Goal: Task Accomplishment & Management: Manage account settings

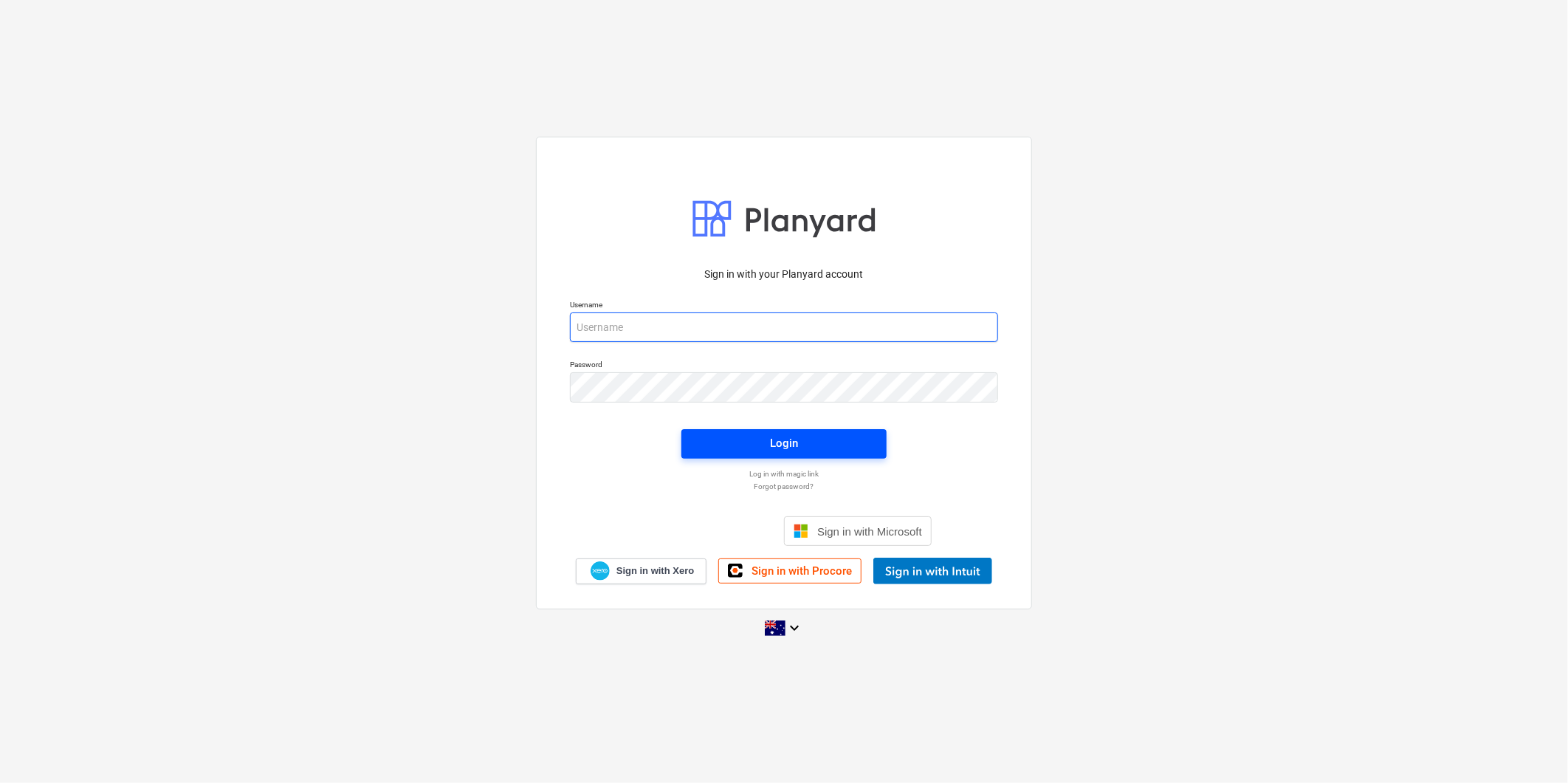
type input "[PERSON_NAME][EMAIL_ADDRESS][DOMAIN_NAME]"
click at [789, 441] on div "Login" at bounding box center [784, 443] width 28 height 19
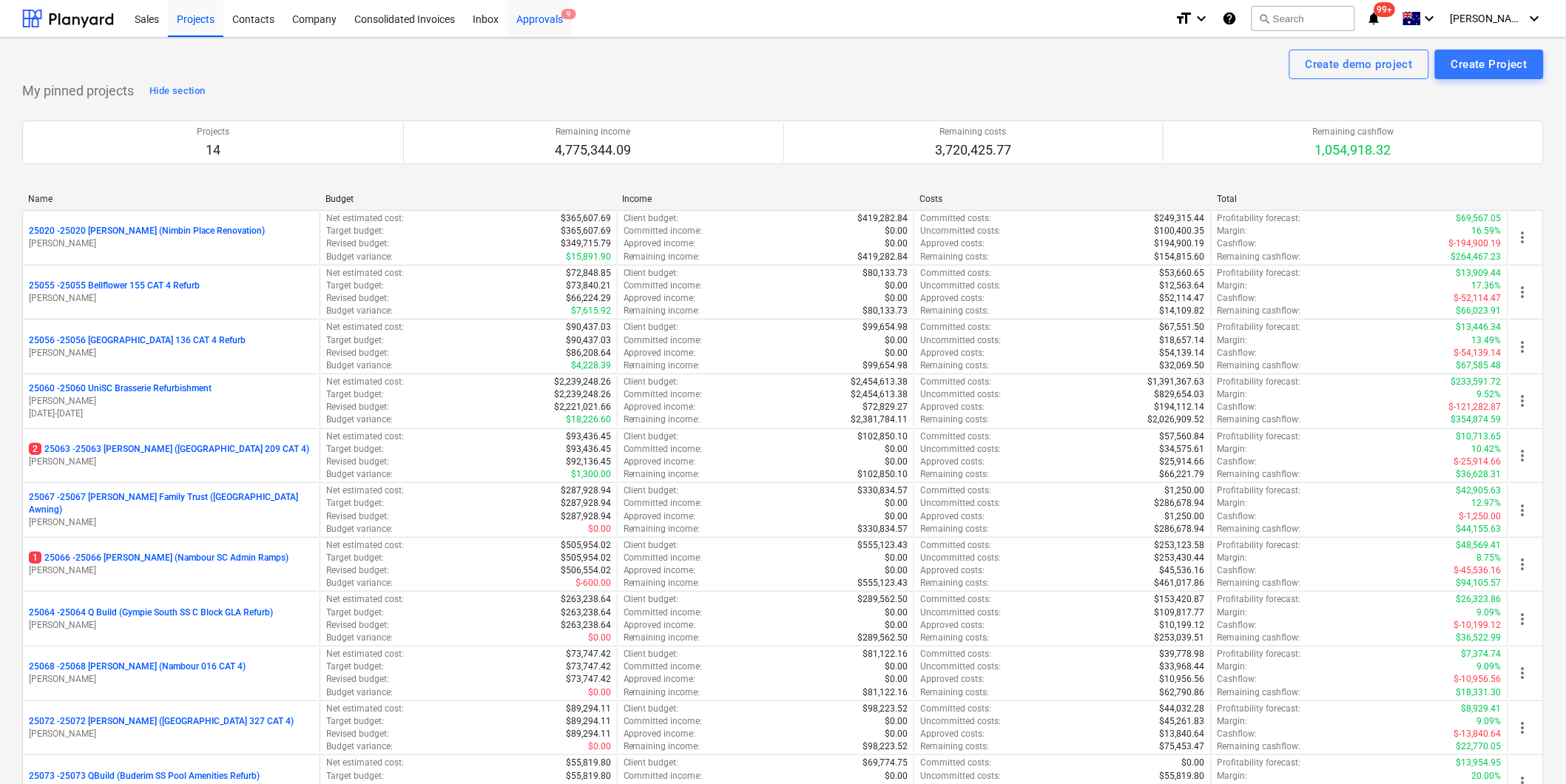
click at [540, 19] on div "Approvals 9" at bounding box center [540, 18] width 64 height 38
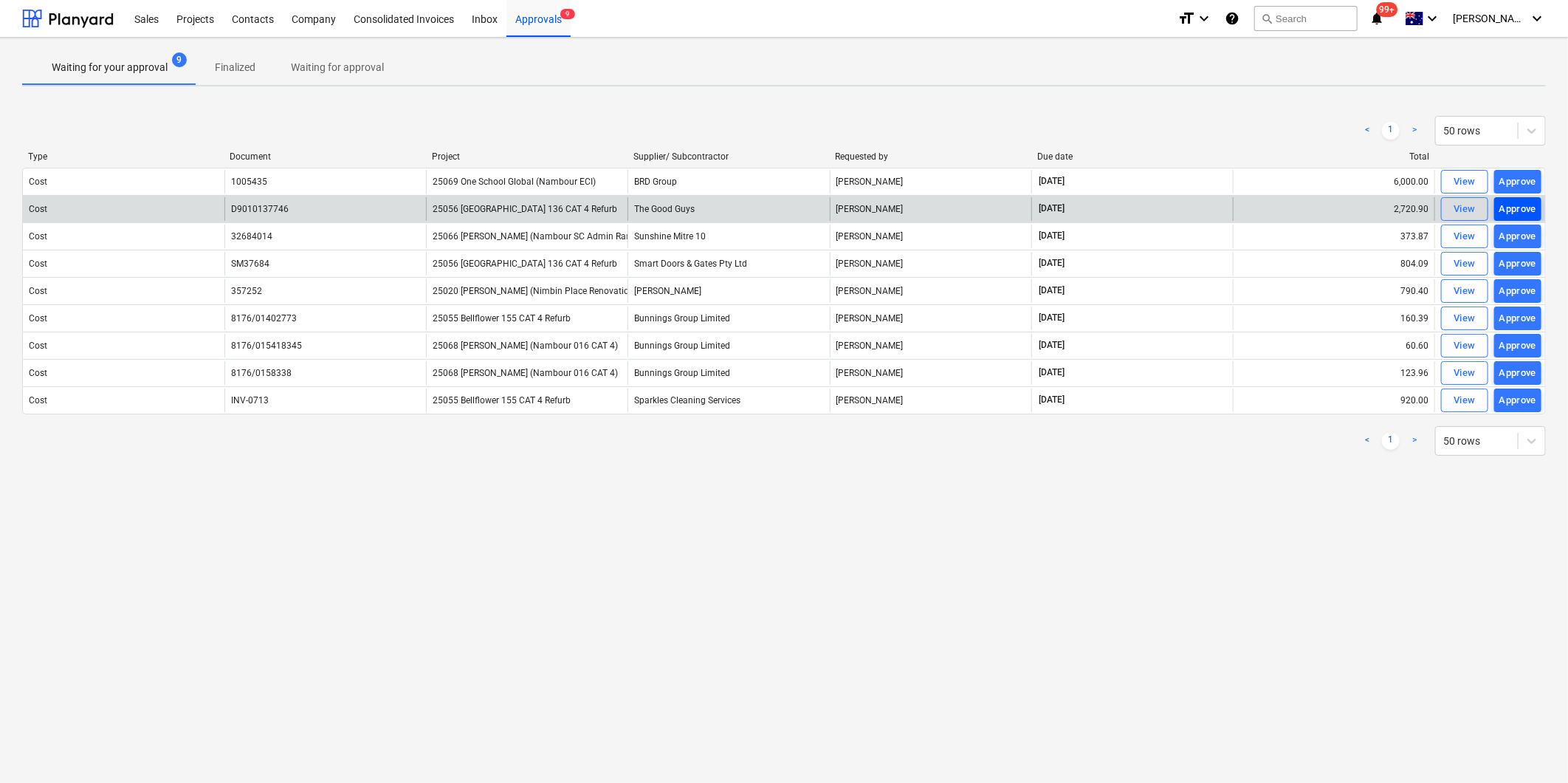
click at [1515, 210] on div "Approve" at bounding box center [1517, 210] width 38 height 17
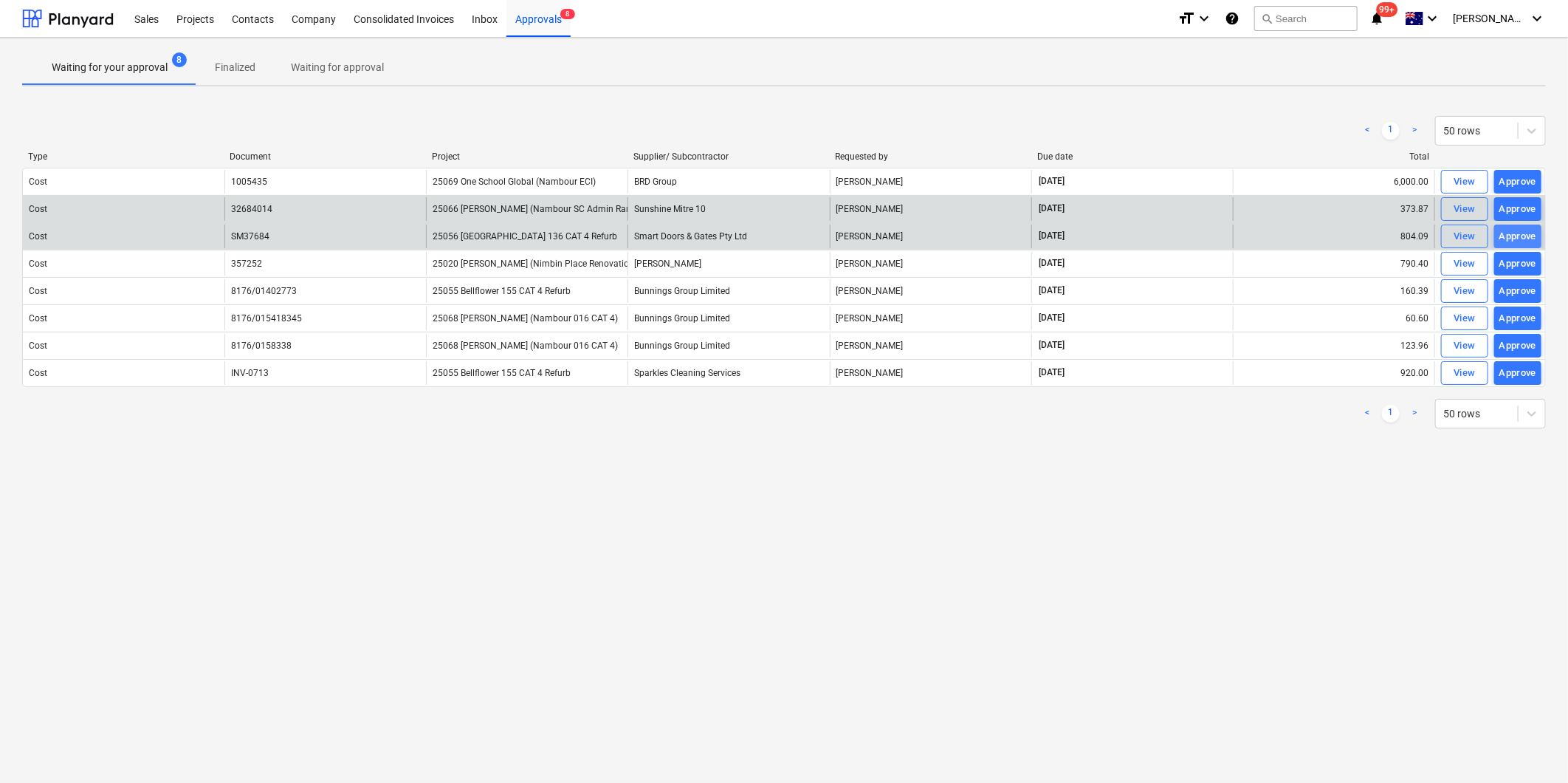
click at [1501, 234] on div "Approve" at bounding box center [1517, 237] width 38 height 17
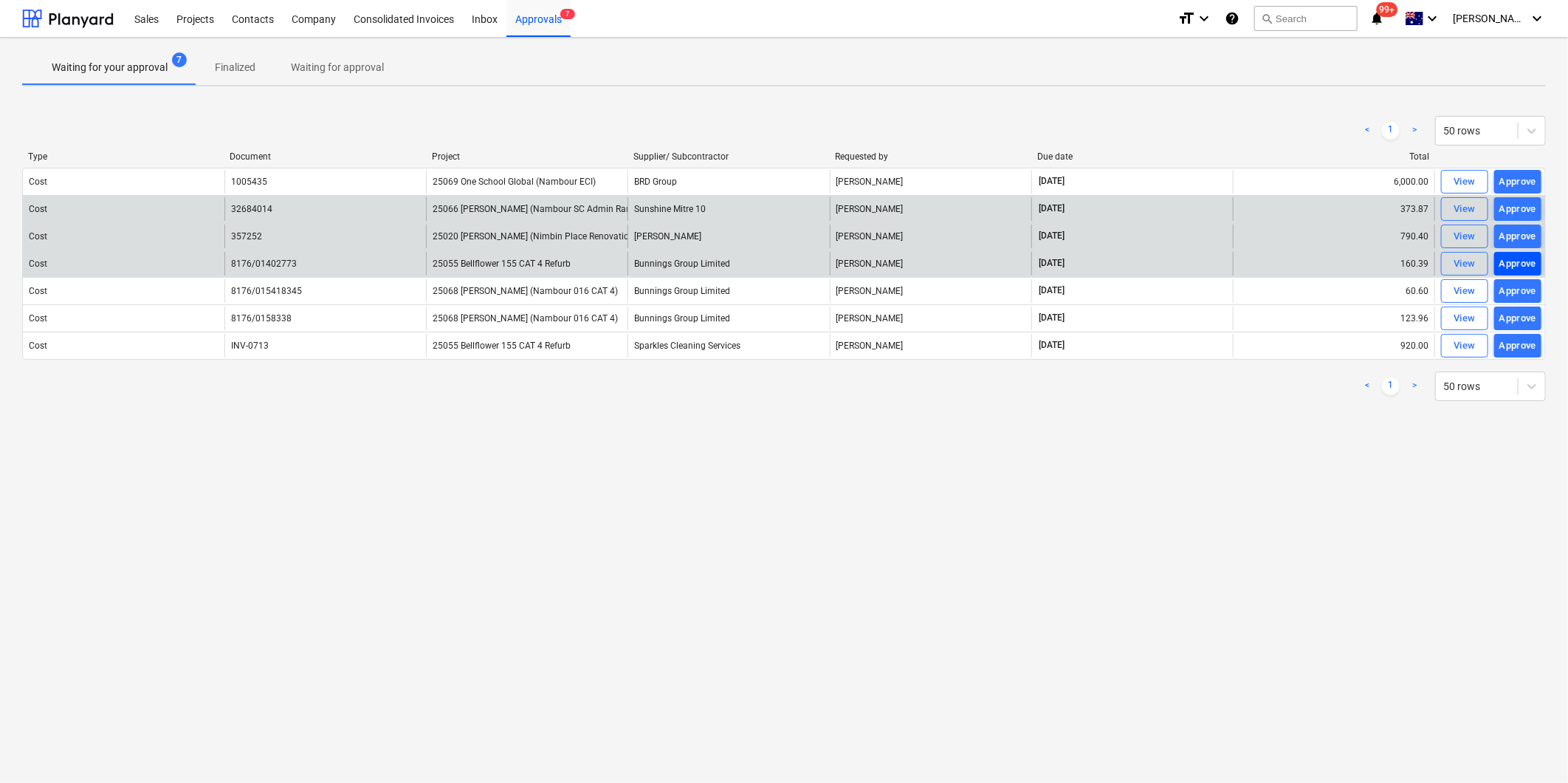
click at [1521, 266] on div "Approve" at bounding box center [1517, 264] width 38 height 17
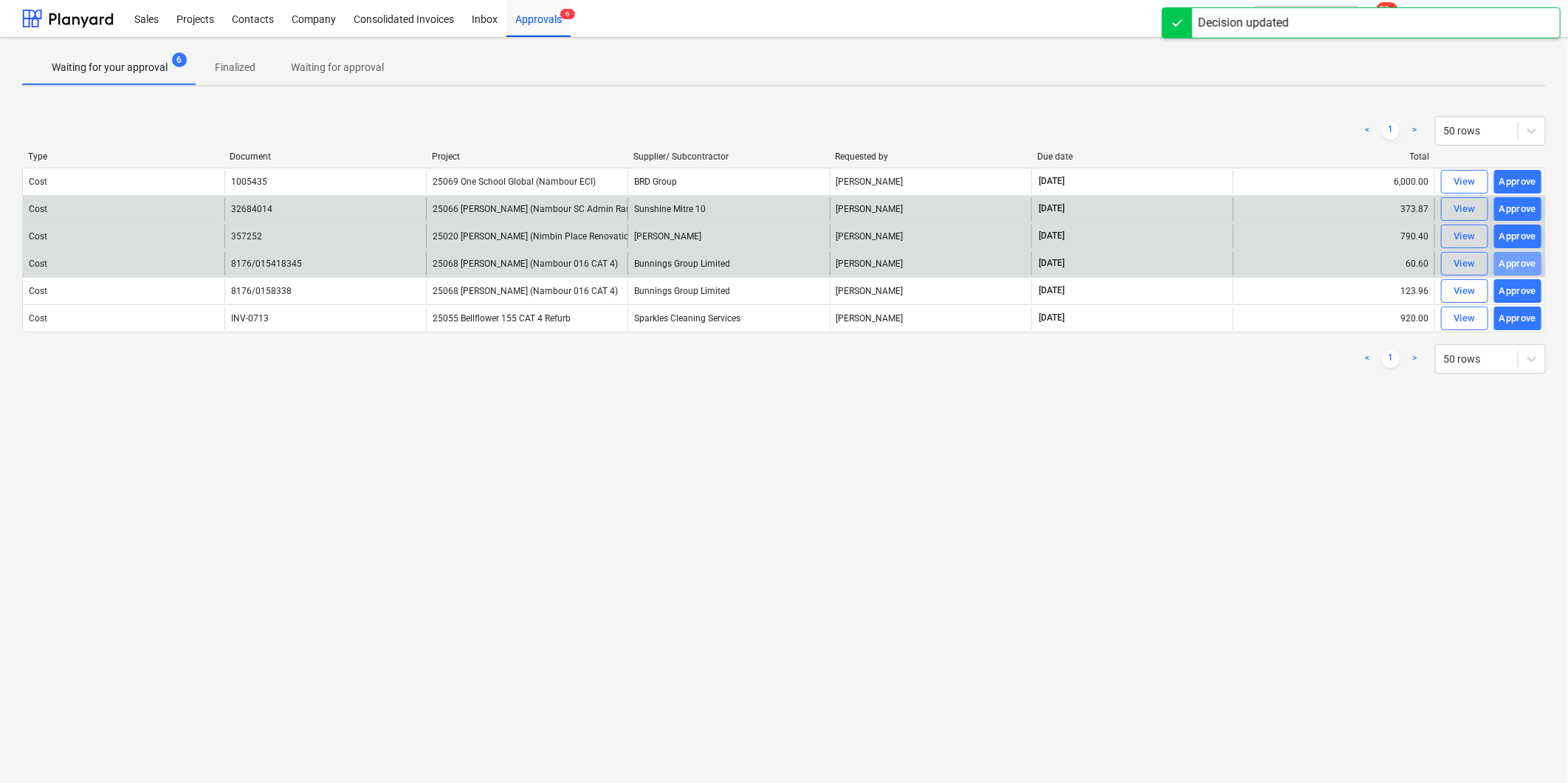
click at [1521, 266] on div "Approve" at bounding box center [1517, 264] width 38 height 17
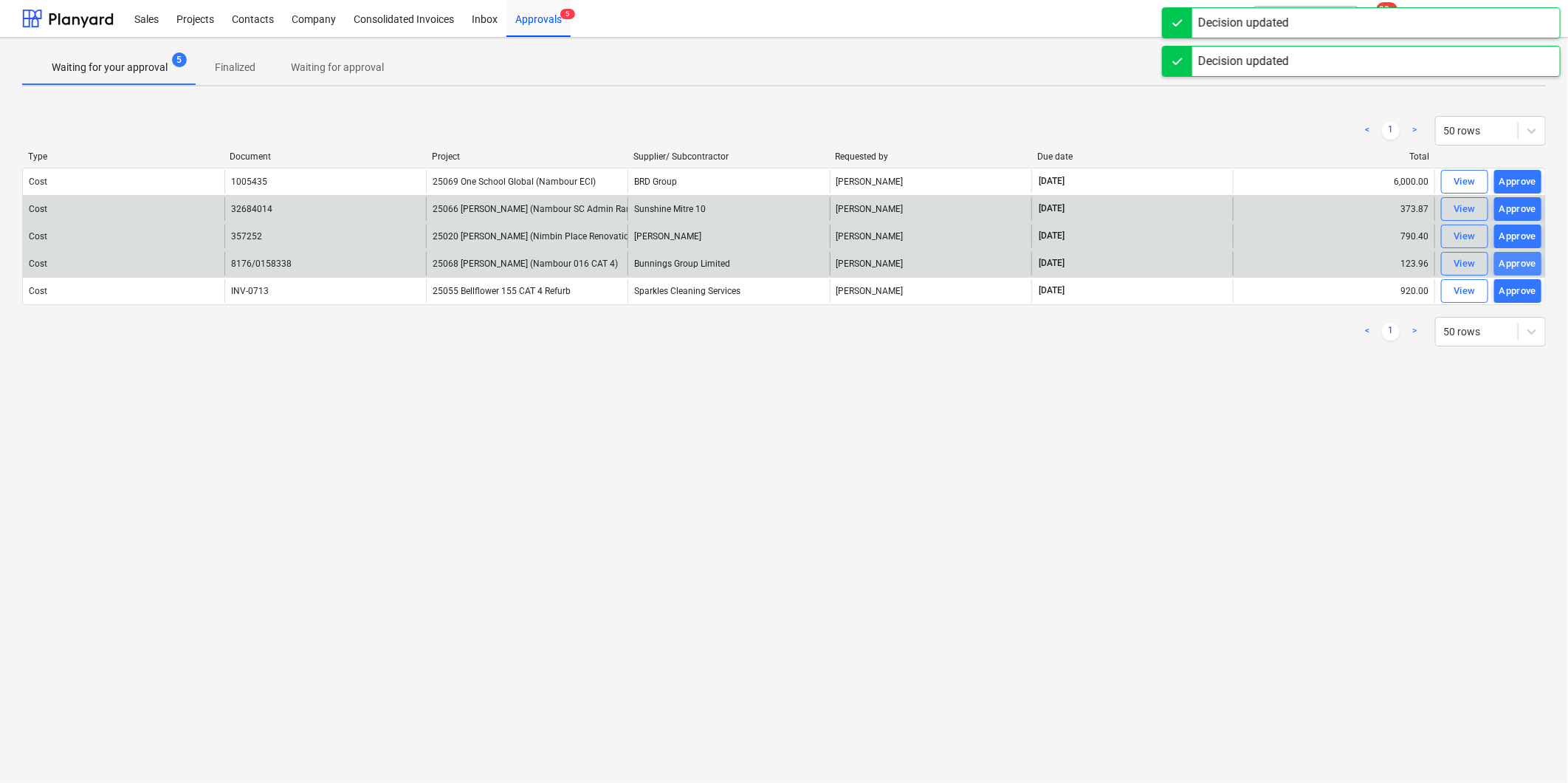
click at [1521, 267] on div "Approve" at bounding box center [1517, 264] width 38 height 17
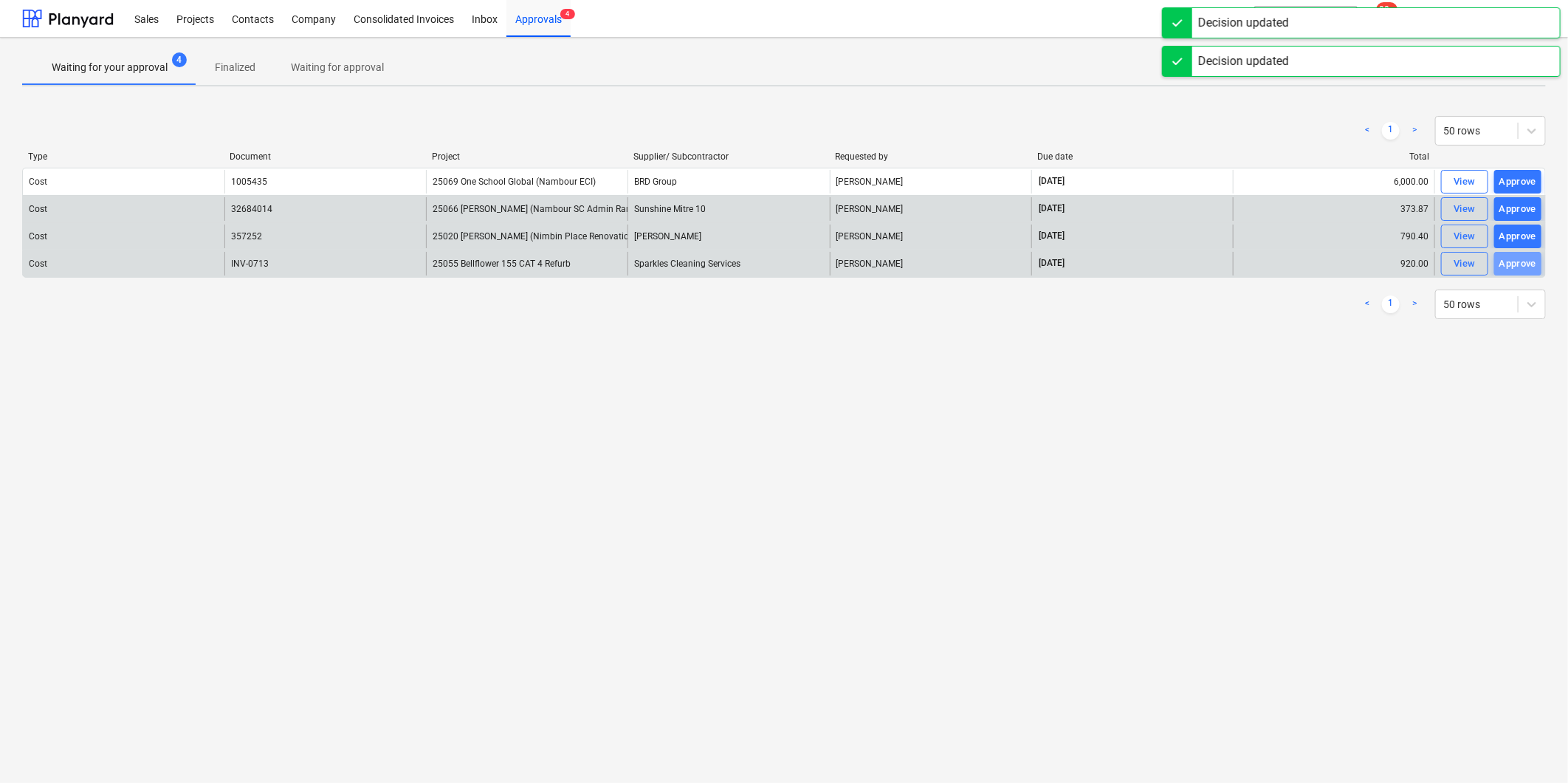
click at [1521, 267] on div "Approve" at bounding box center [1517, 264] width 38 height 17
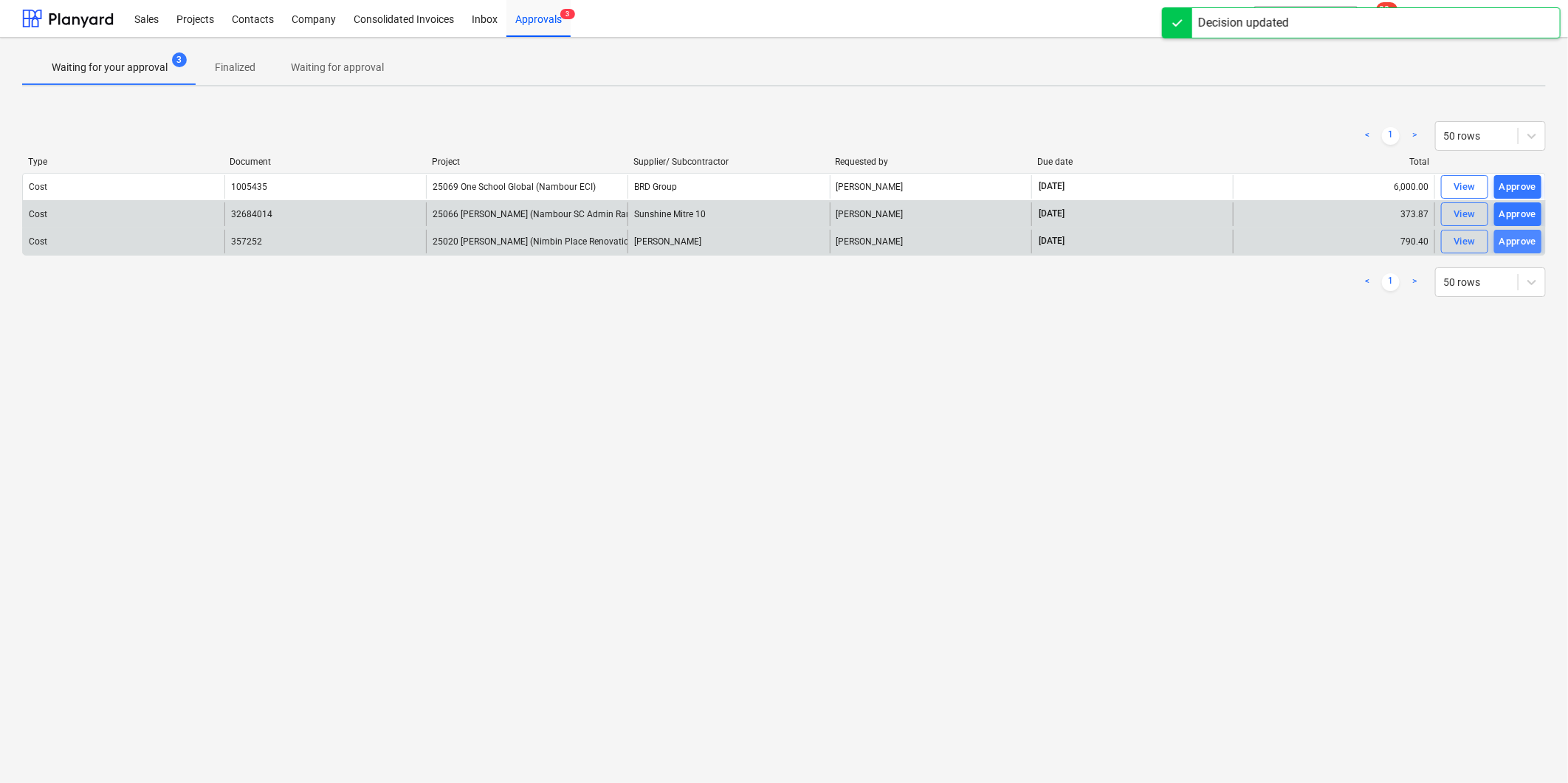
click at [1517, 240] on div "Approve" at bounding box center [1517, 242] width 38 height 17
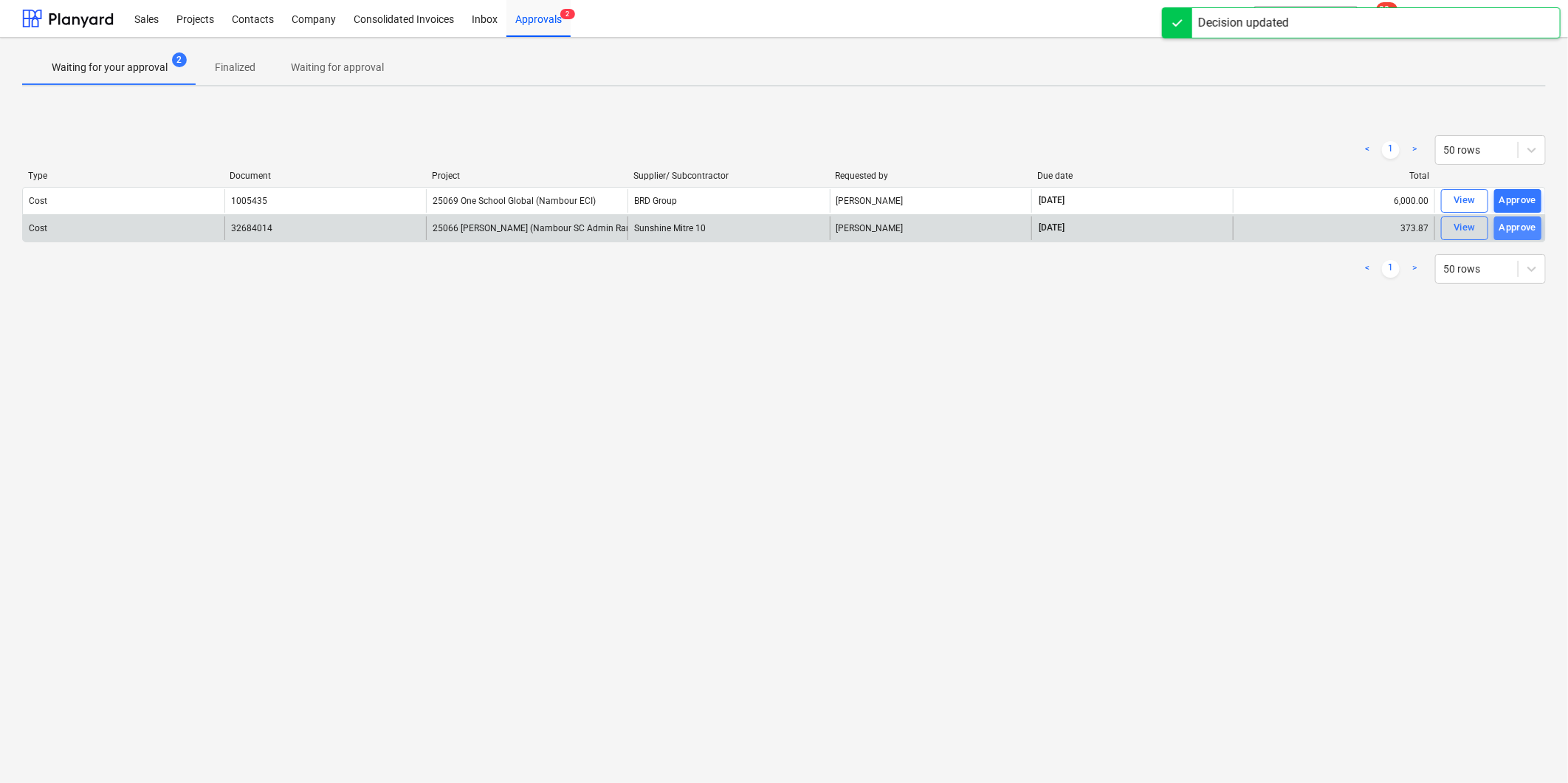
click at [1515, 227] on div "Approve" at bounding box center [1517, 227] width 38 height 17
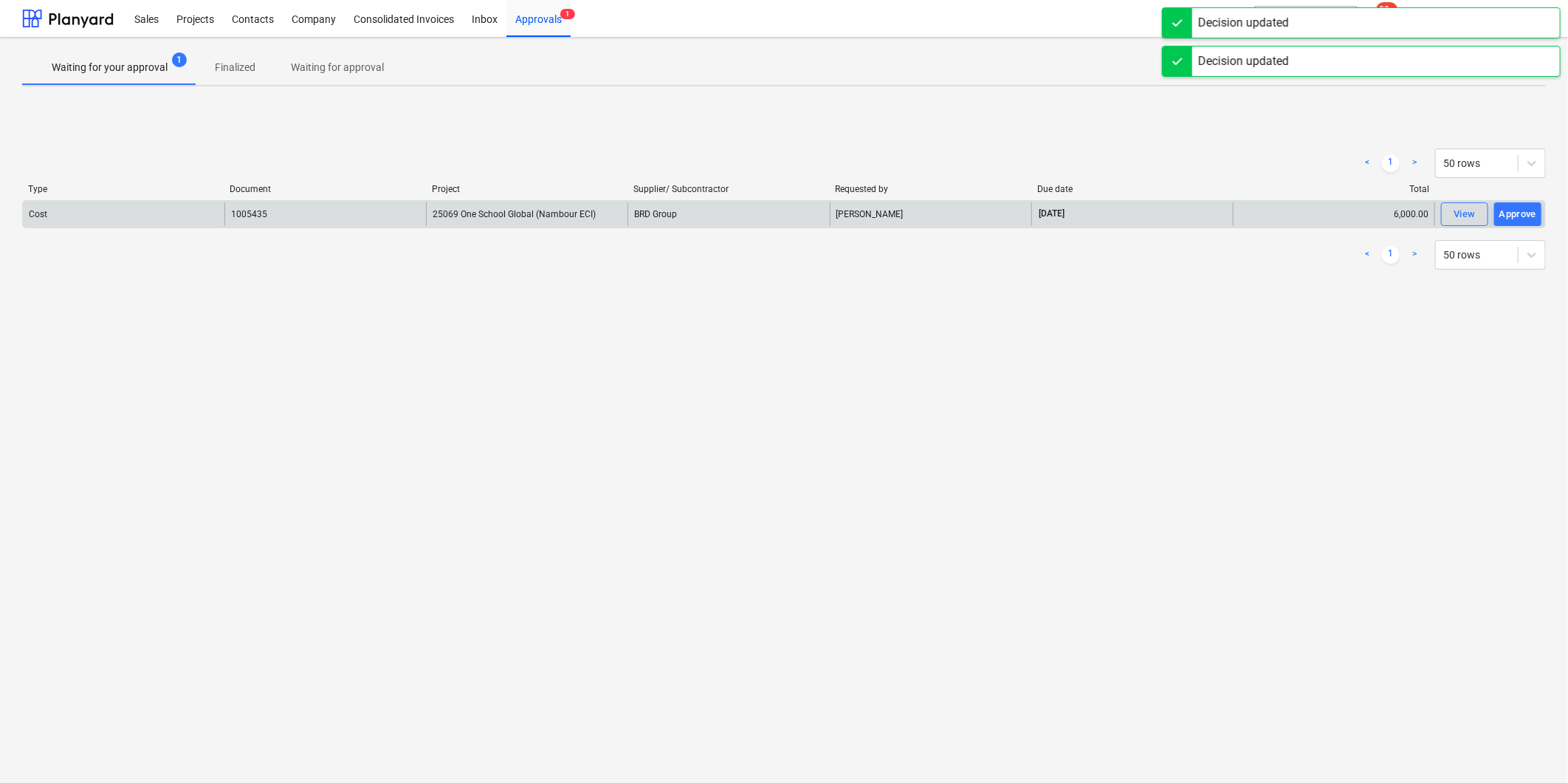
click at [482, 209] on span "25069 One School Global (Nambour ECI)" at bounding box center [514, 214] width 163 height 10
click at [1474, 216] on div "View" at bounding box center [1464, 215] width 22 height 17
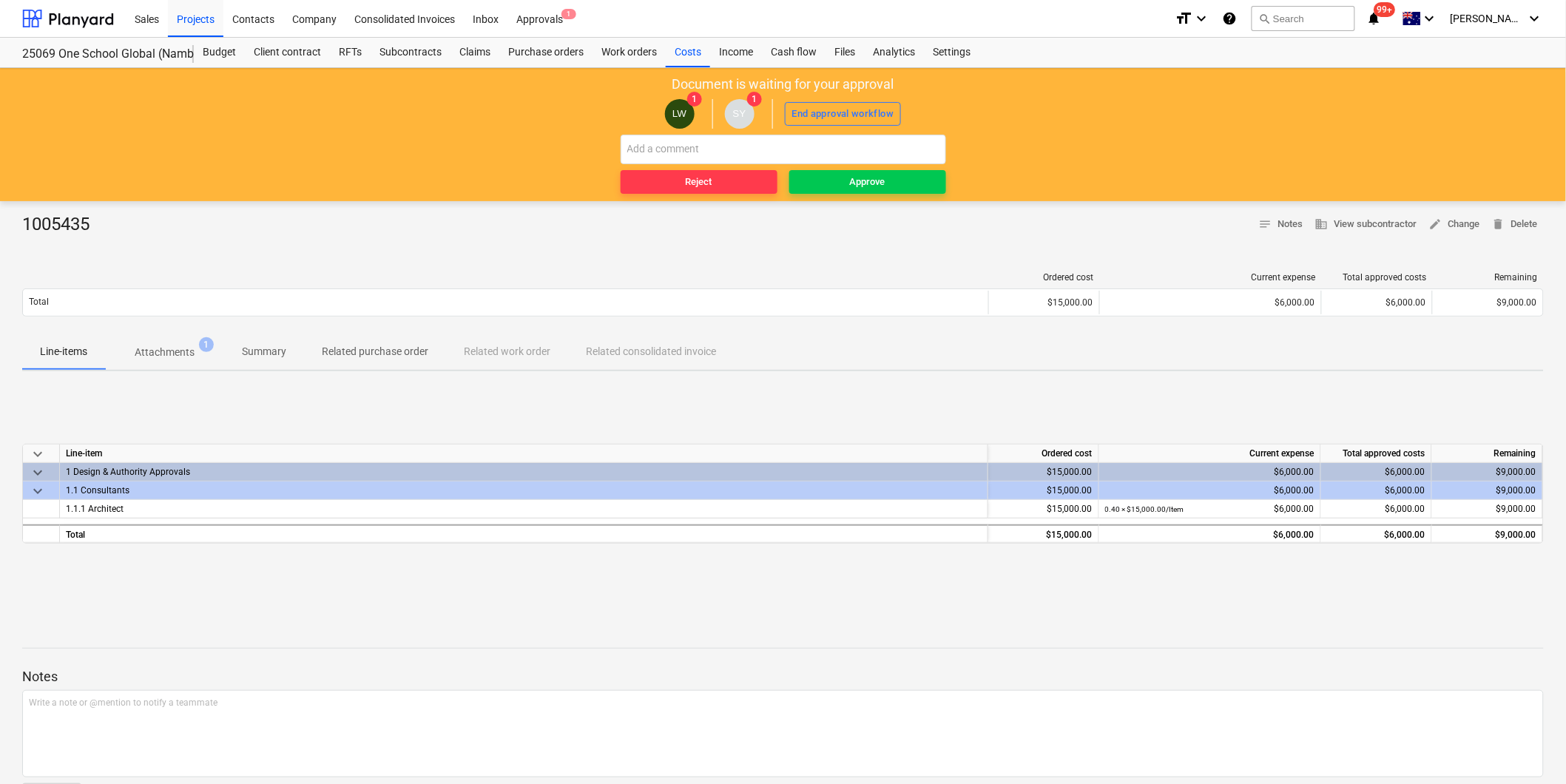
click at [171, 351] on p "Attachments" at bounding box center [164, 352] width 60 height 15
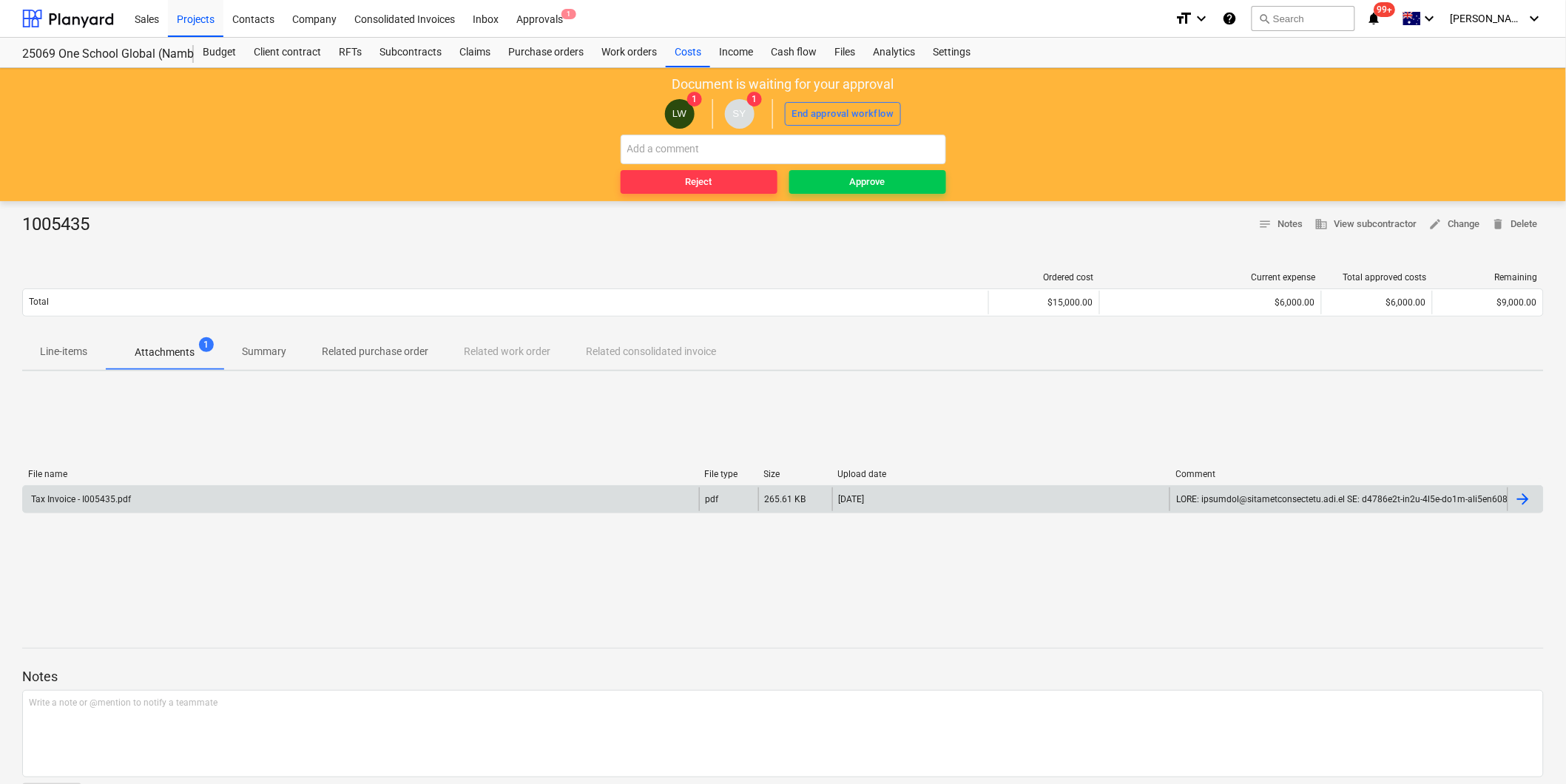
click at [103, 499] on div "Tax Invoice - I005435.pdf" at bounding box center [80, 499] width 102 height 10
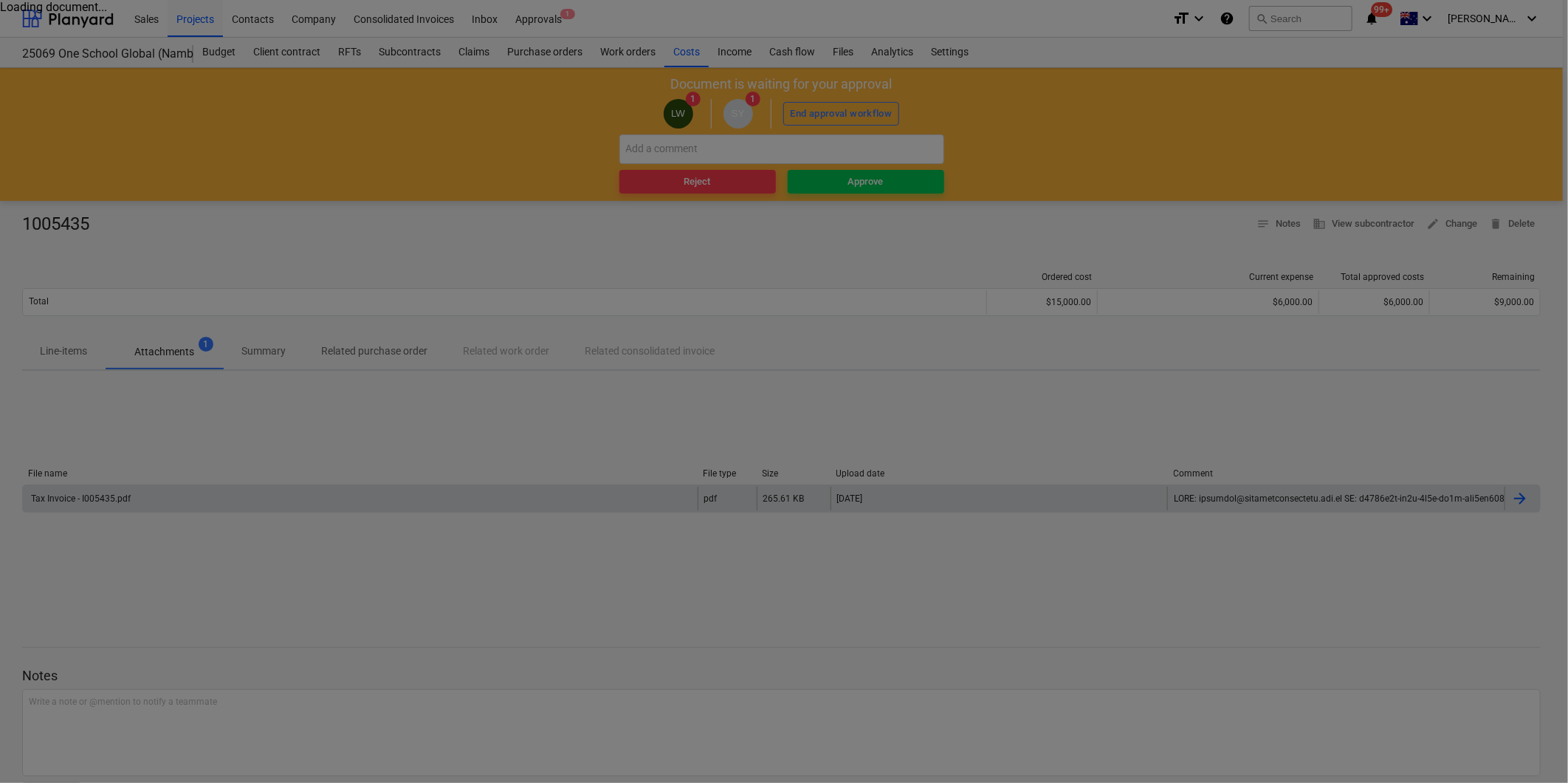
click at [265, 124] on div at bounding box center [784, 392] width 1568 height 783
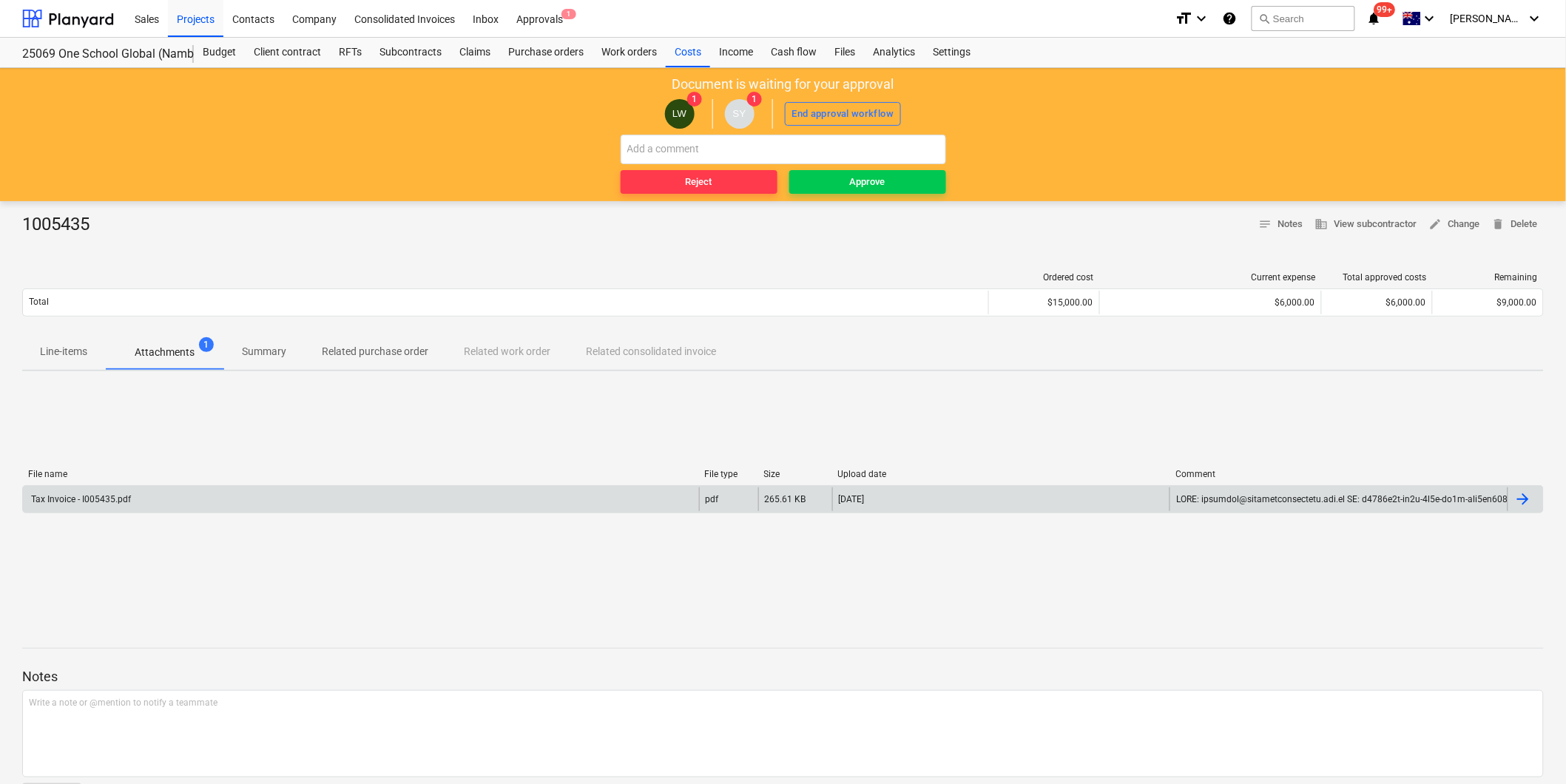
click at [163, 356] on p "Attachments" at bounding box center [164, 352] width 60 height 15
click at [166, 346] on p "Attachments" at bounding box center [164, 352] width 60 height 15
click at [89, 497] on div "Tax Invoice - I005435.pdf" at bounding box center [80, 499] width 102 height 10
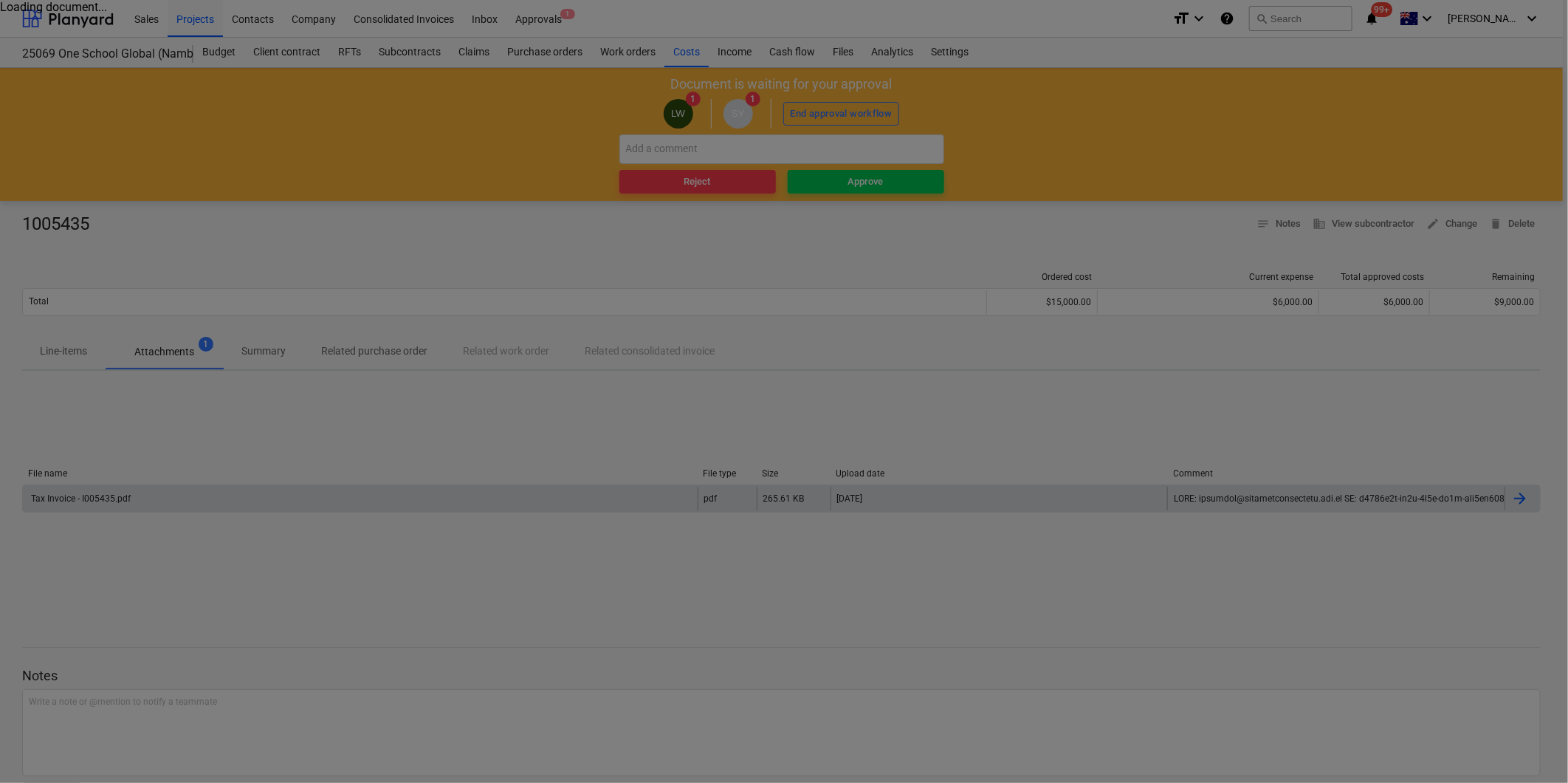
click at [89, 496] on div at bounding box center [784, 392] width 1568 height 783
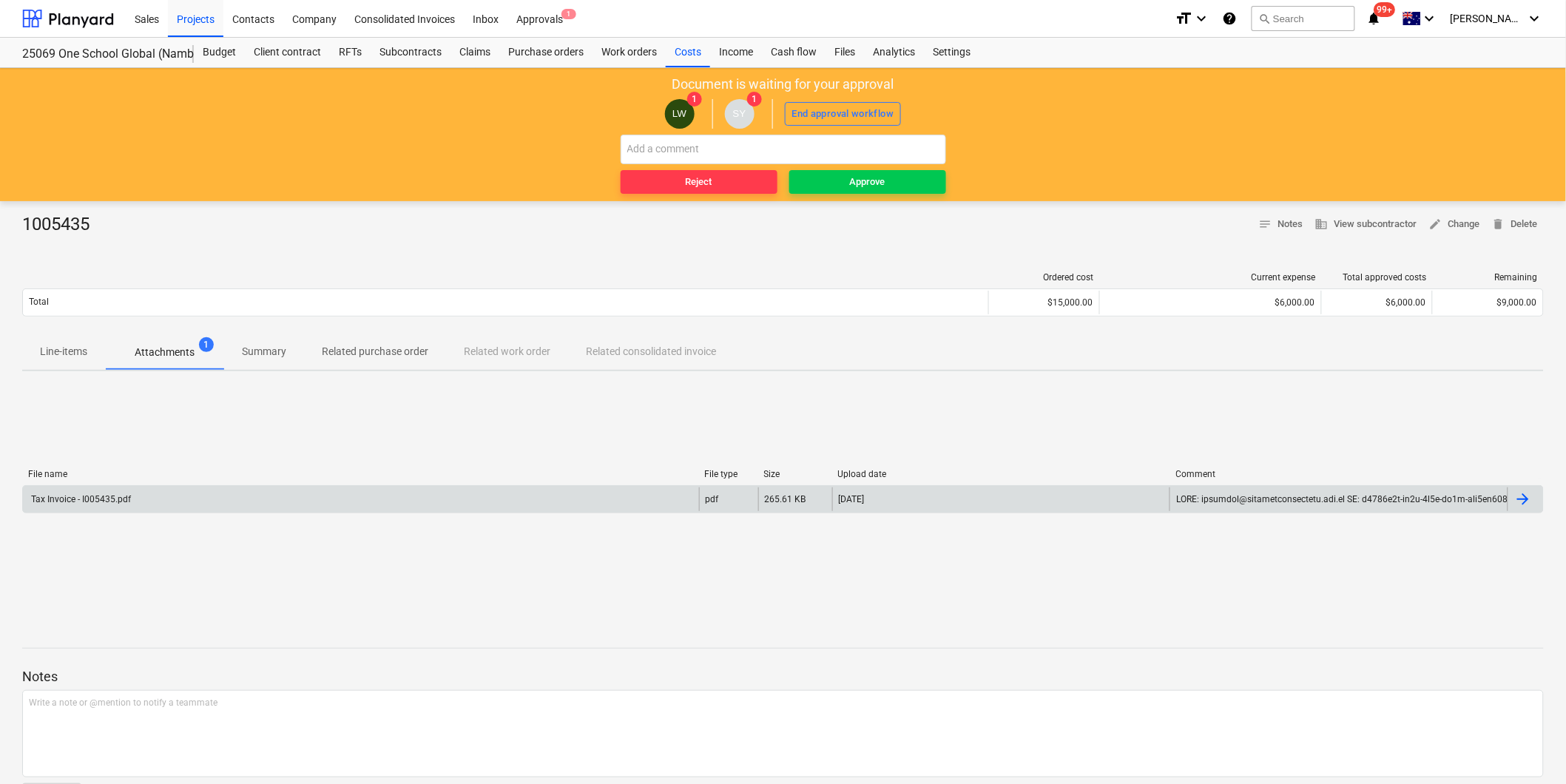
click at [89, 497] on div "Tax Invoice - I005435.pdf" at bounding box center [80, 499] width 102 height 10
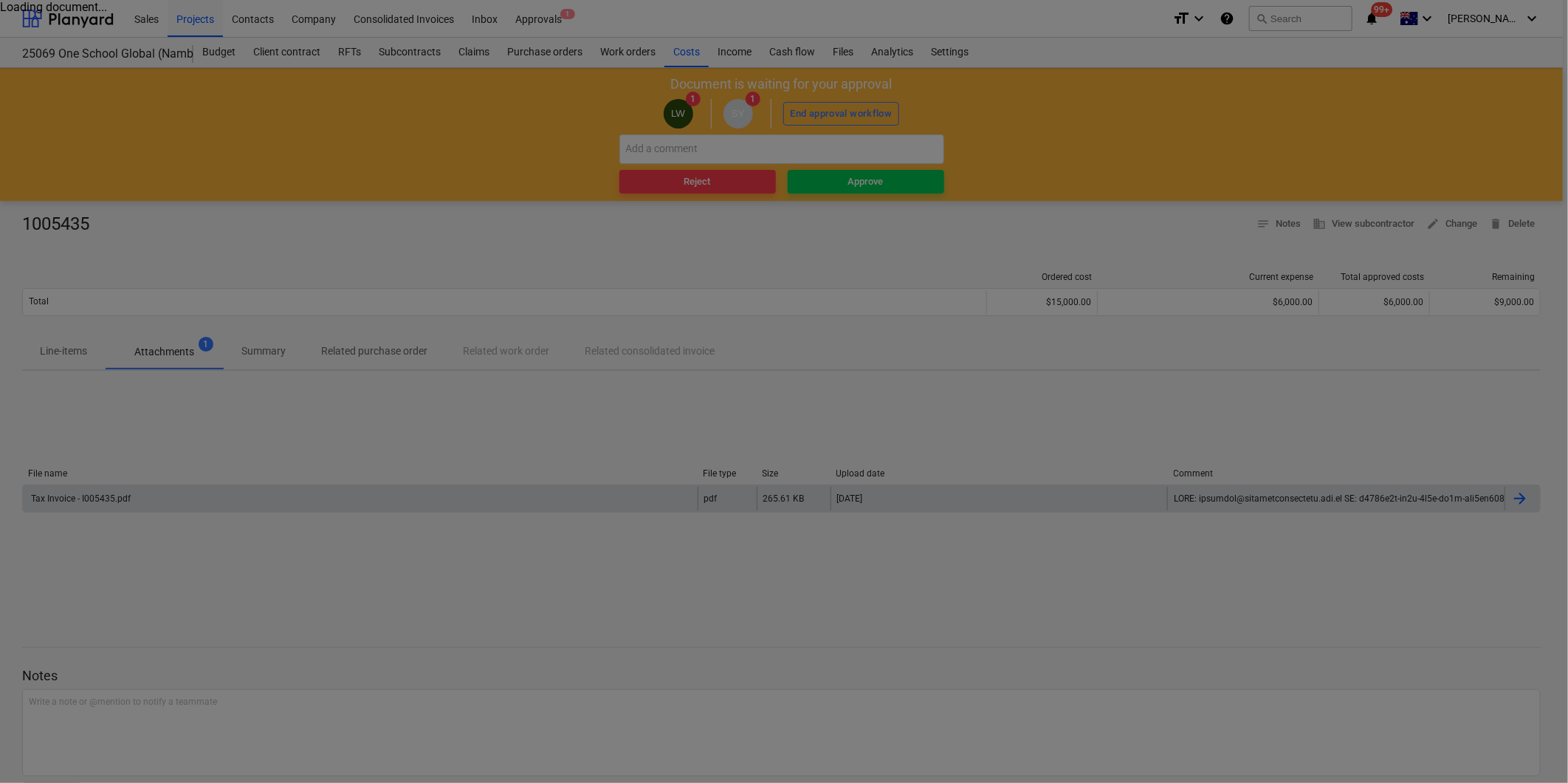
click at [1271, 610] on div at bounding box center [784, 392] width 1568 height 783
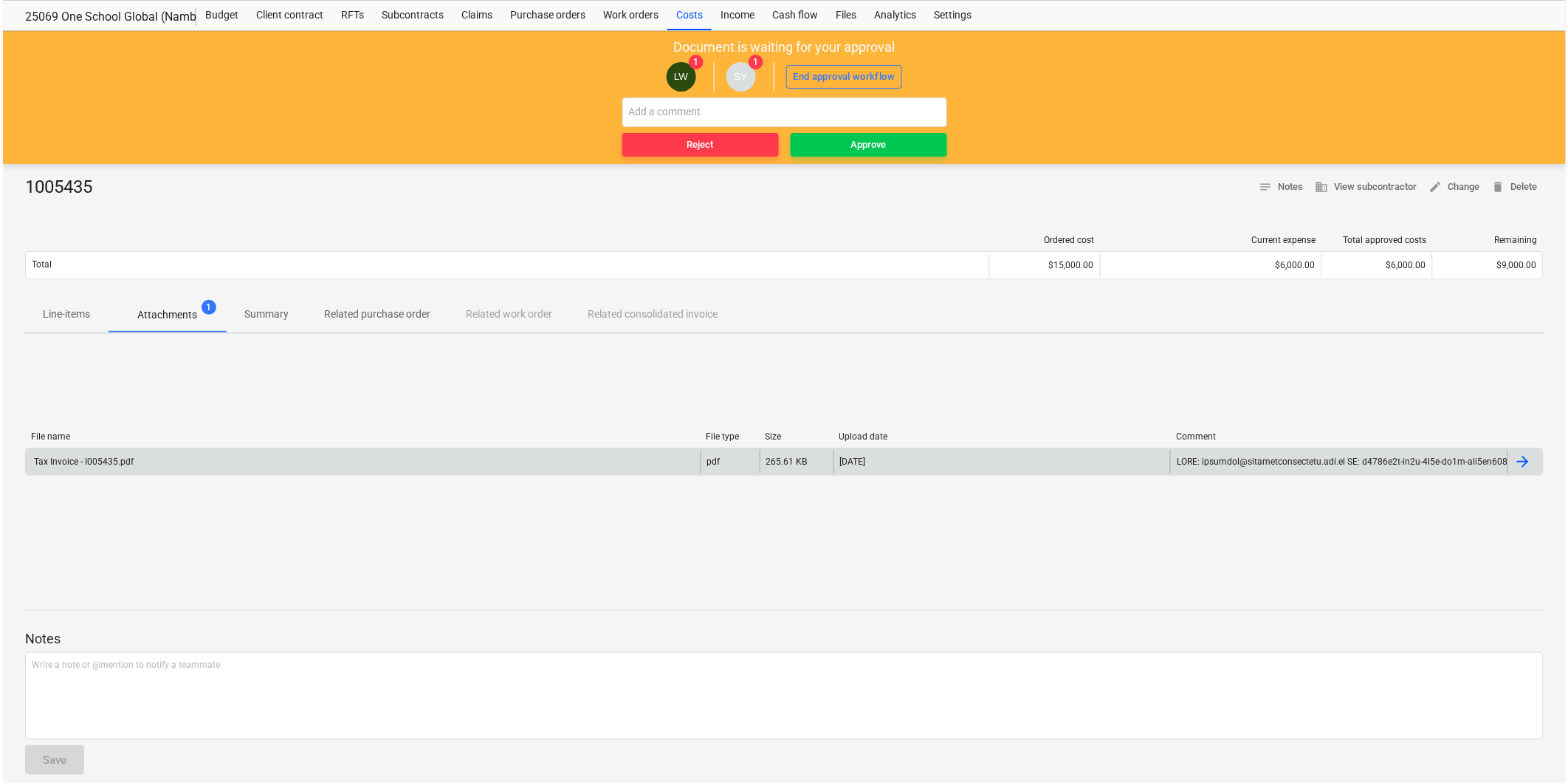
scroll to position [52, 0]
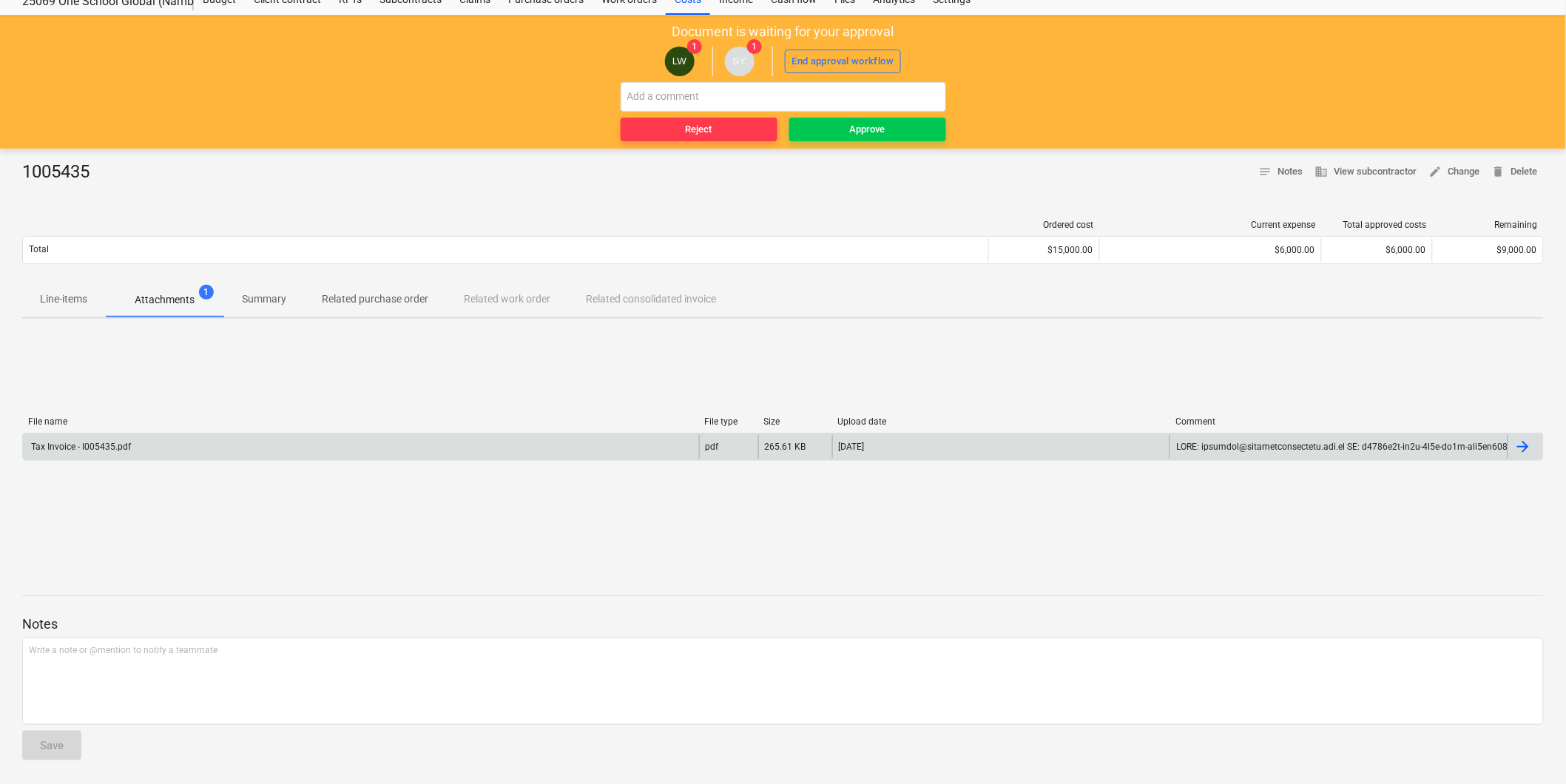
click at [1525, 447] on div at bounding box center [1522, 446] width 18 height 18
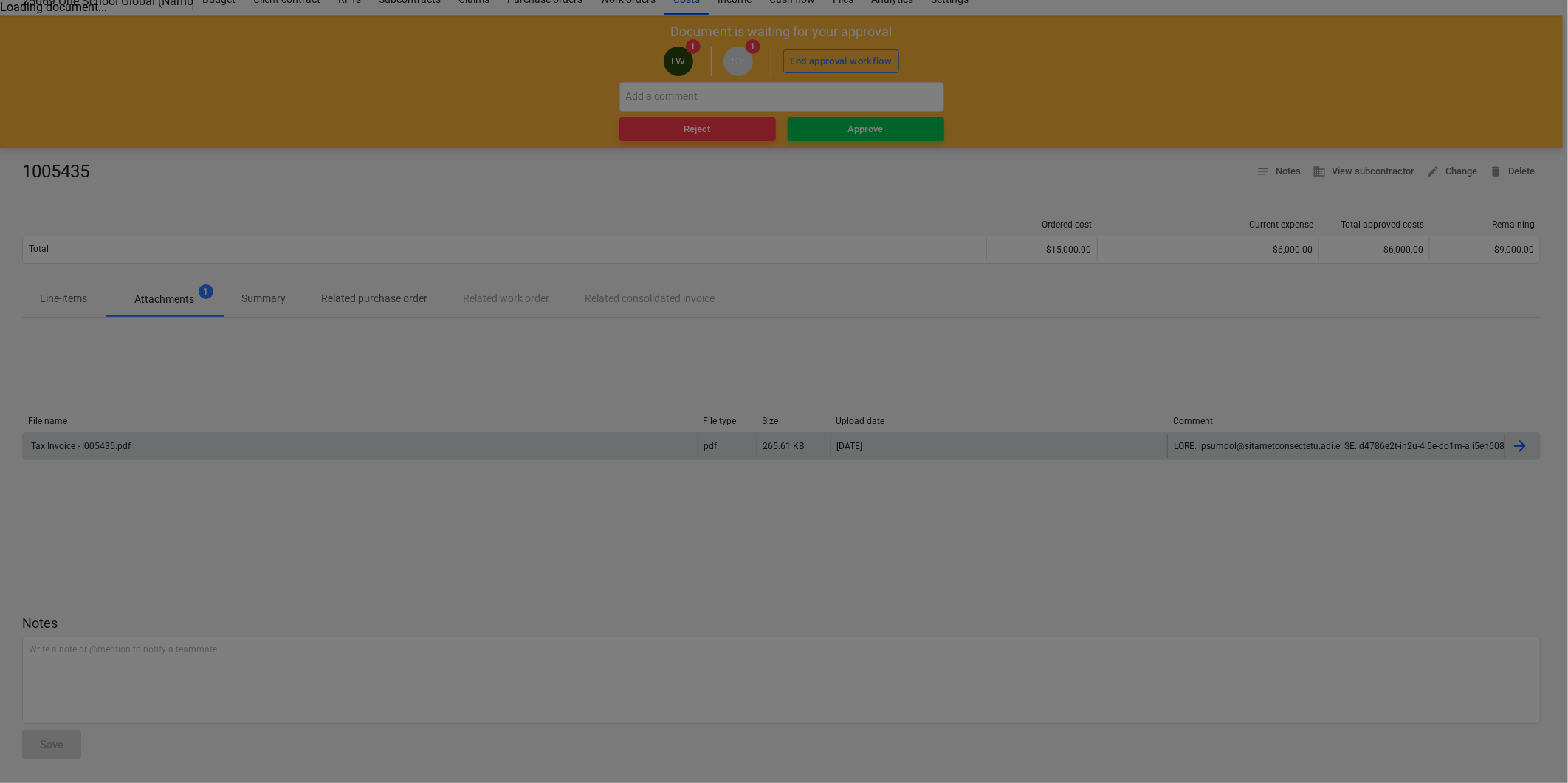
click at [1224, 131] on div at bounding box center [784, 392] width 1568 height 783
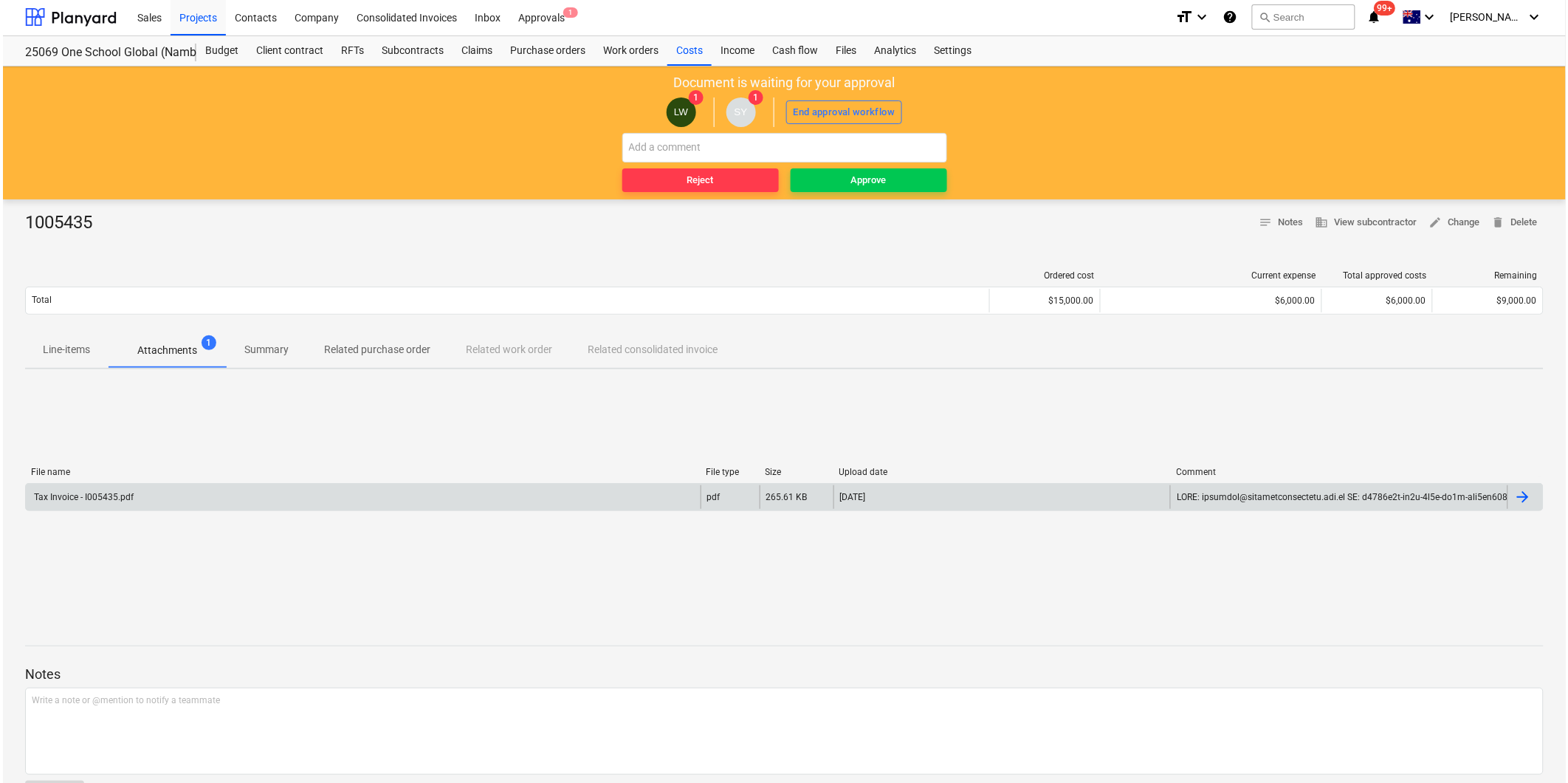
scroll to position [0, 0]
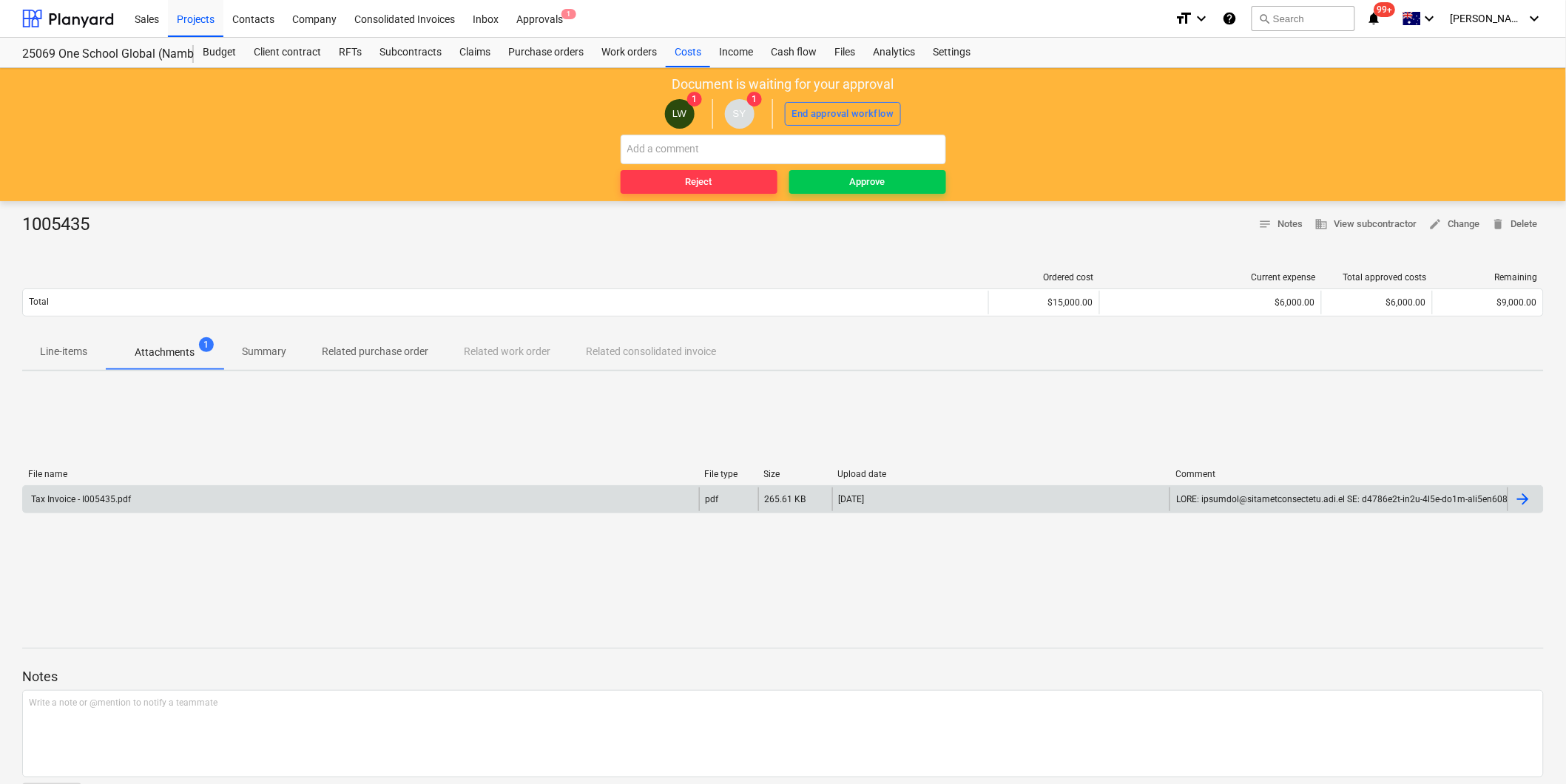
click at [172, 347] on p "Attachments" at bounding box center [164, 352] width 60 height 15
click at [30, 343] on span "Line-items" at bounding box center [64, 351] width 83 height 25
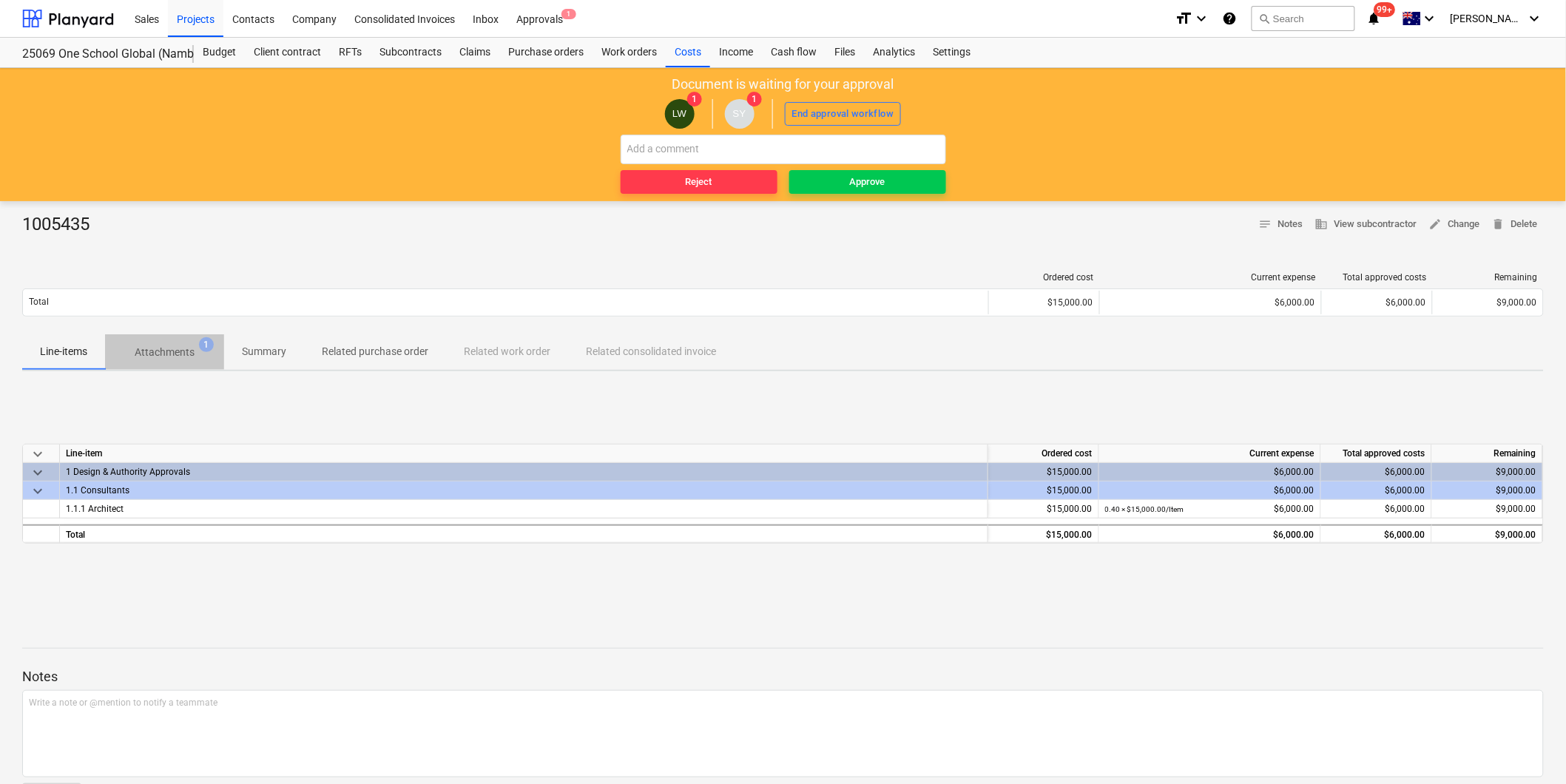
click at [180, 349] on p "Attachments" at bounding box center [164, 352] width 60 height 15
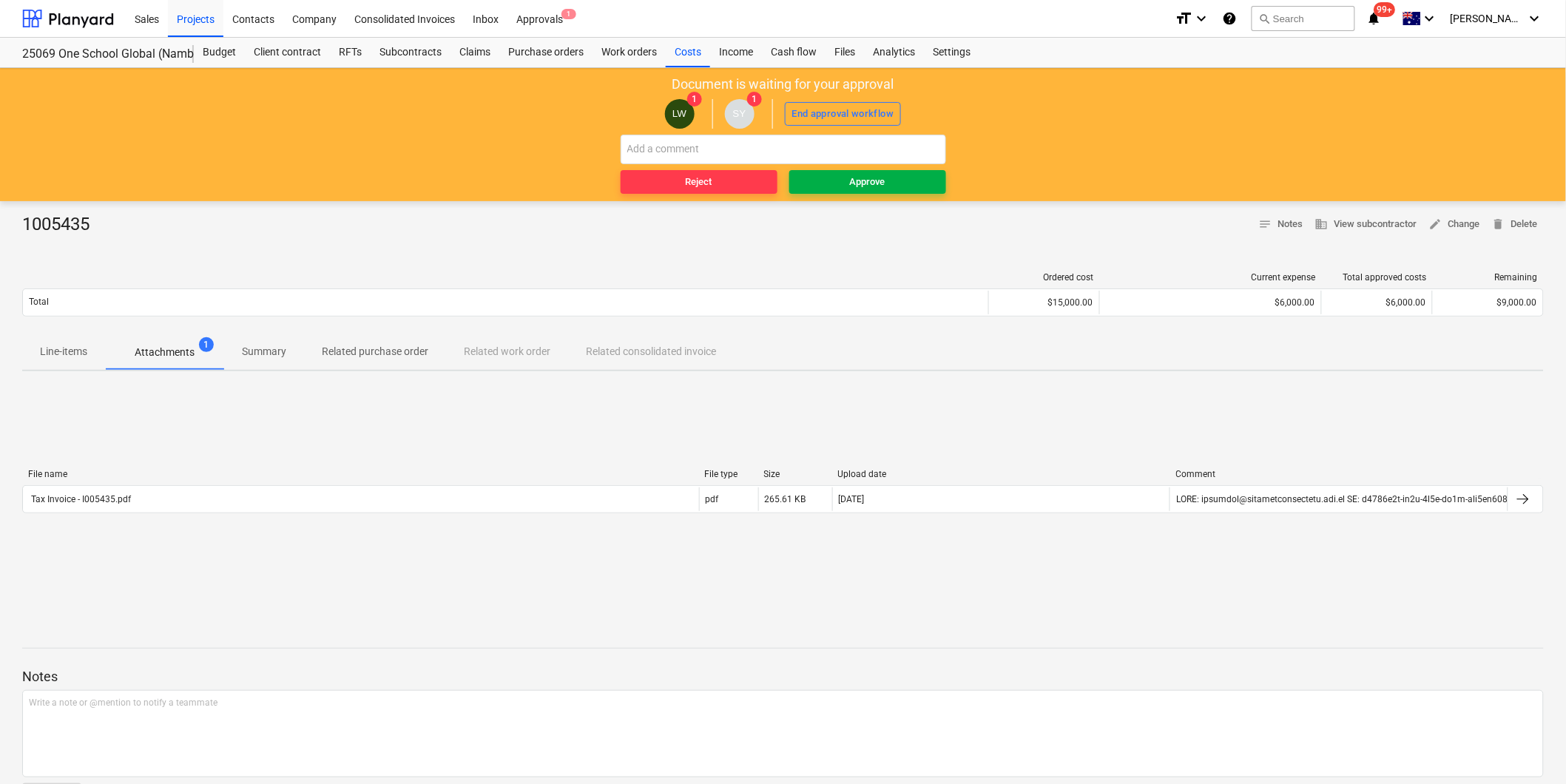
click at [878, 181] on div "Approve" at bounding box center [867, 182] width 36 height 17
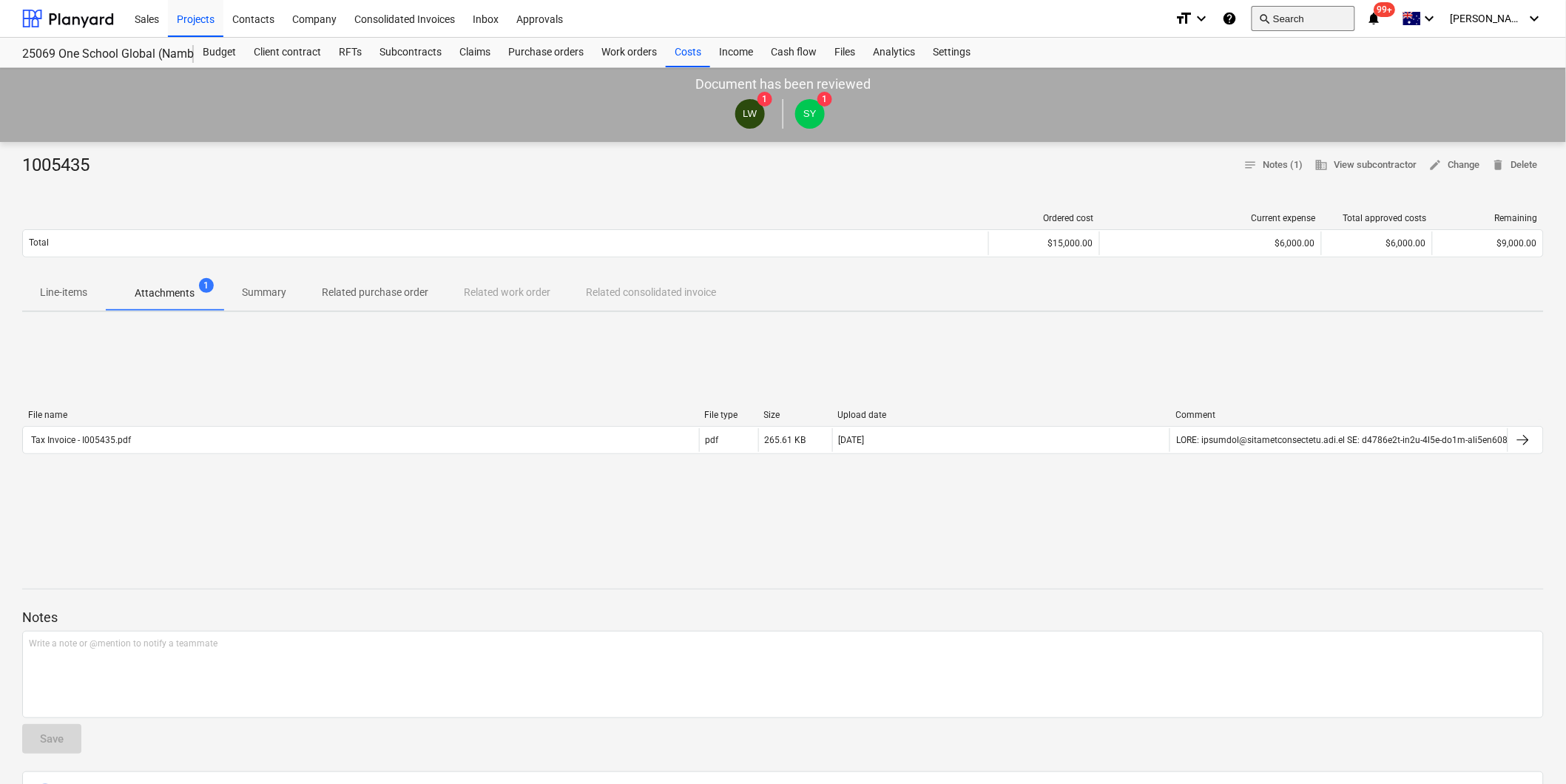
click at [1355, 28] on button "search Search" at bounding box center [1303, 19] width 103 height 25
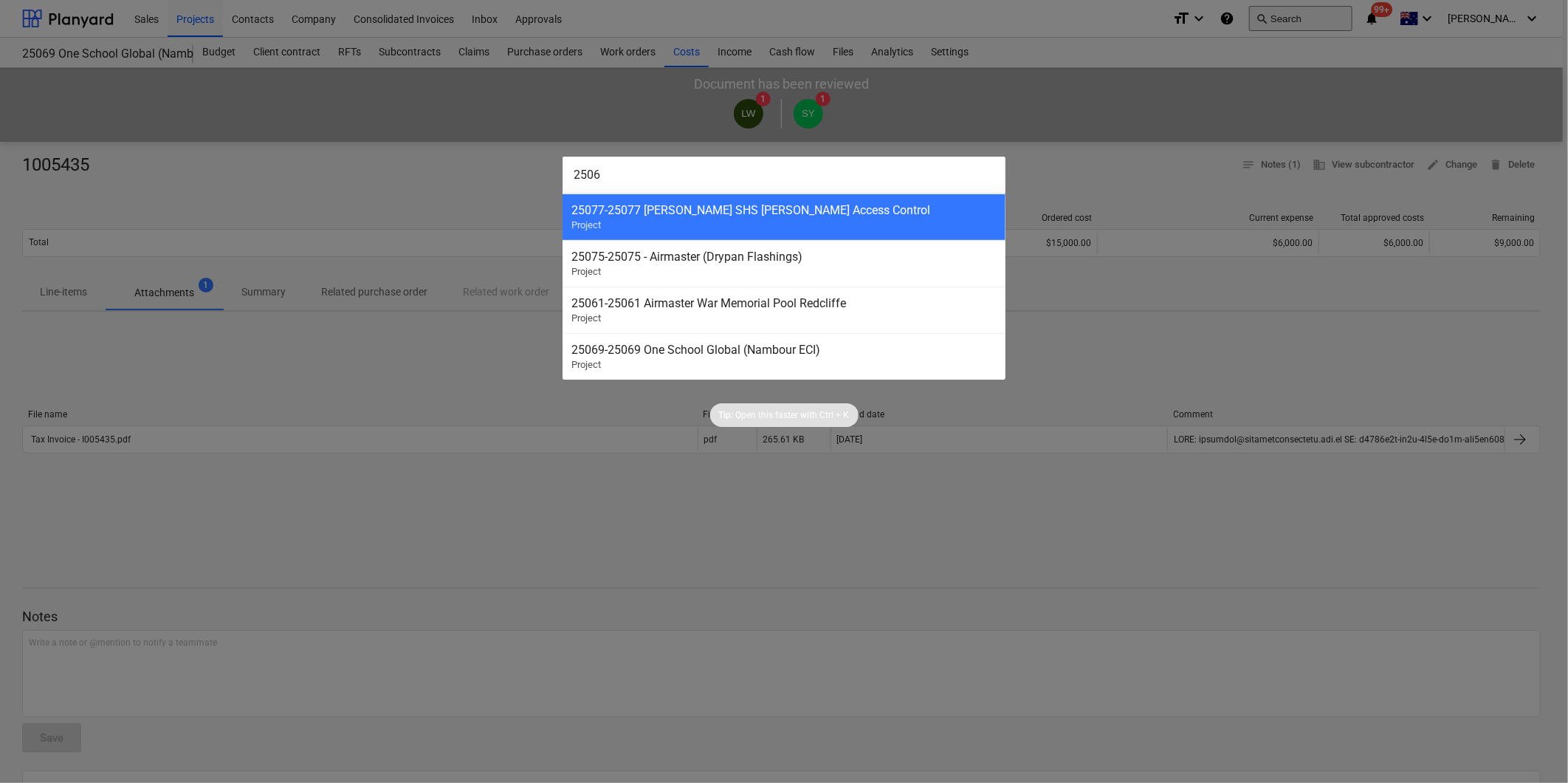
type input "25069"
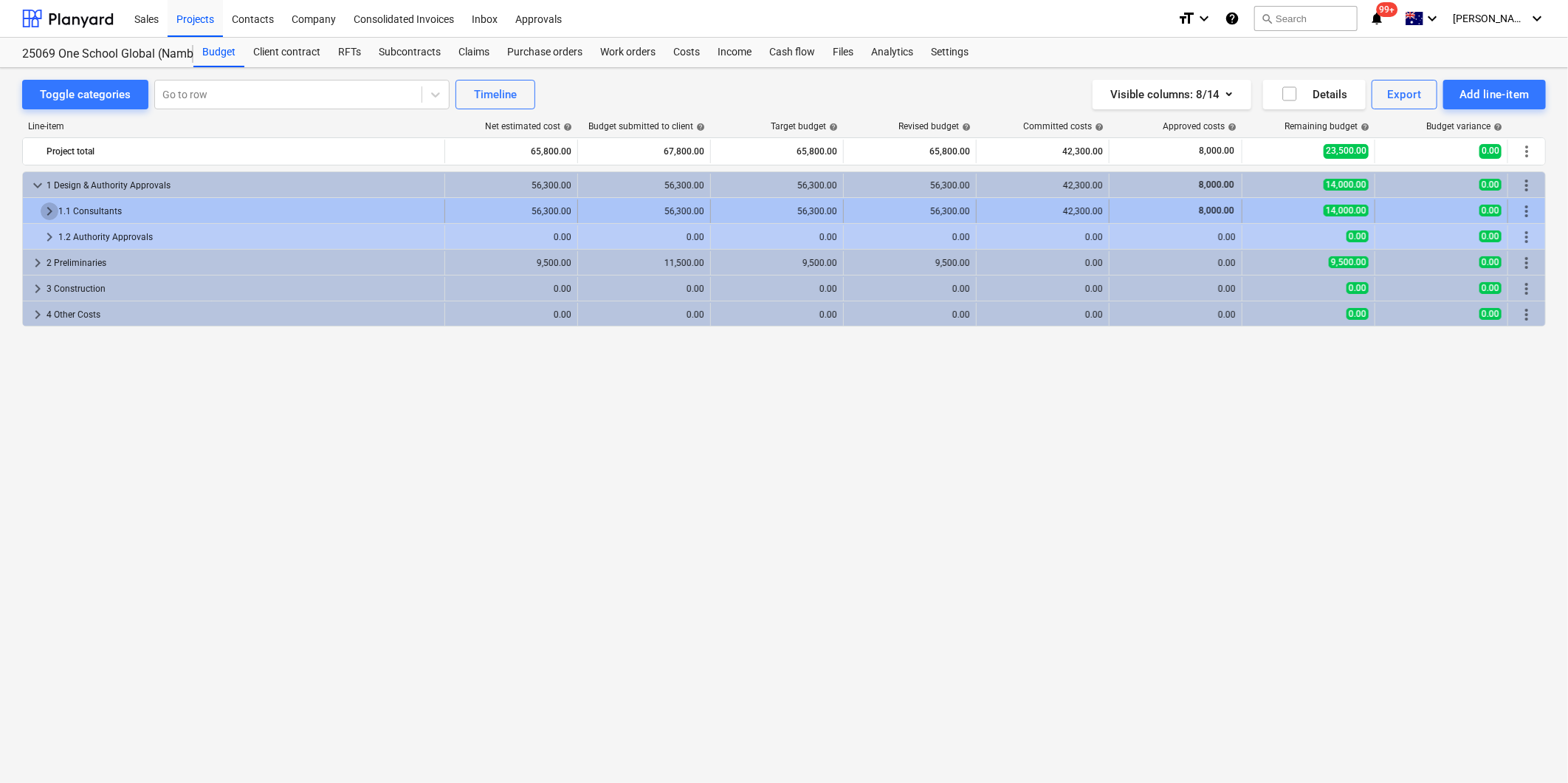
click at [52, 210] on span "keyboard_arrow_right" at bounding box center [49, 211] width 18 height 18
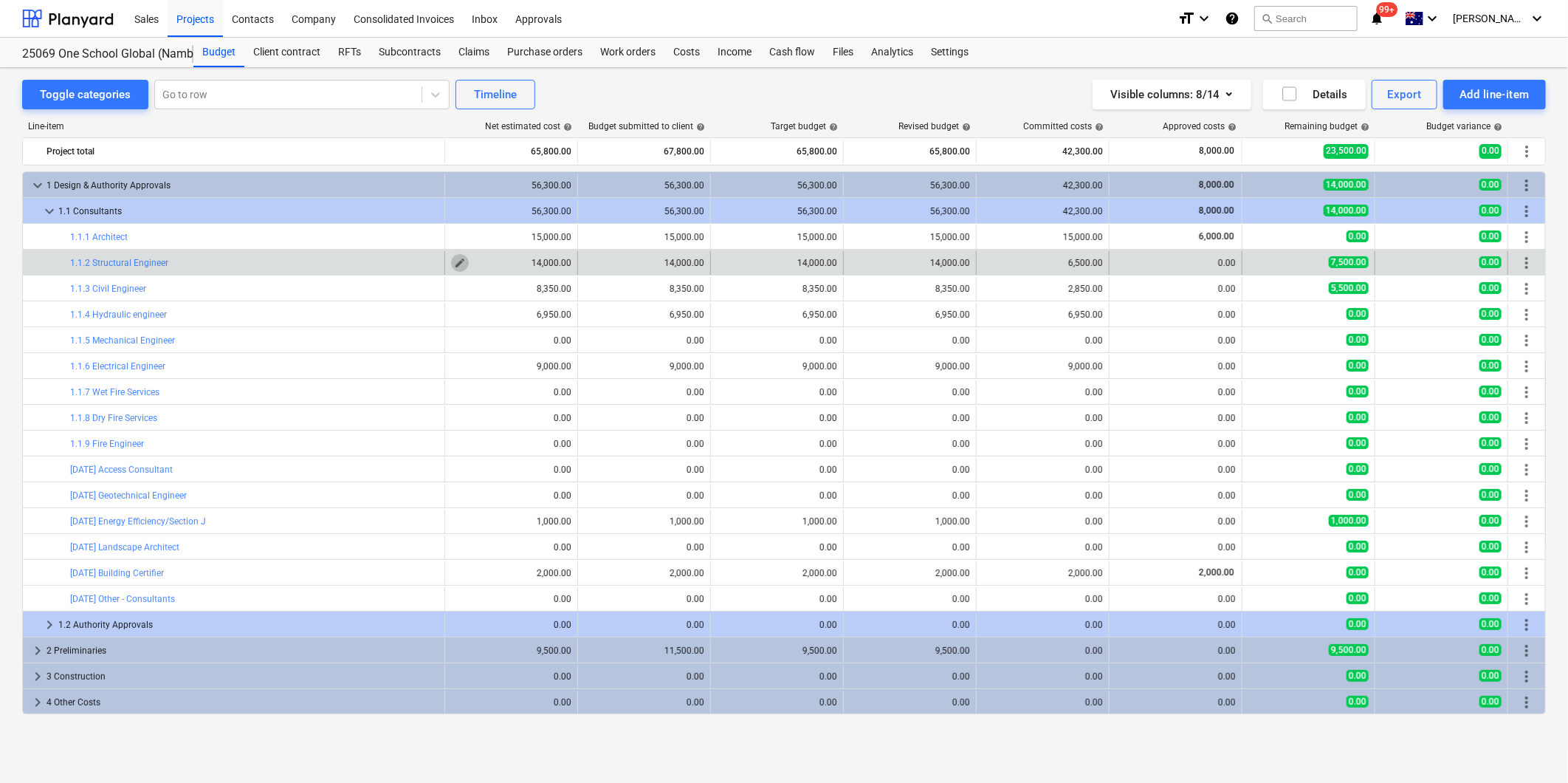
click at [455, 263] on span "edit" at bounding box center [460, 263] width 12 height 12
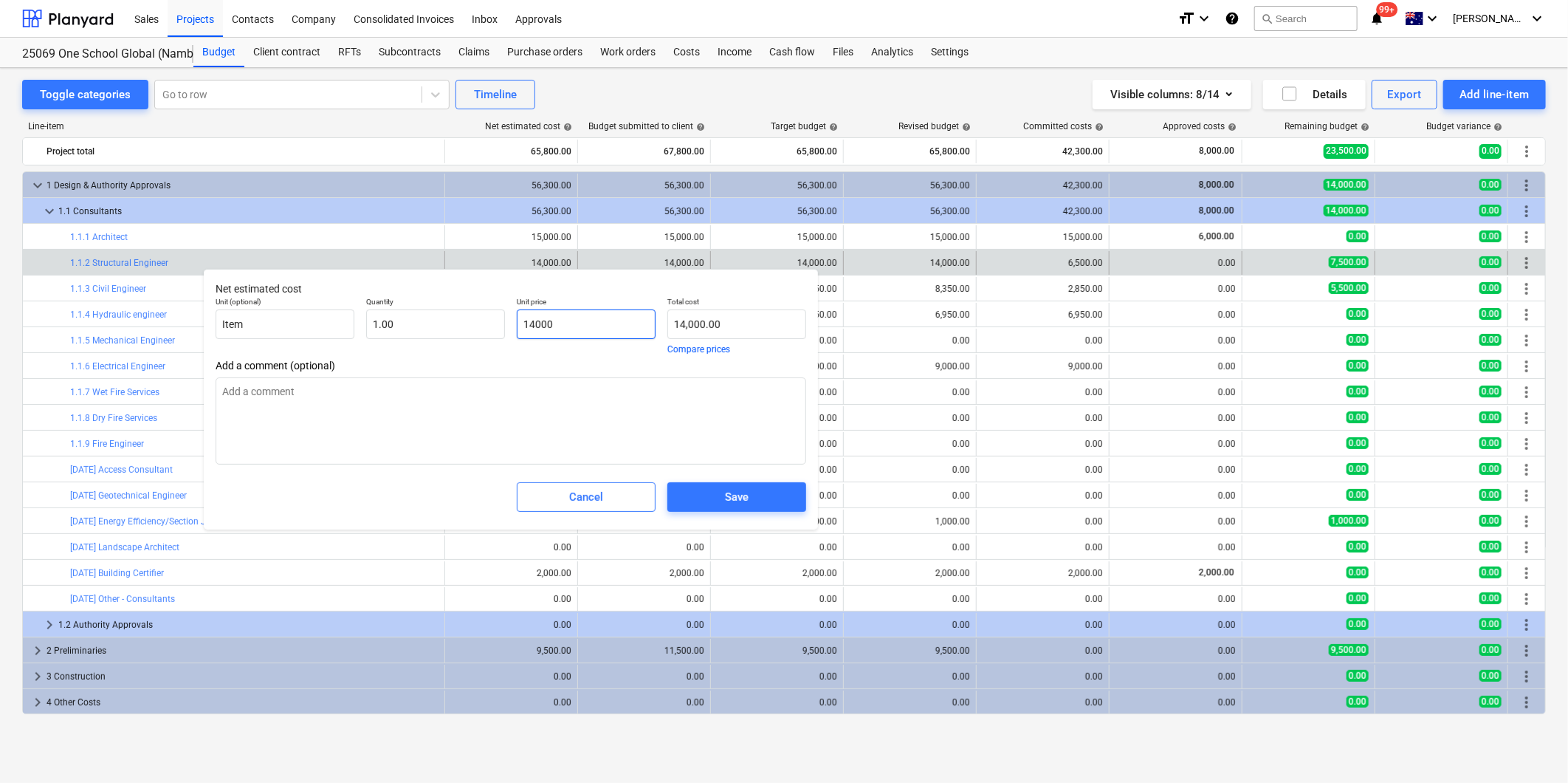
drag, startPoint x: 579, startPoint y: 330, endPoint x: 352, endPoint y: 299, distance: 229.1
click at [354, 300] on div "Unit (optional) Item Quantity 1.00 Unit price 14000 Total cost 14,000.00 Compar…" at bounding box center [511, 325] width 603 height 68
type input "6"
type textarea "x"
type input "6.00"
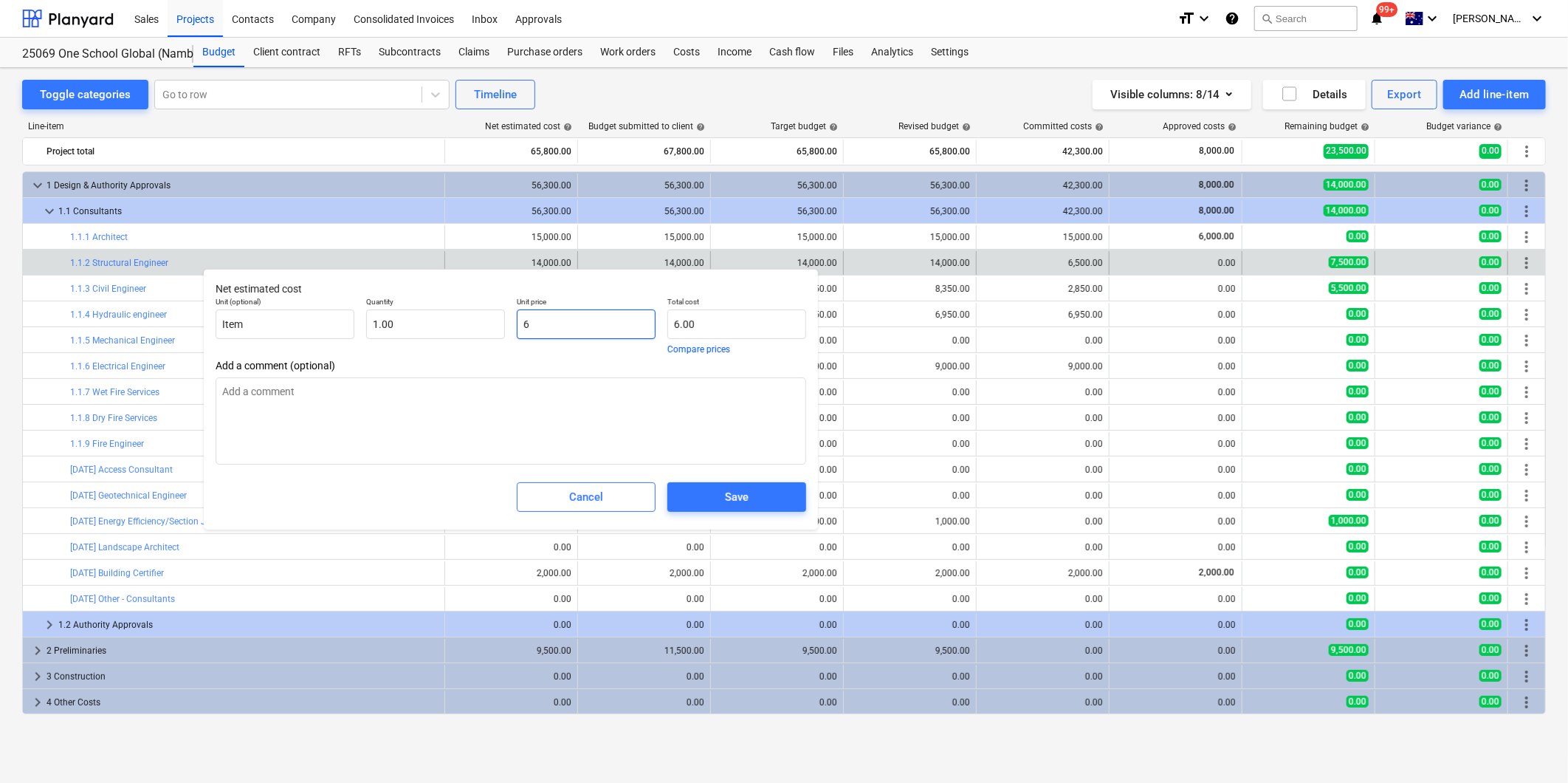
type input "65"
type textarea "x"
type input "65.00"
type input "650"
type textarea "x"
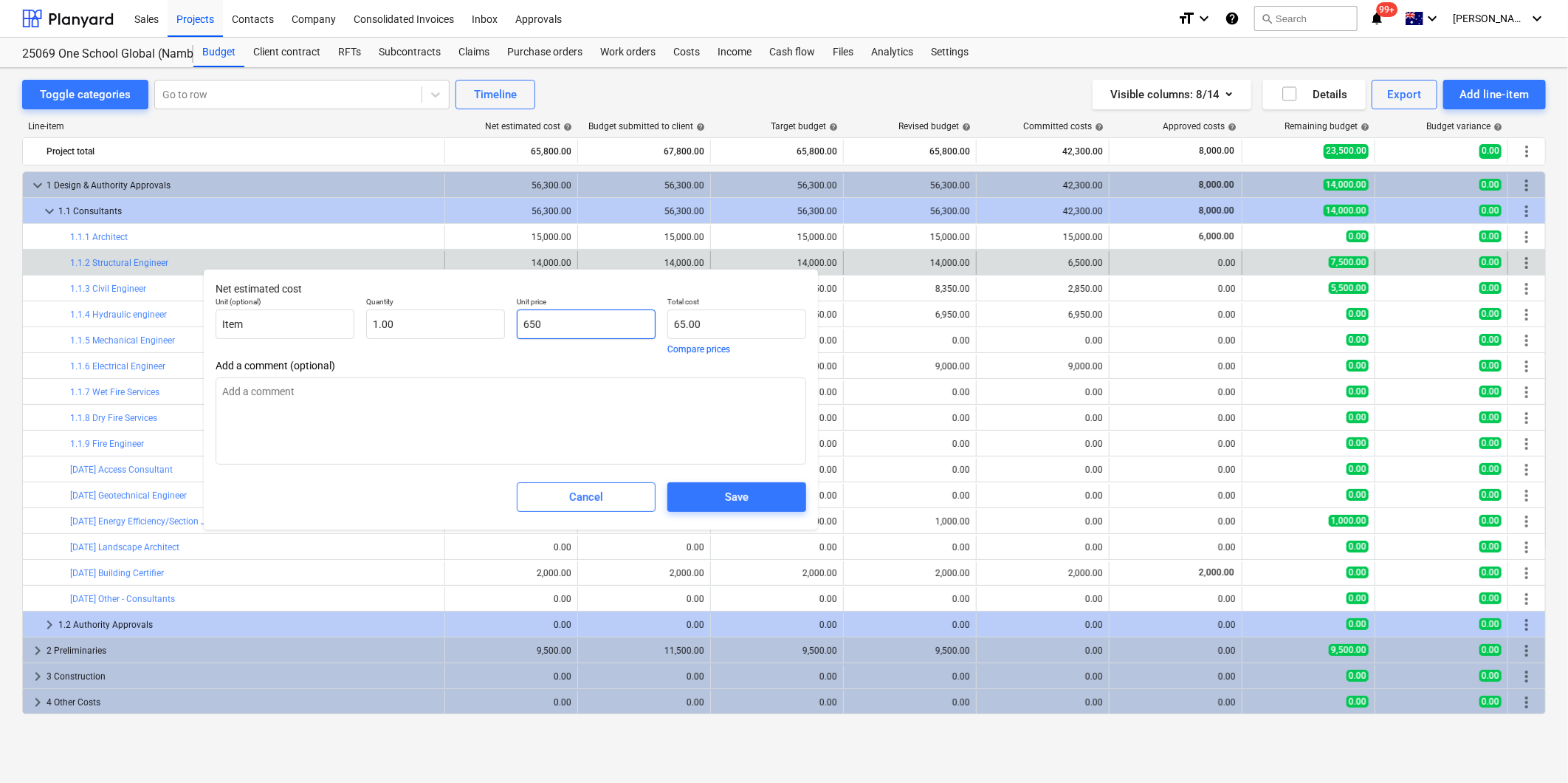
type input "650.00"
type input "6500"
type textarea "x"
type input "6,500.00"
type input "6500"
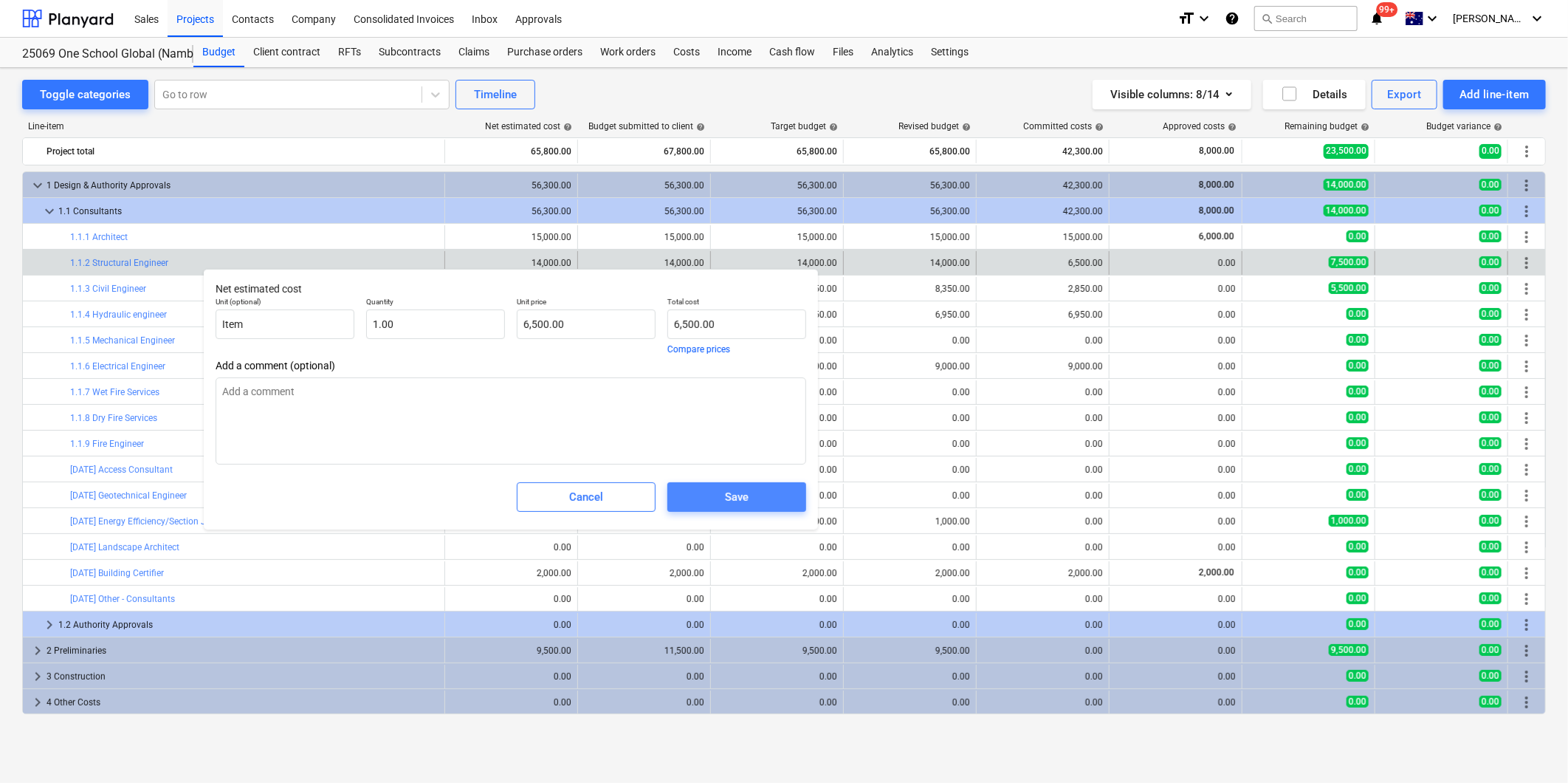
click at [751, 499] on span "Save" at bounding box center [736, 496] width 103 height 19
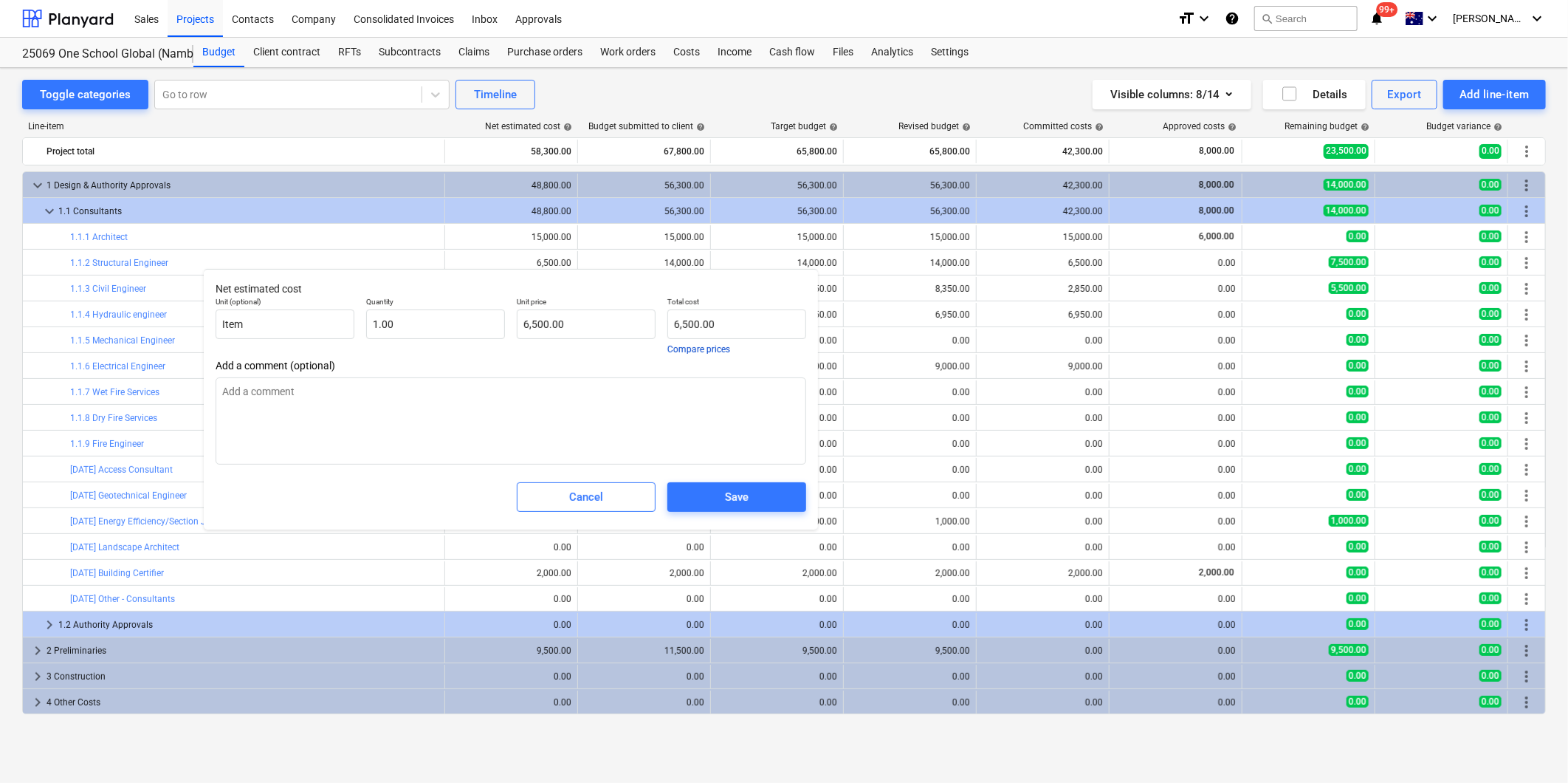
type textarea "x"
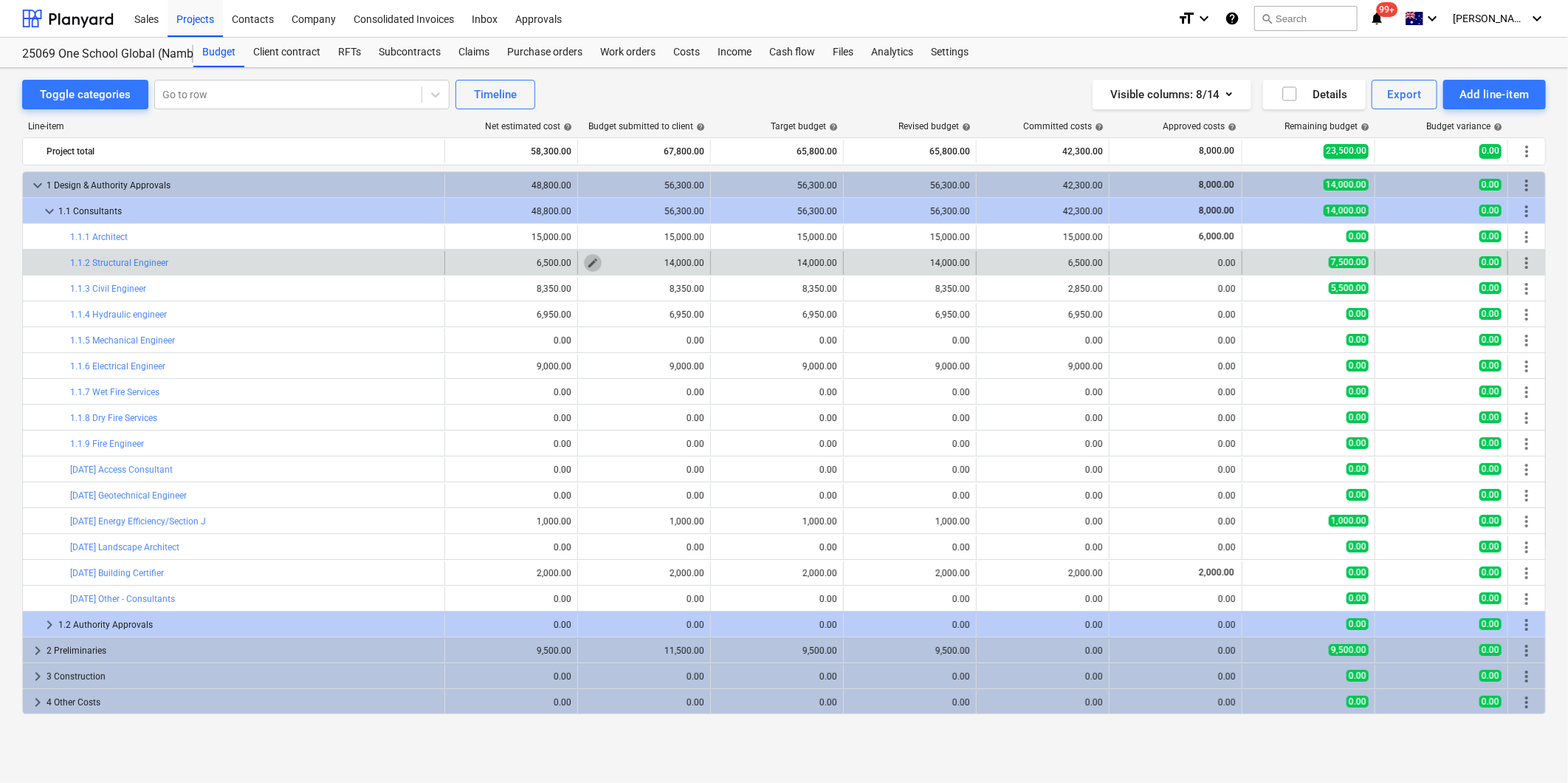
click at [593, 264] on span "edit" at bounding box center [593, 263] width 12 height 12
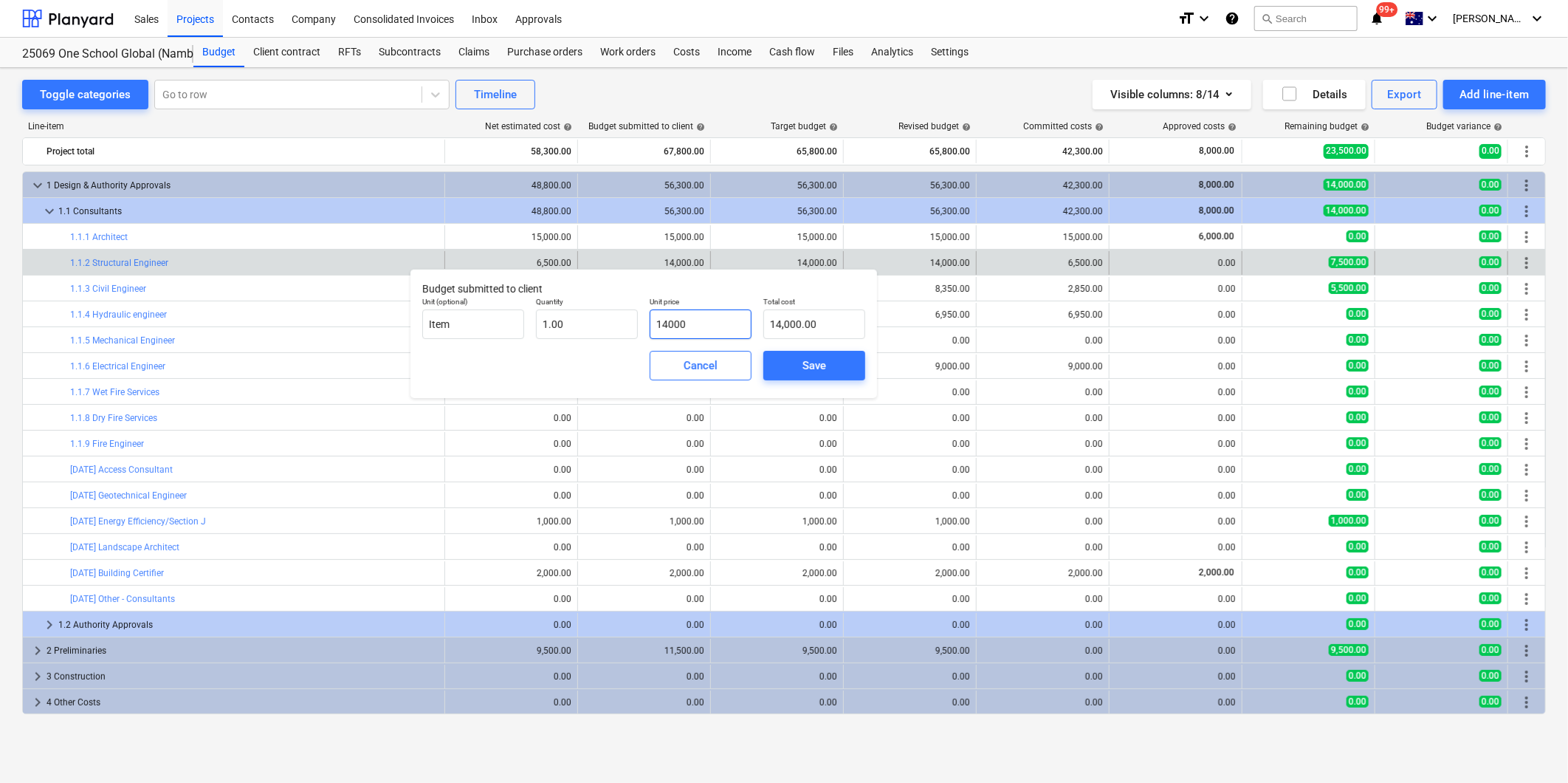
drag, startPoint x: 709, startPoint y: 326, endPoint x: 505, endPoint y: 304, distance: 205.2
click at [607, 320] on div "Unit (optional) Item Quantity 1.00 Unit price 14000 Total cost 14,000.00" at bounding box center [643, 318] width 455 height 54
type input "6"
type input "6.00"
type input "65"
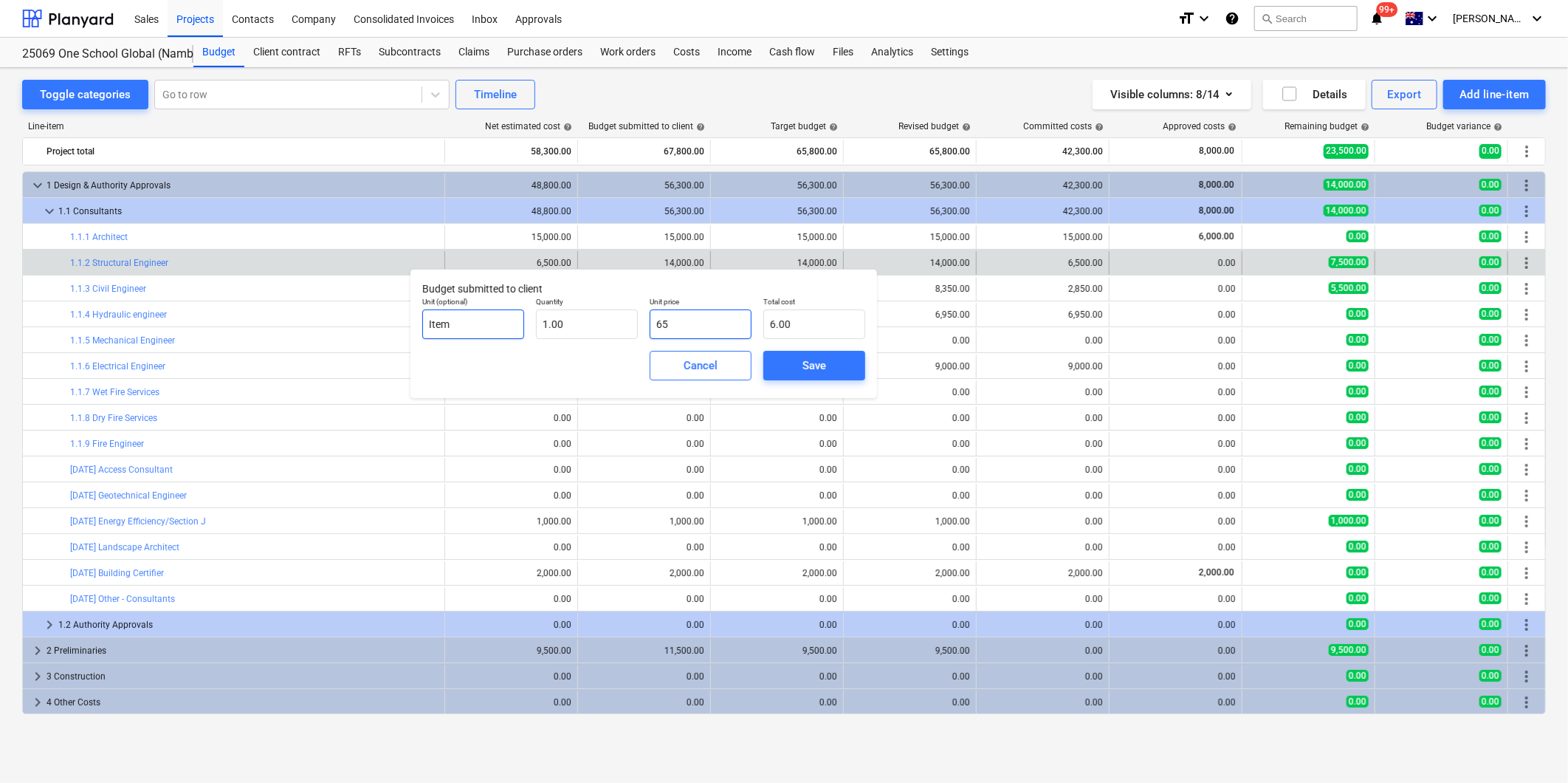
type input "65.00"
type input "650"
type input "650.00"
type input "6500"
type input "6,500.00"
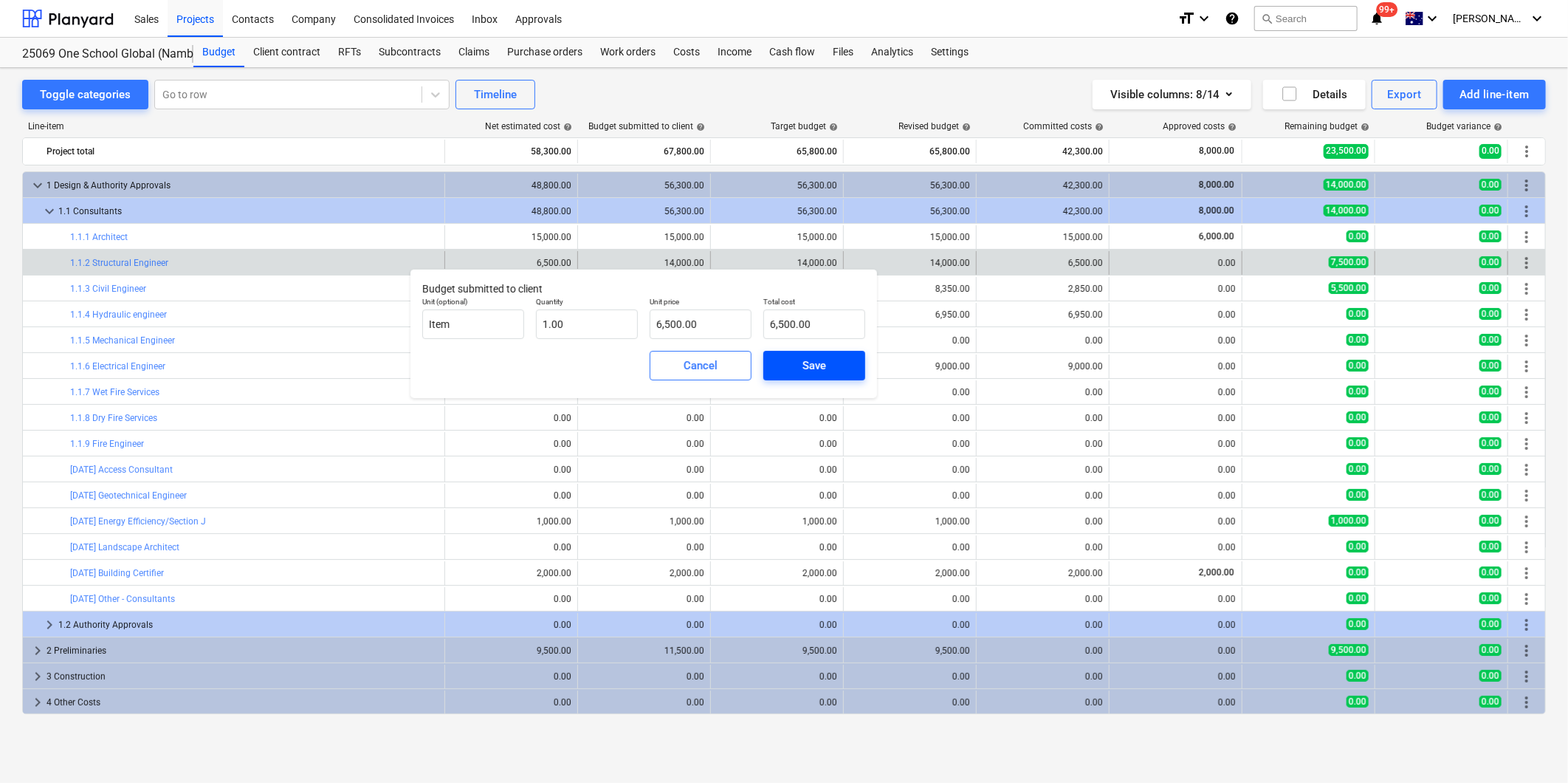
click at [799, 363] on span "Save" at bounding box center [814, 365] width 67 height 19
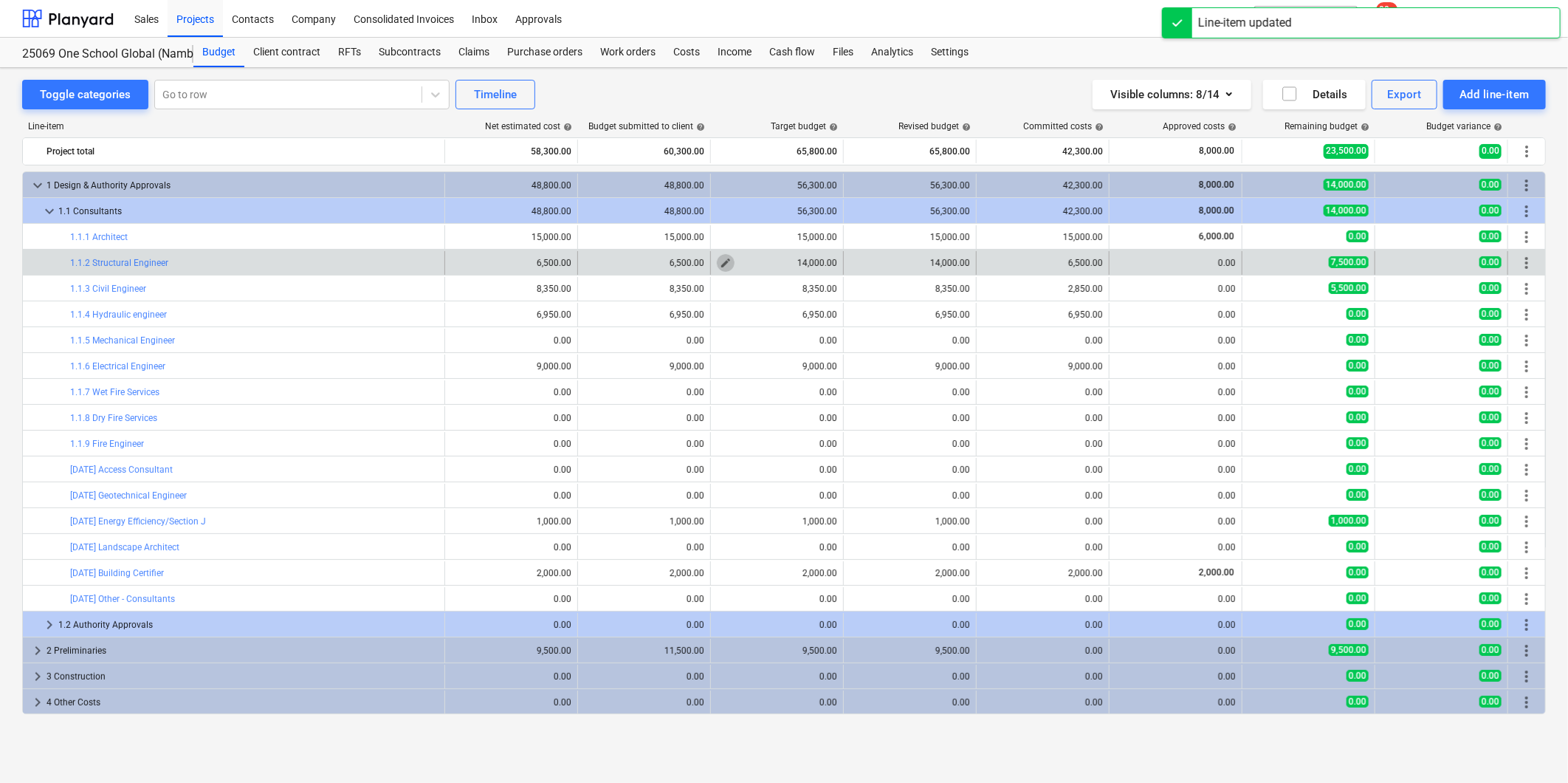
click at [719, 263] on span "edit" at bounding box center [725, 263] width 12 height 12
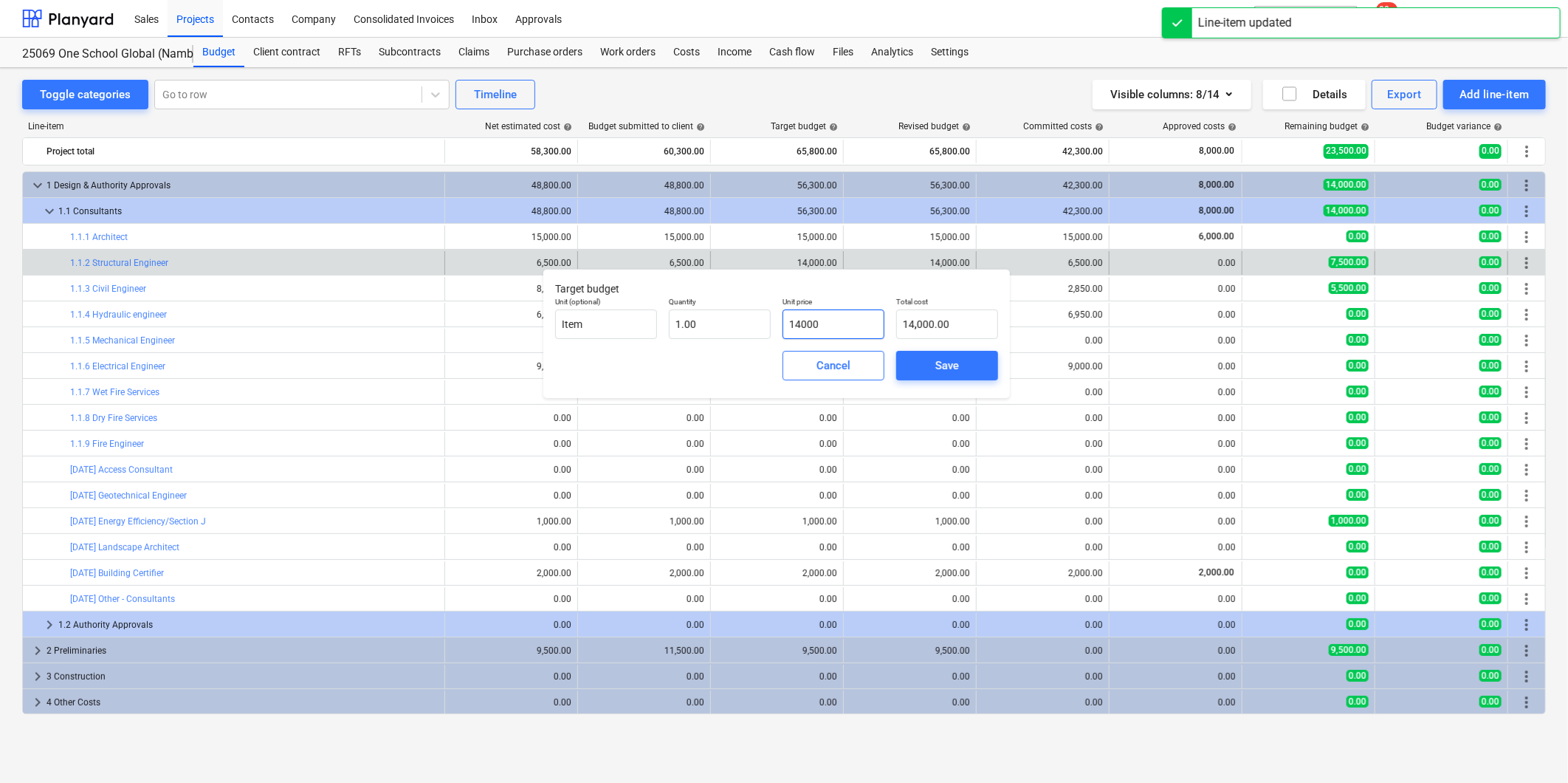
drag, startPoint x: 843, startPoint y: 327, endPoint x: 685, endPoint y: 304, distance: 159.7
click at [727, 306] on div "Unit (optional) Item Quantity 1.00 Unit price 14000 Total cost 14,000.00" at bounding box center [777, 318] width 455 height 54
type input "6"
type input "6.00"
type input "65"
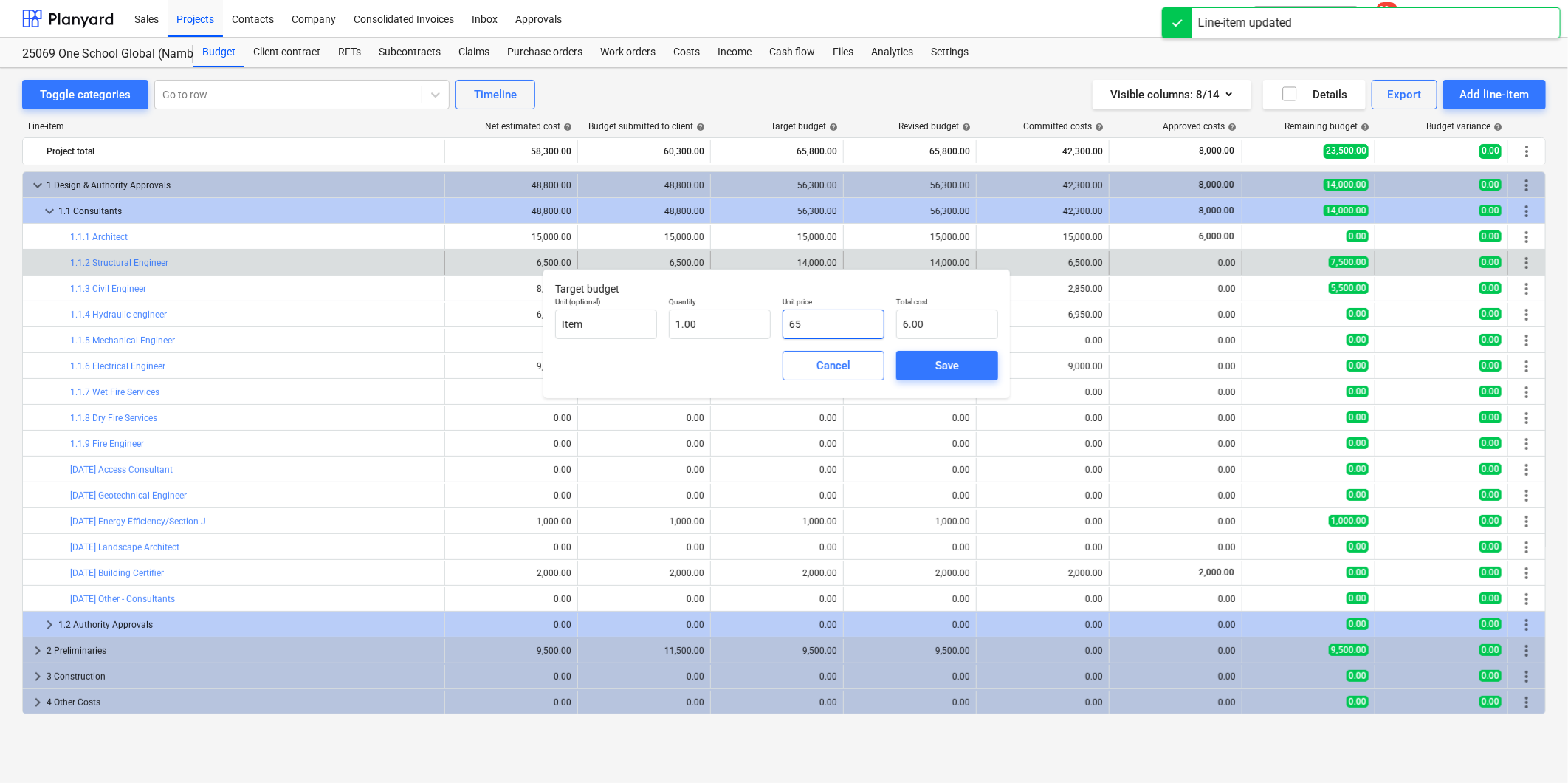
type input "65.00"
type input "650"
type input "650.00"
type input "6500"
type input "6,500.00"
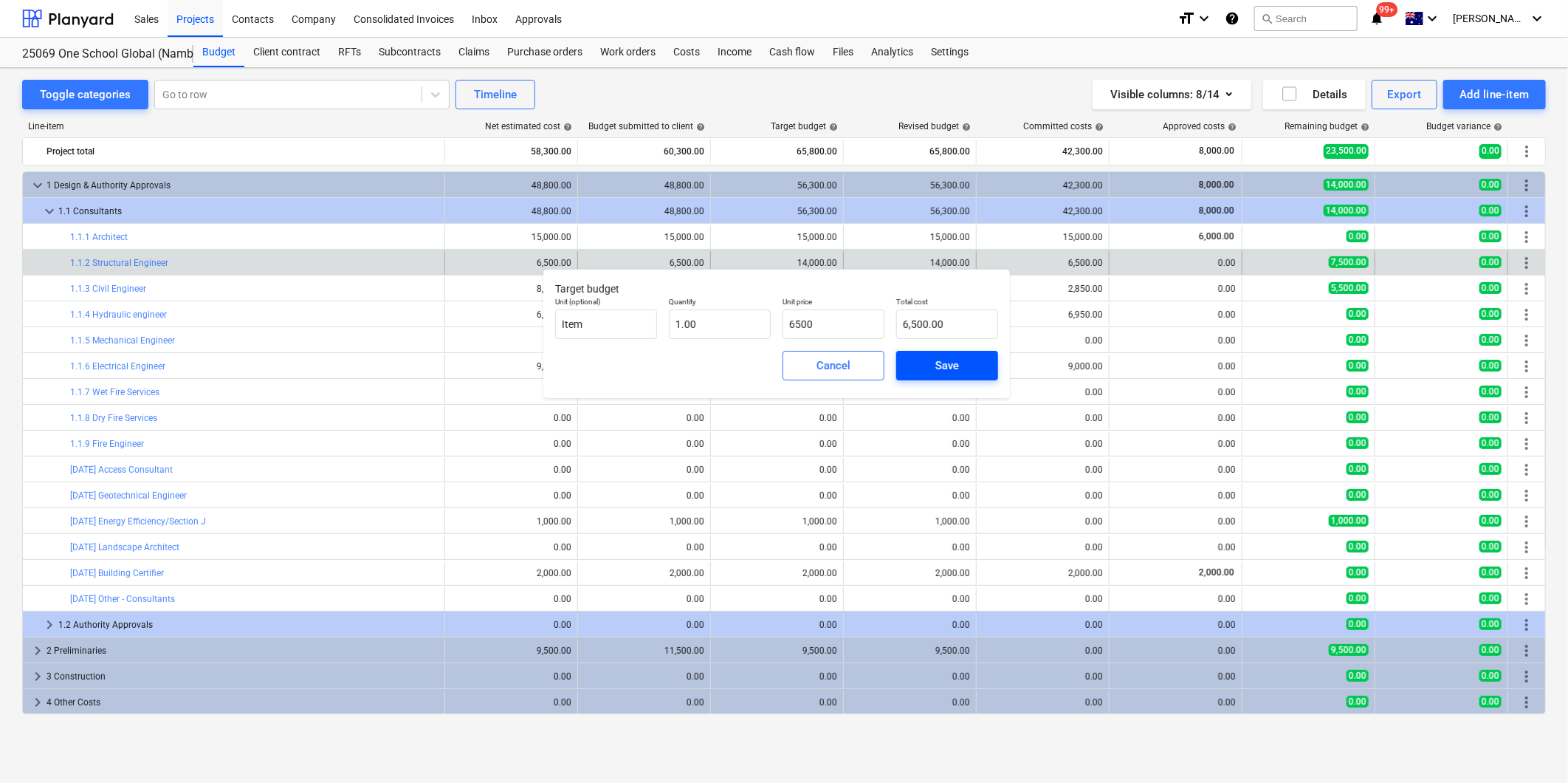
type input "6,500.00"
click at [973, 360] on span "Save" at bounding box center [947, 365] width 67 height 19
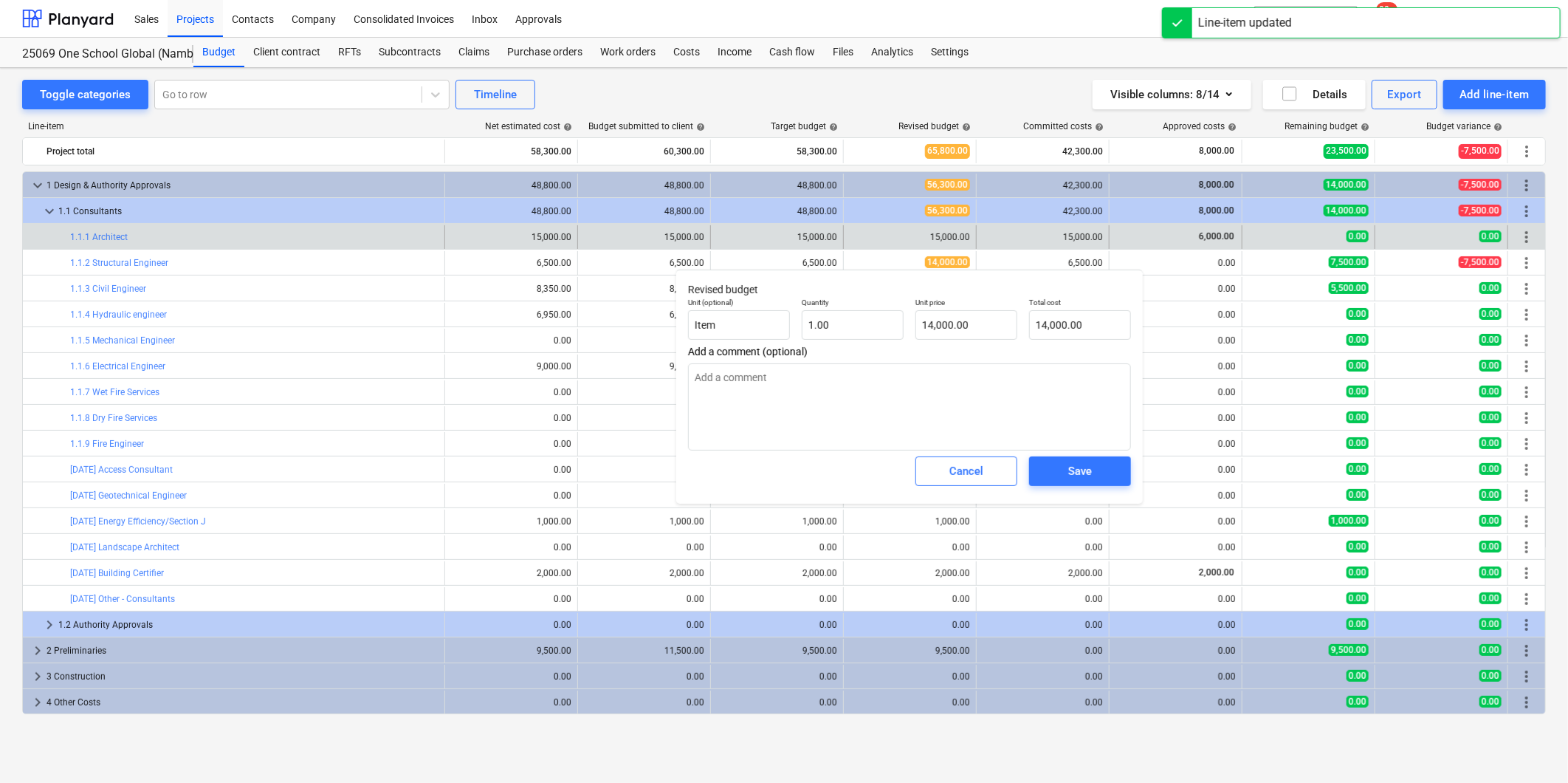
type textarea "x"
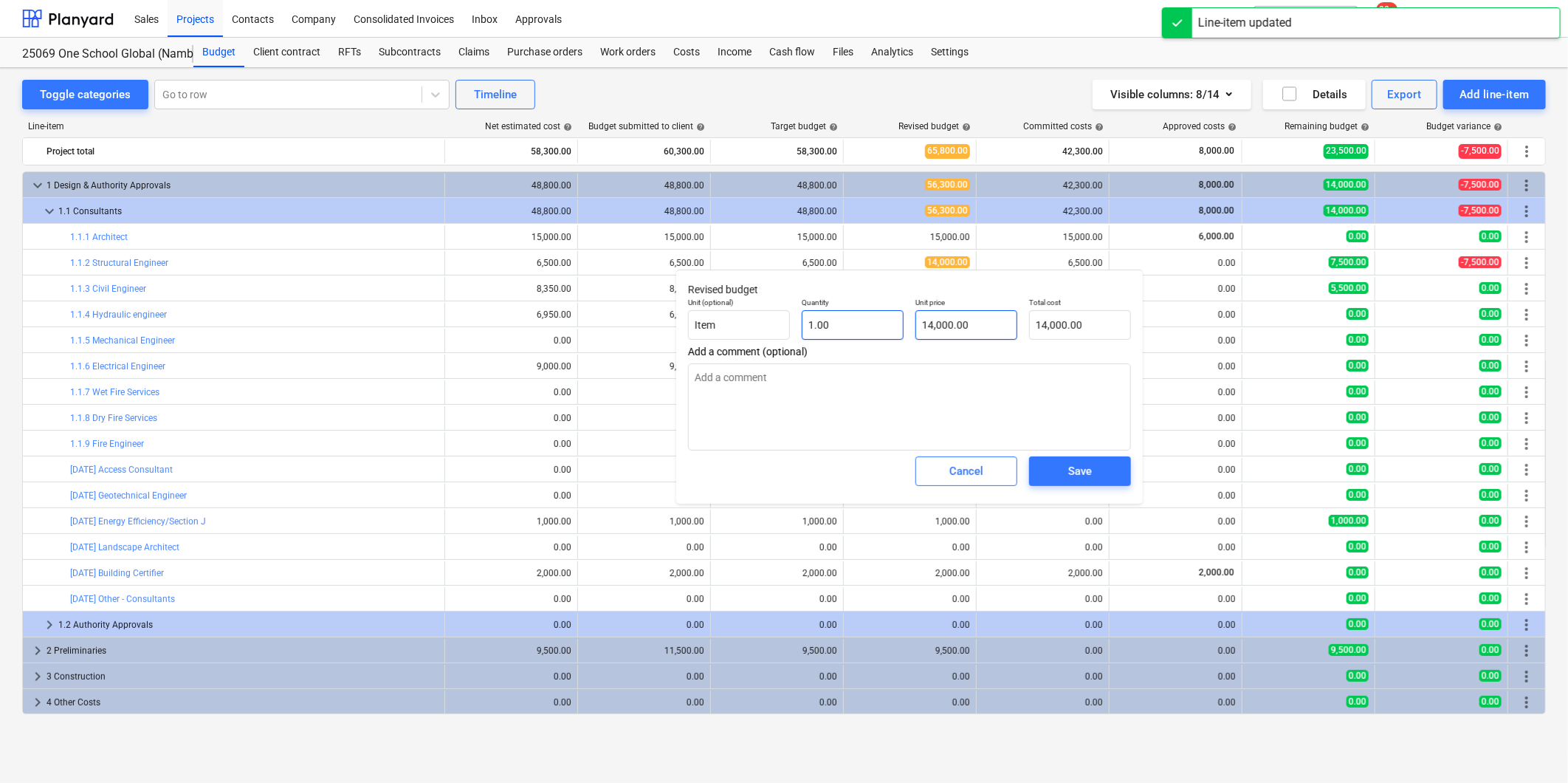
type input "14000"
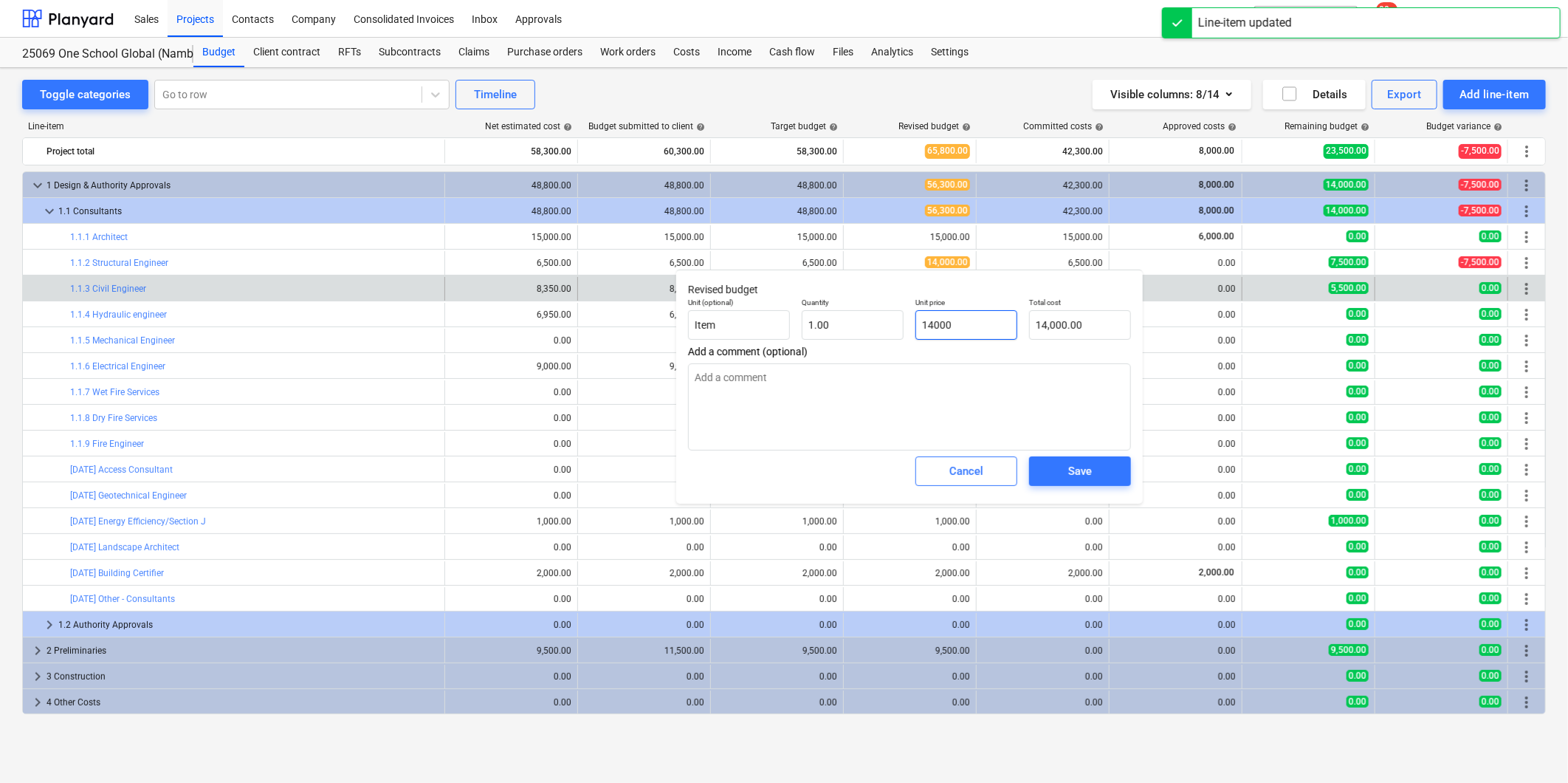
drag, startPoint x: 810, startPoint y: 311, endPoint x: 578, endPoint y: 285, distance: 233.5
click at [762, 306] on div "Unit (optional) Item Quantity 1.00 Unit price 14000 Total cost 14,000.00" at bounding box center [910, 319] width 455 height 54
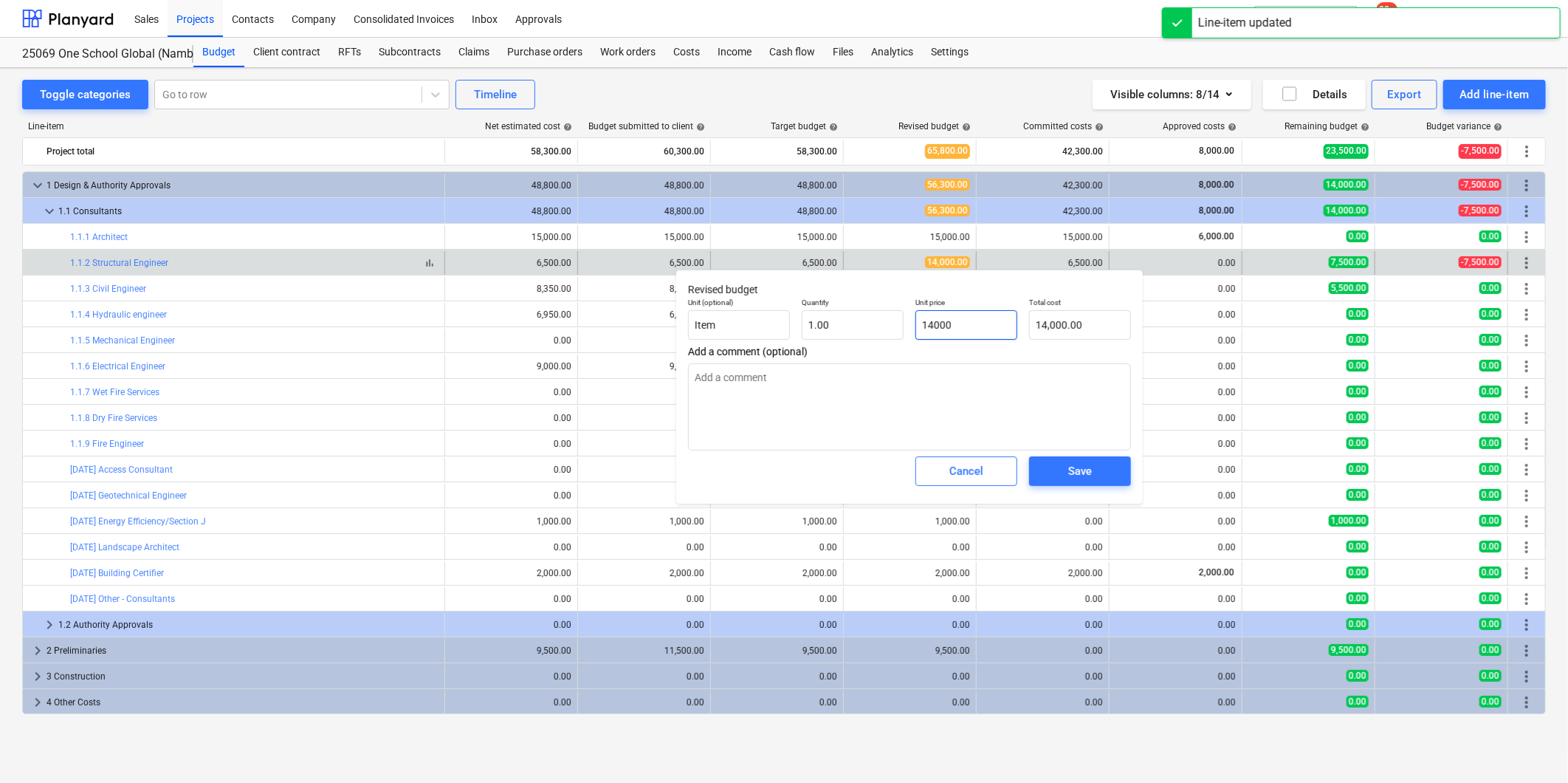
type textarea "x"
type input "6"
type input "6.00"
type textarea "x"
type input "65"
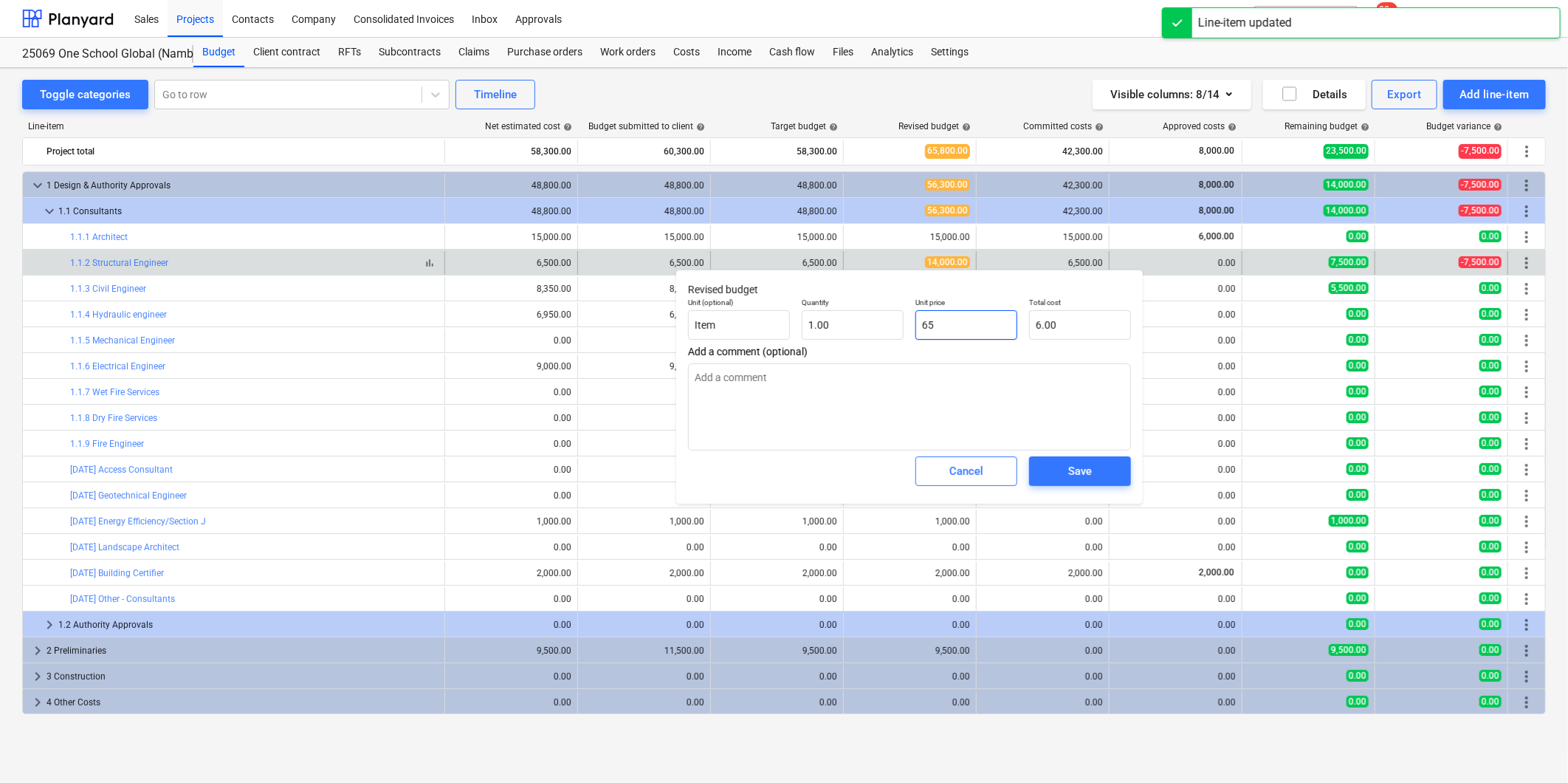
type input "65.00"
type textarea "x"
type input "650"
type input "650.00"
type textarea "x"
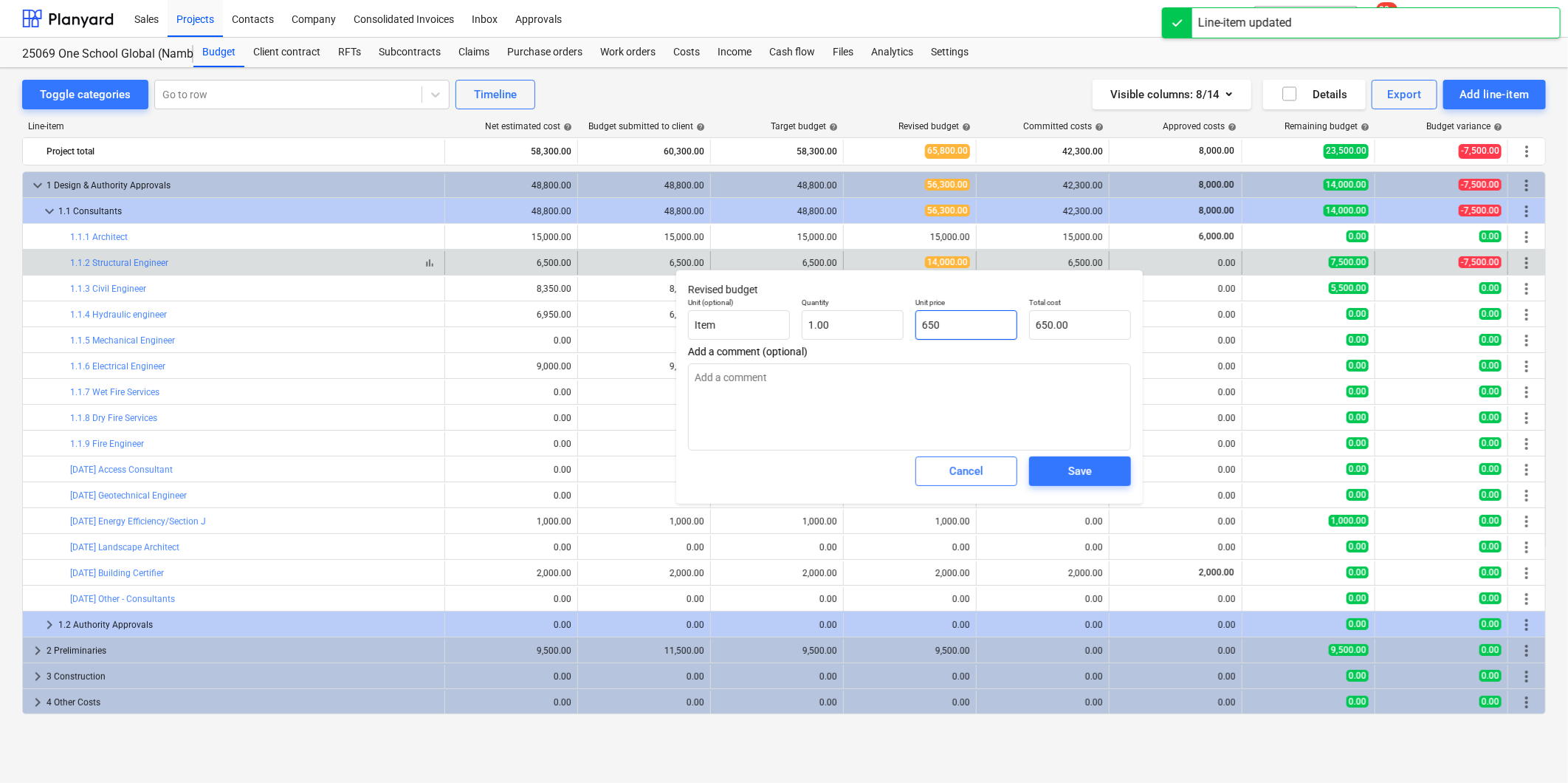
type input "6500"
type input "6,500.00"
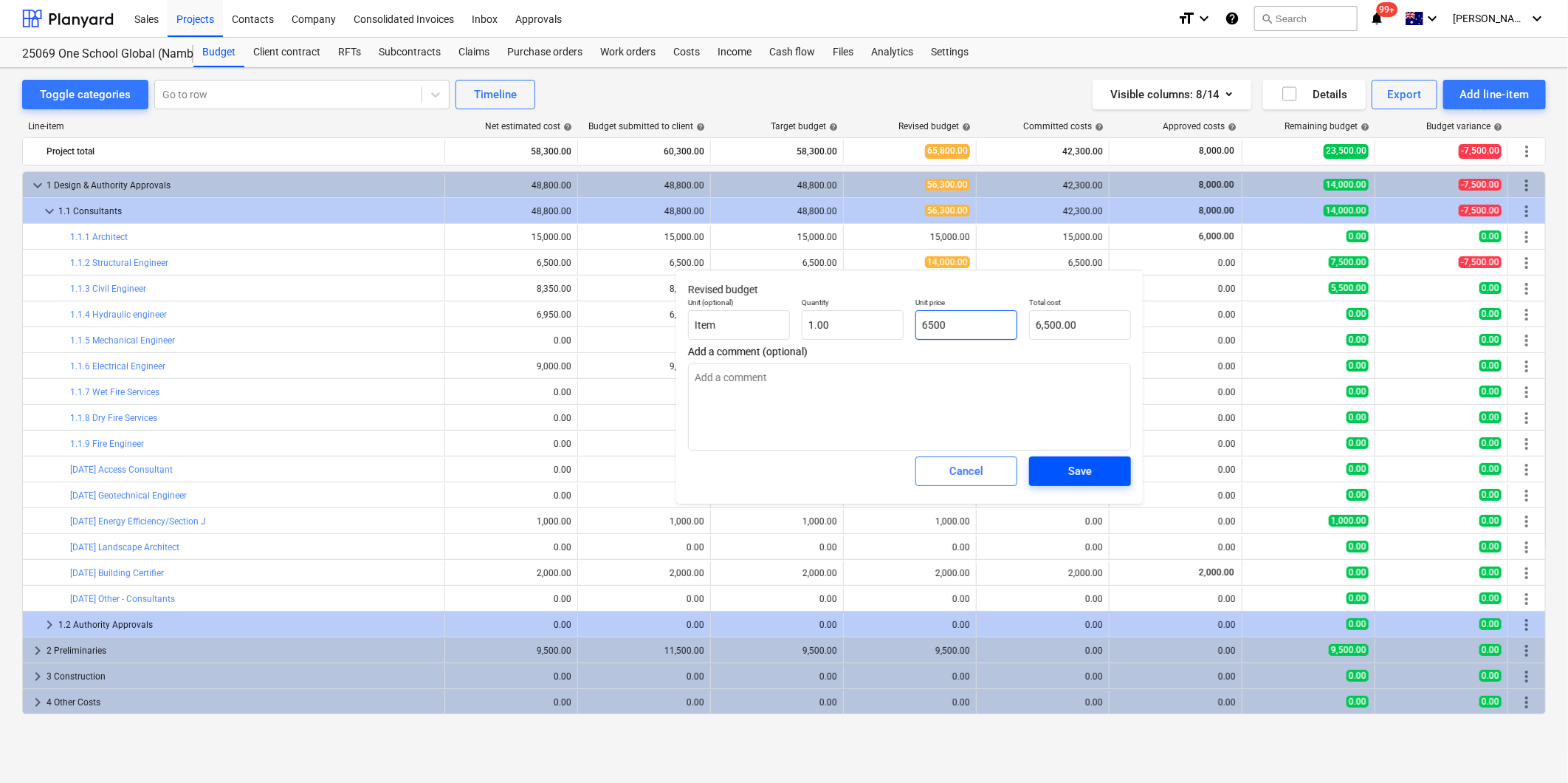
type input "6500"
type textarea "x"
type input "6,500.00"
click at [1068, 467] on div "Save" at bounding box center [1080, 471] width 24 height 19
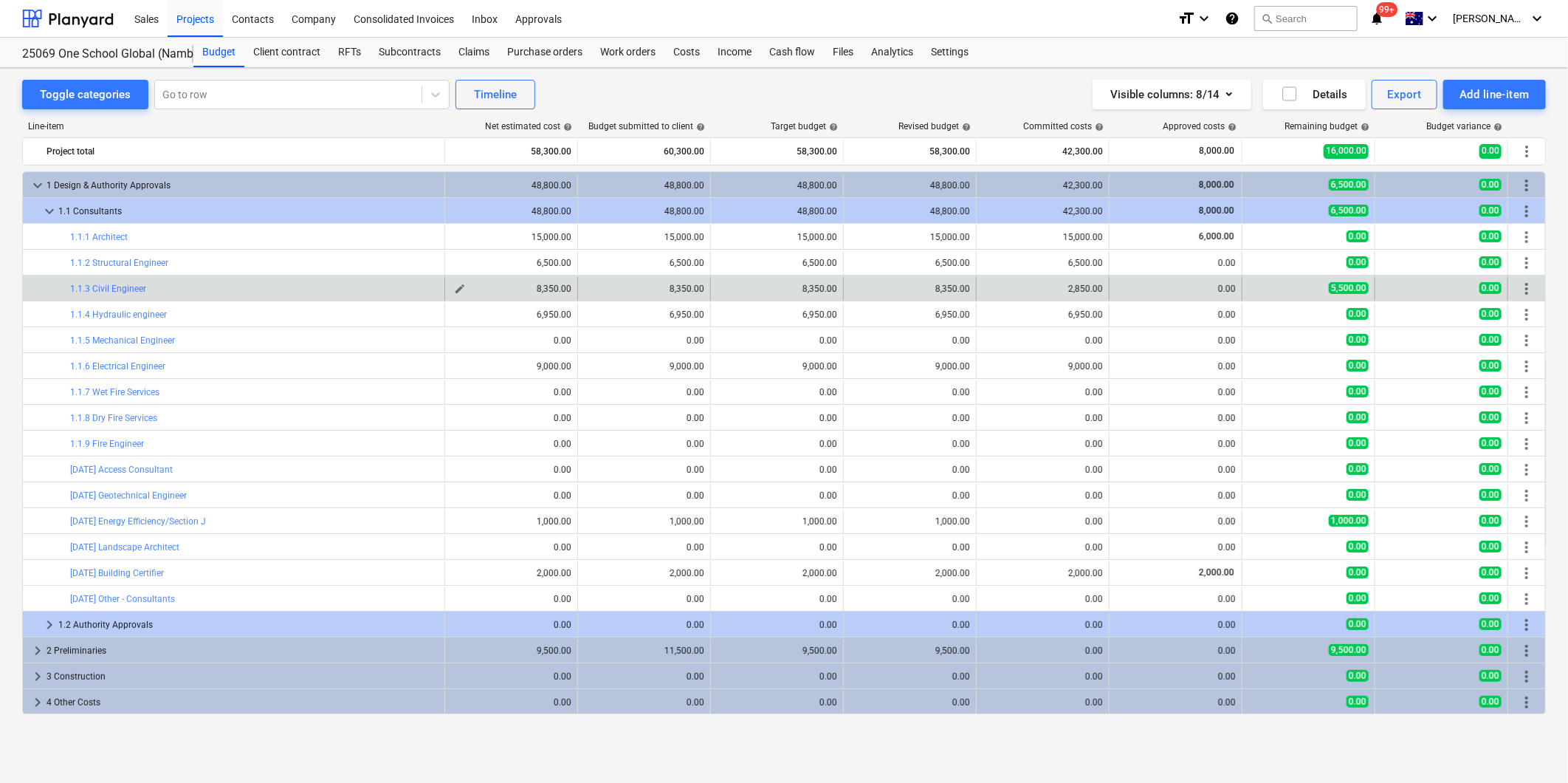
click at [456, 289] on span "edit" at bounding box center [460, 288] width 12 height 12
type textarea "x"
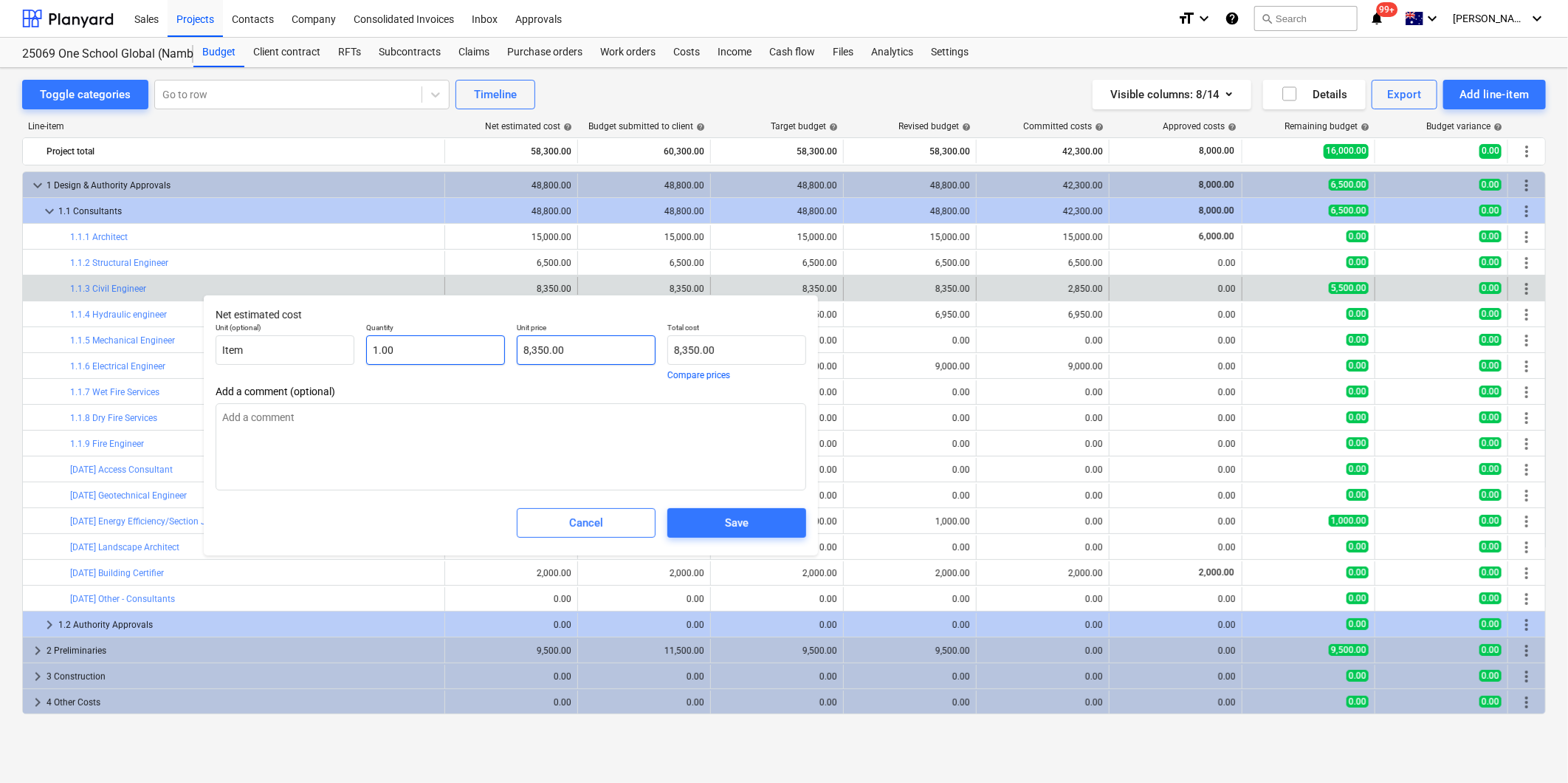
type input "8350"
click at [389, 344] on div "Unit (optional) Item Quantity 1.00 Unit price 8350 Total cost 8,350.00 Compare …" at bounding box center [511, 351] width 603 height 68
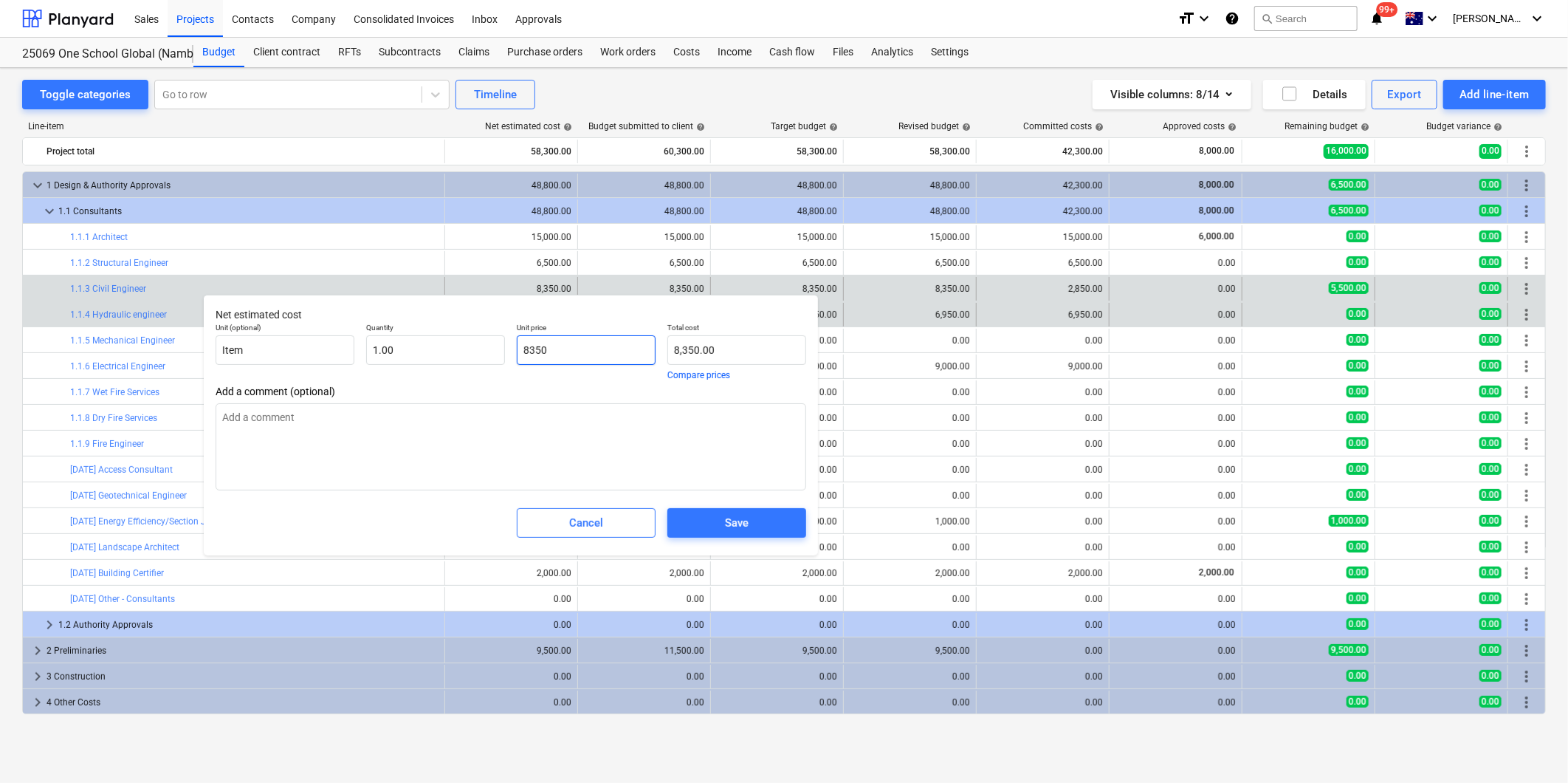
type textarea "x"
type input "2"
type input "2.00"
type textarea "x"
type input "28"
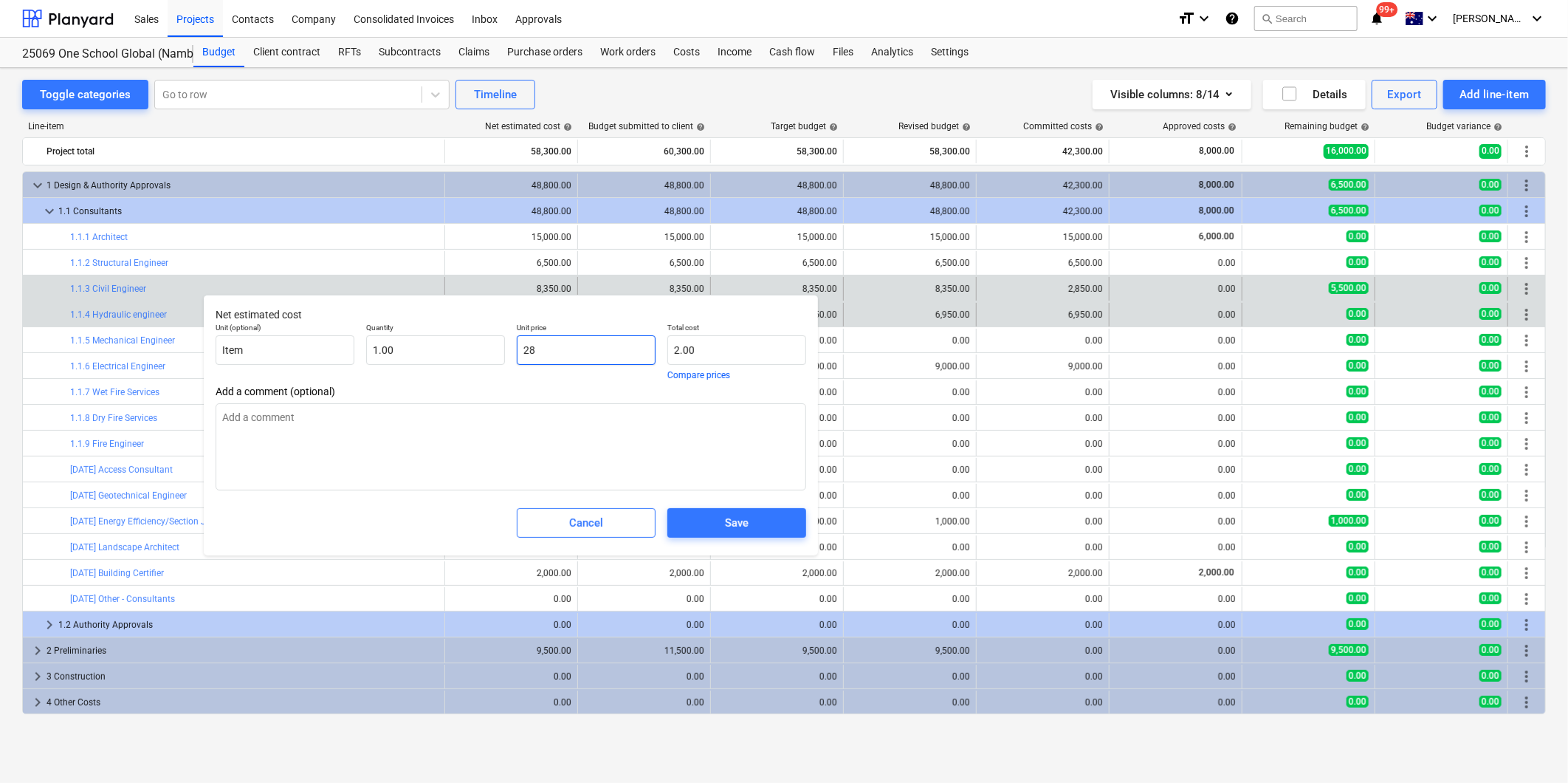
type input "28.00"
type textarea "x"
type input "285"
type input "285.00"
type textarea "x"
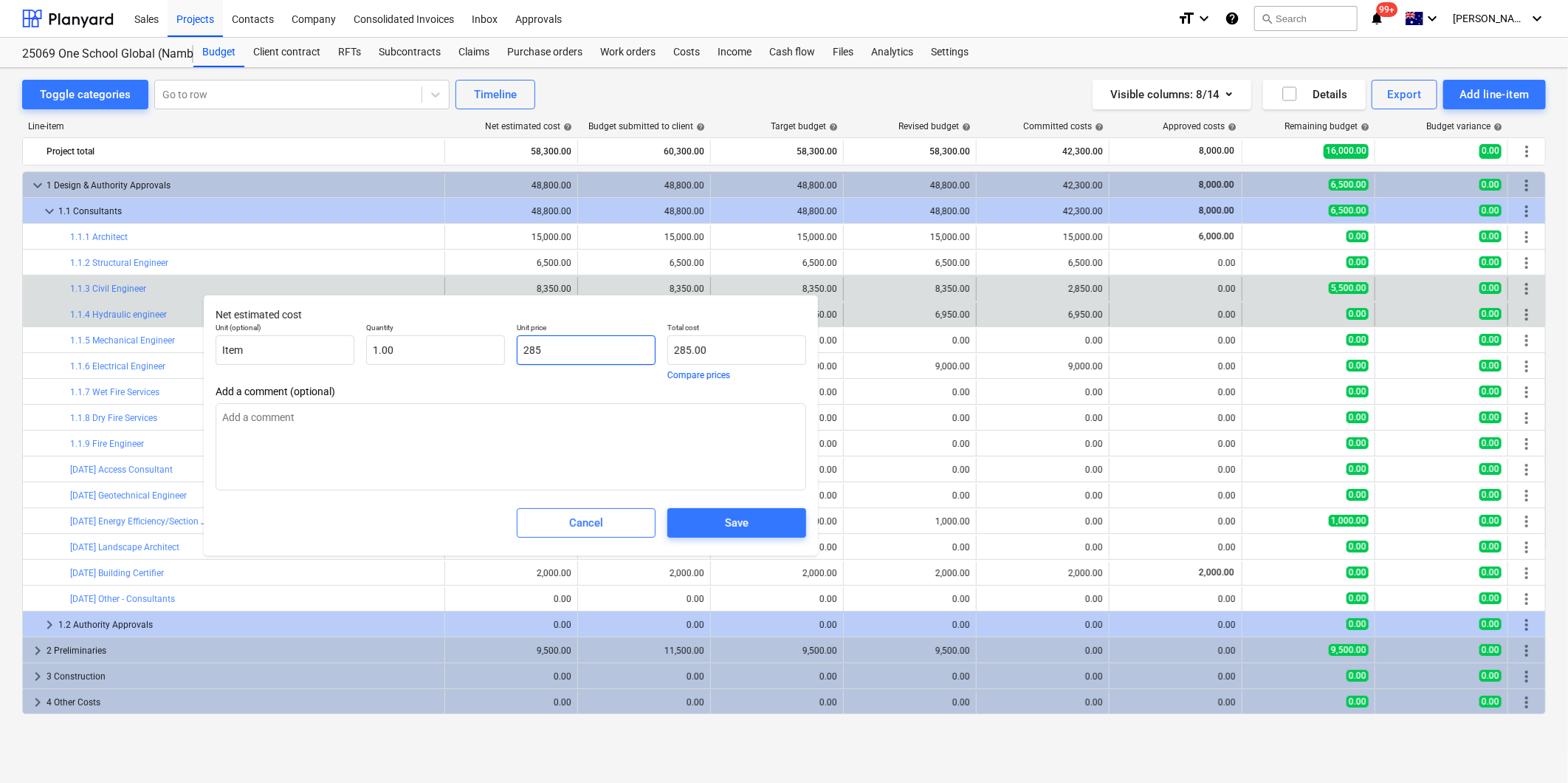
type input "2850"
type input "2,850.00"
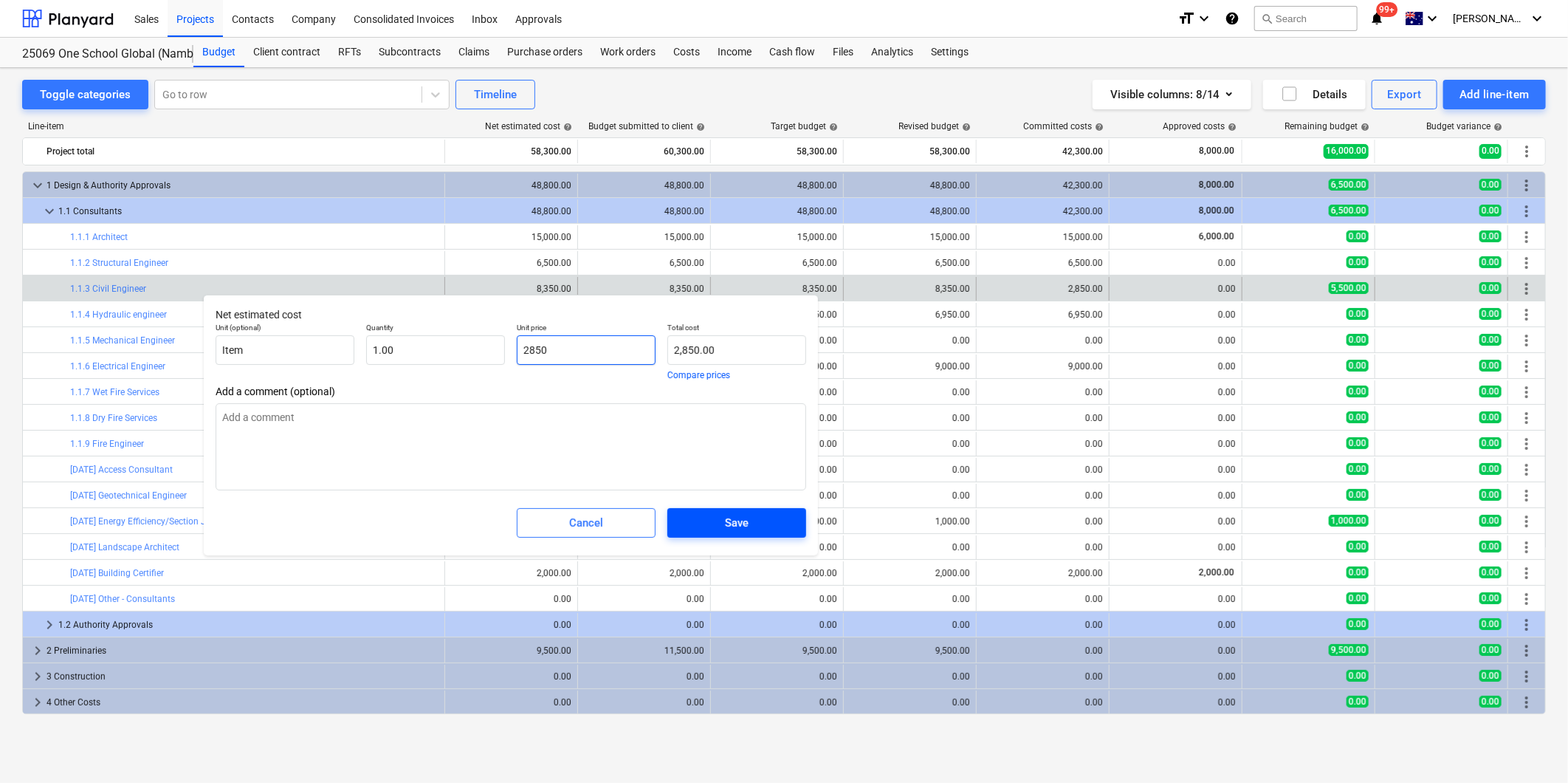
type input "2850"
type textarea "x"
type input "2,850.00"
click at [755, 527] on span "Save" at bounding box center [736, 523] width 103 height 19
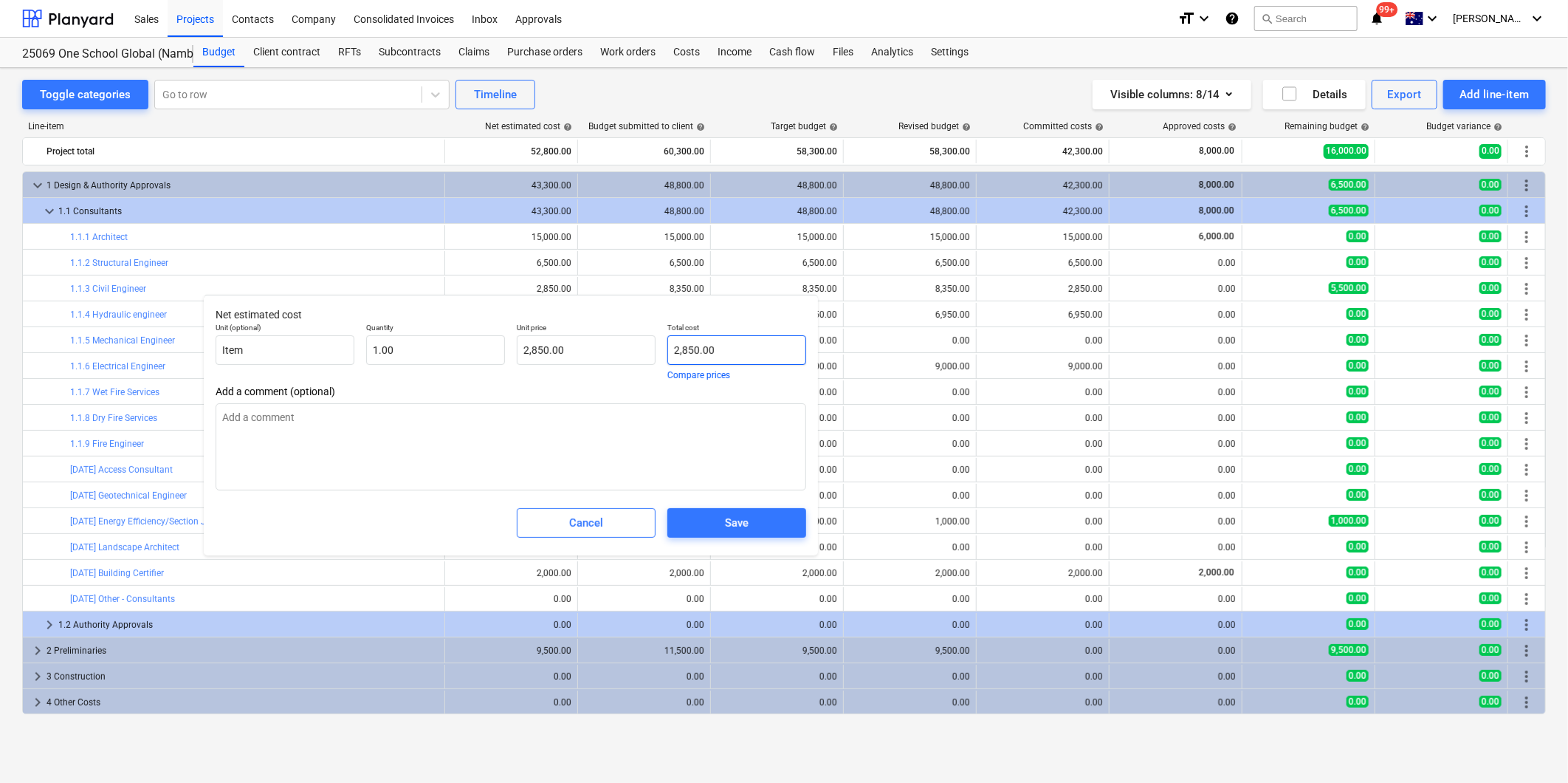
type textarea "x"
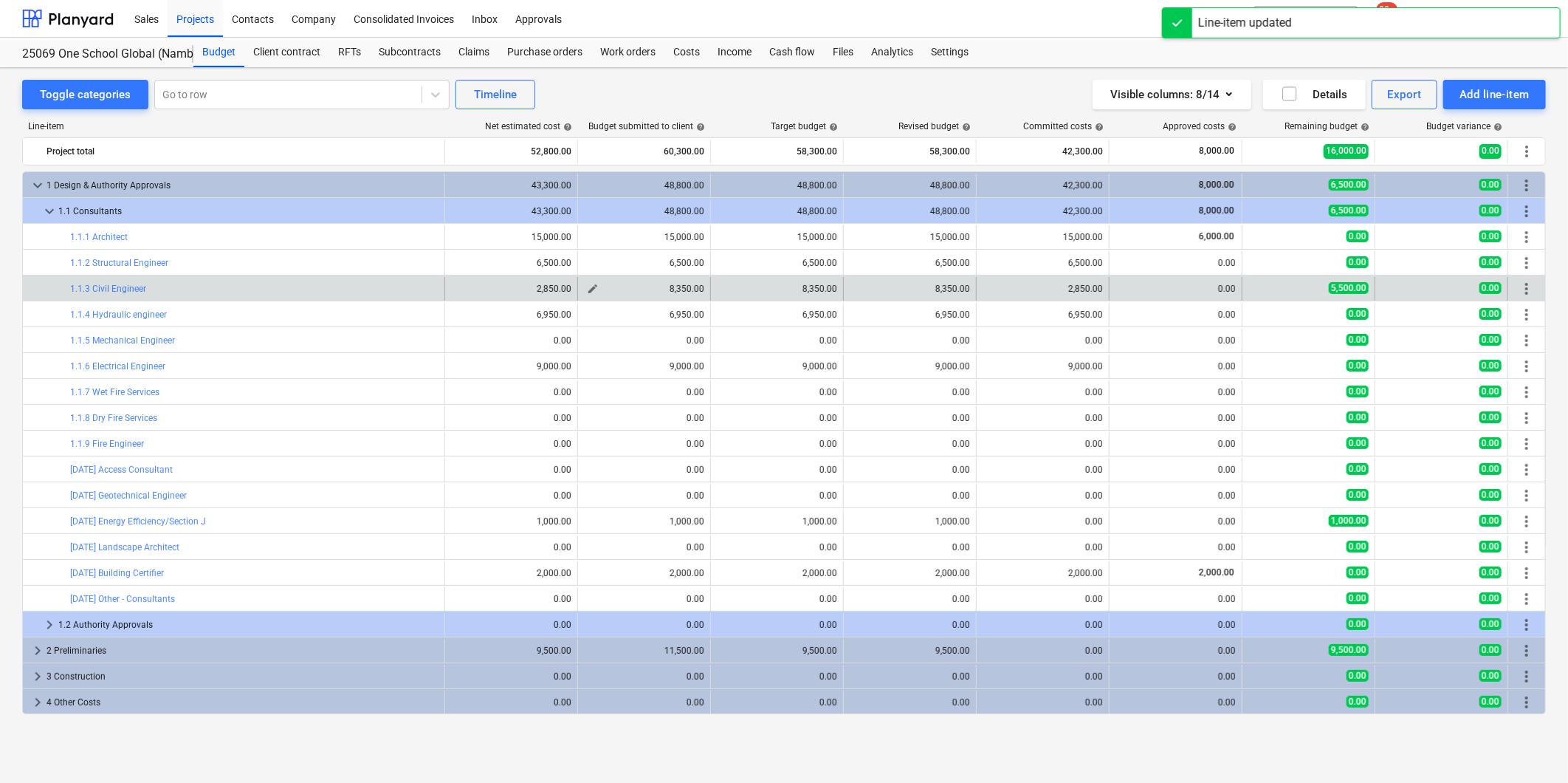
click at [592, 288] on span "edit" at bounding box center [593, 288] width 12 height 12
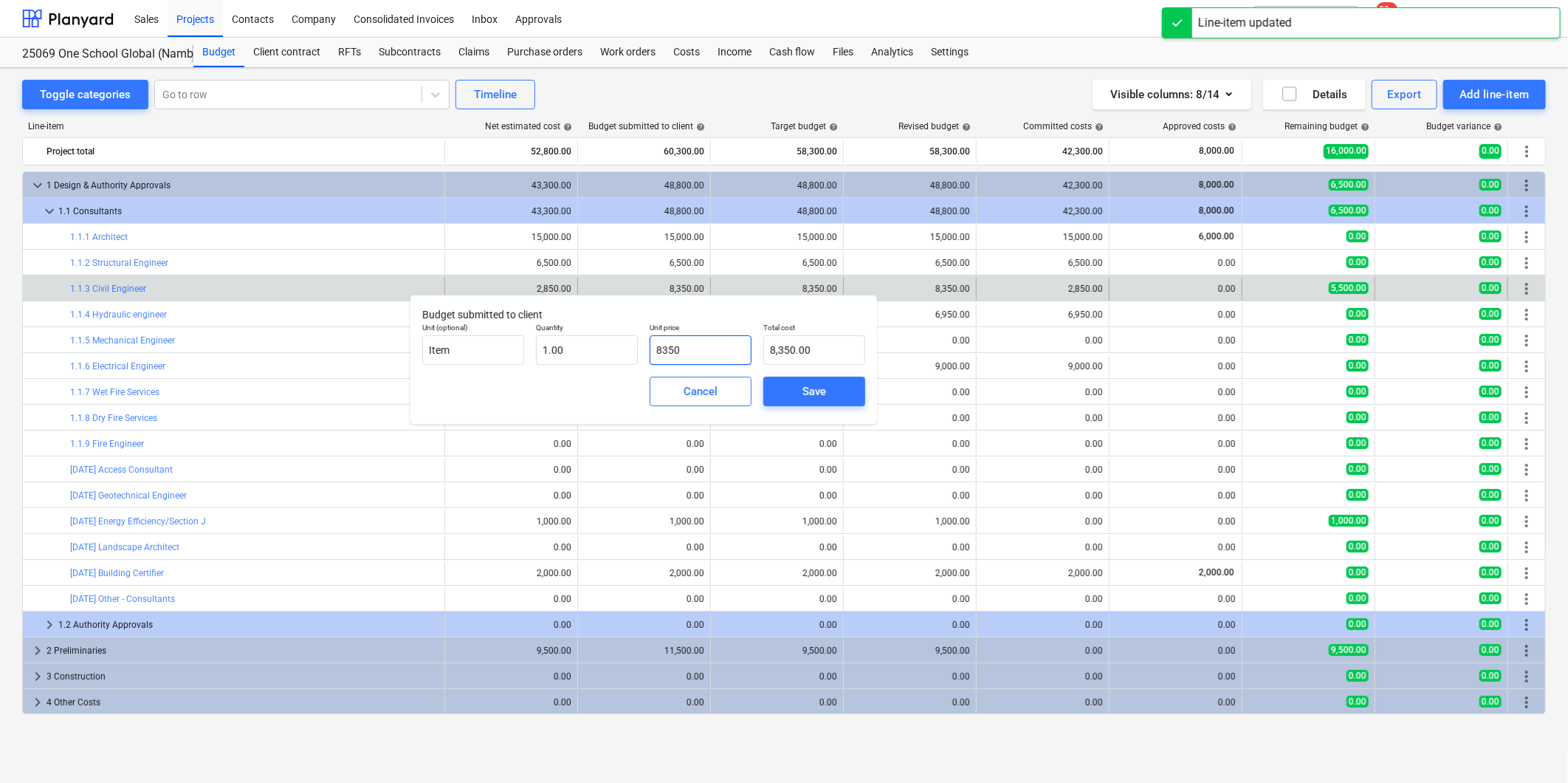
drag, startPoint x: 684, startPoint y: 348, endPoint x: 435, endPoint y: 333, distance: 249.5
click at [504, 343] on div "Unit (optional) Item Quantity 1.00 Unit price 8350 Total cost 8,350.00" at bounding box center [643, 344] width 455 height 54
type input "2"
type input "2.00"
type input "28"
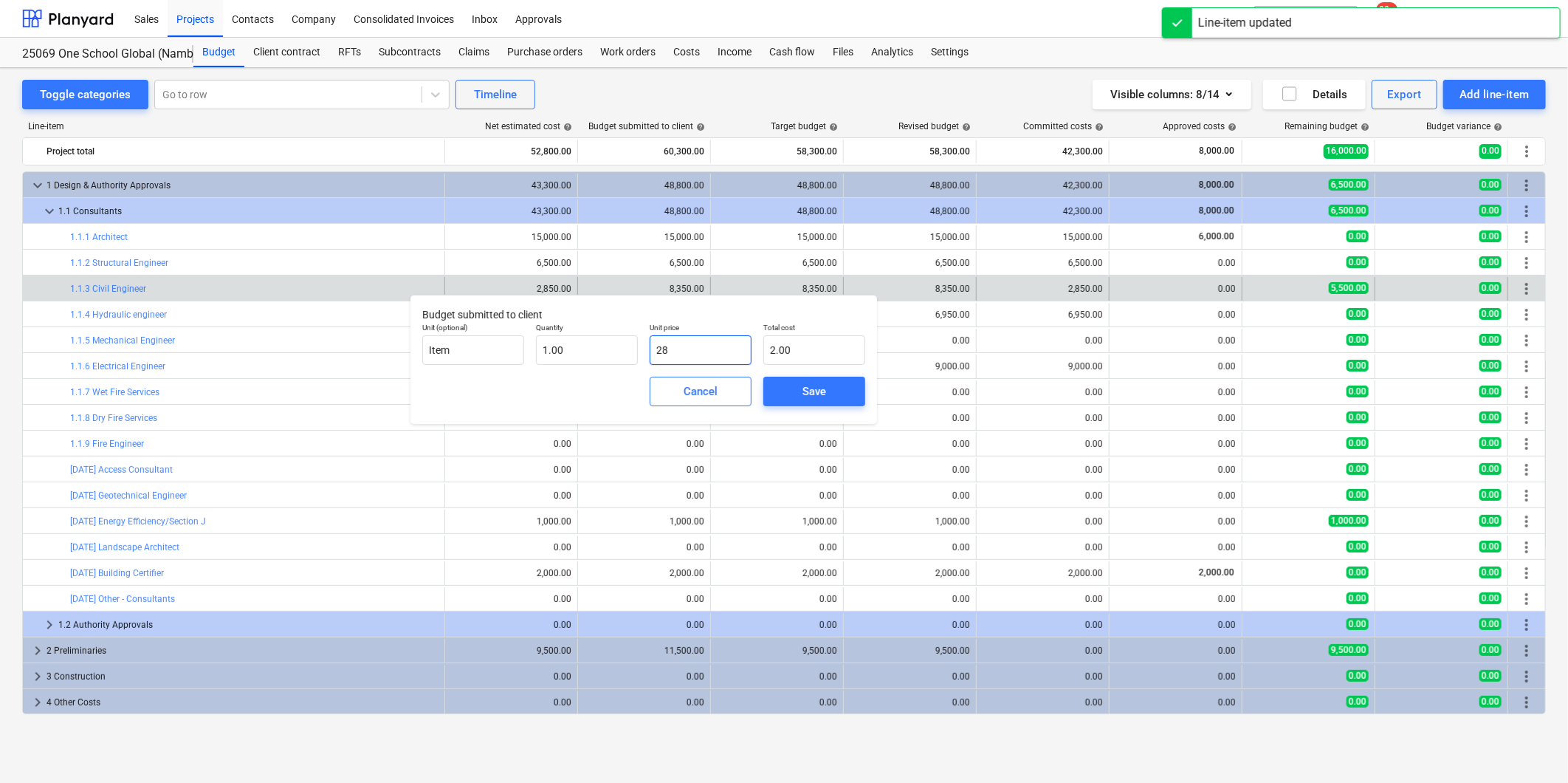
type input "28.00"
type input "285"
type input "285.00"
type input "2850"
type input "2,850.00"
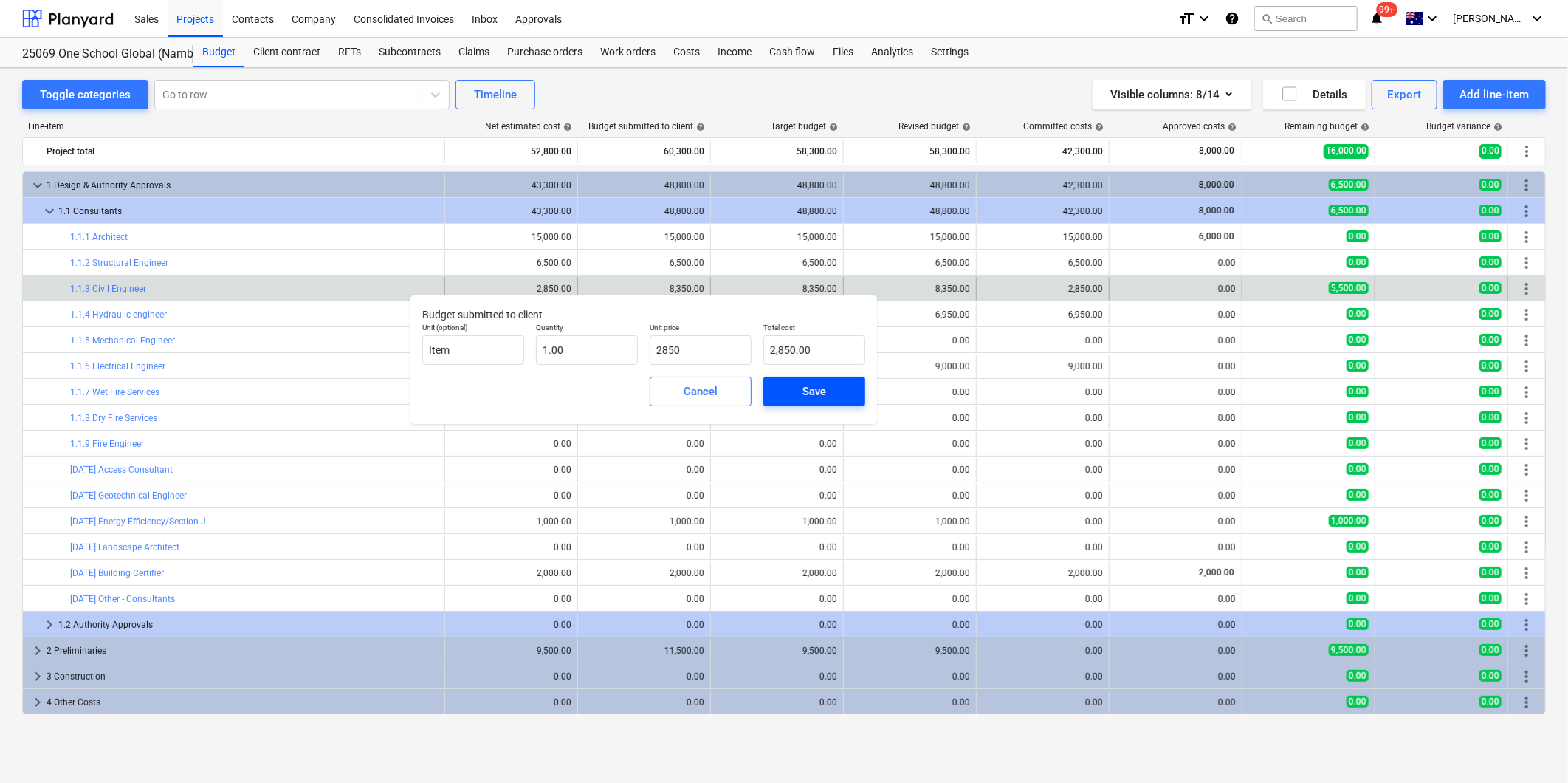
type input "2,850.00"
click at [845, 386] on span "Save" at bounding box center [814, 391] width 67 height 19
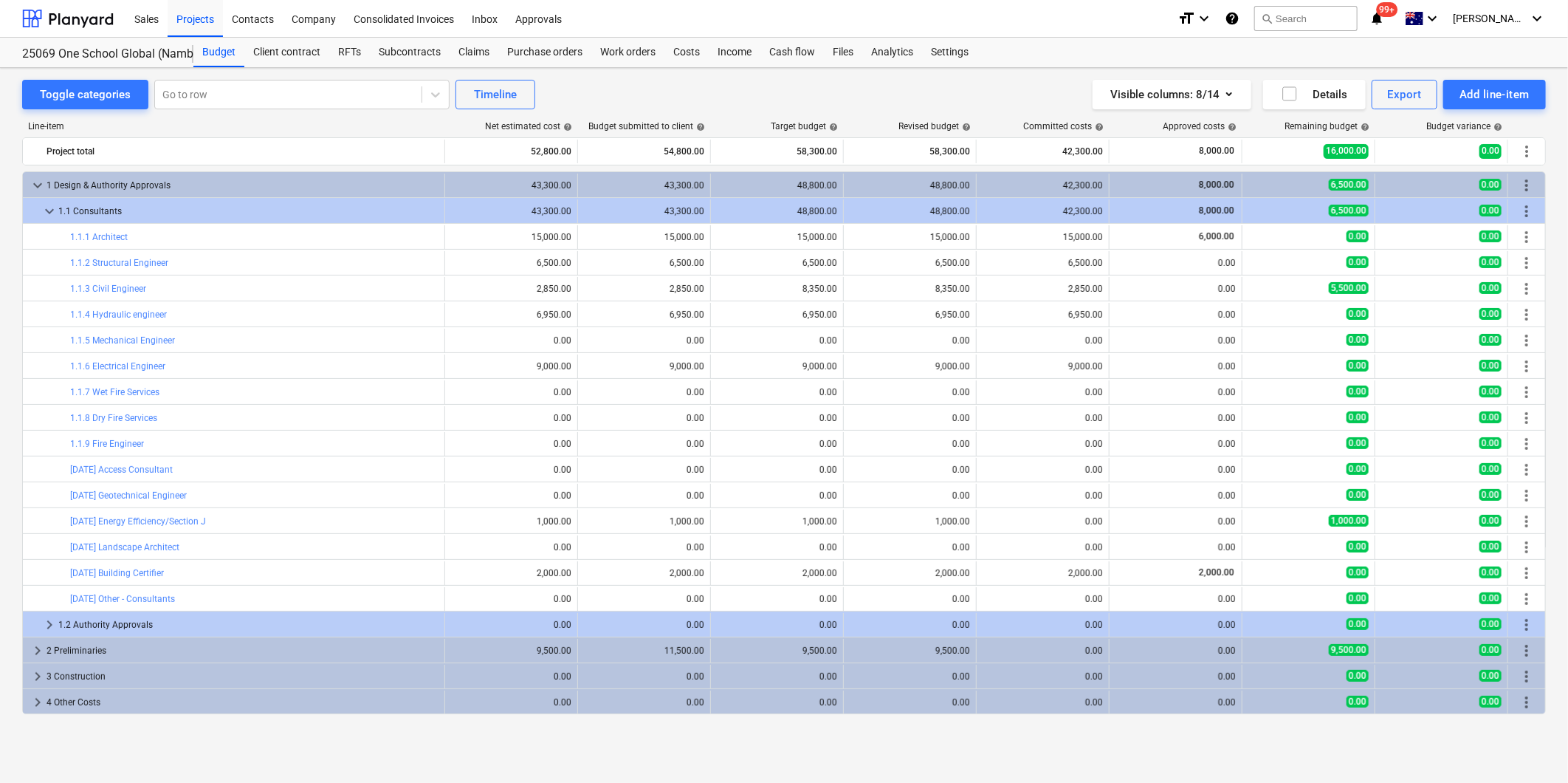
type input "1.00"
type input "2,850.00"
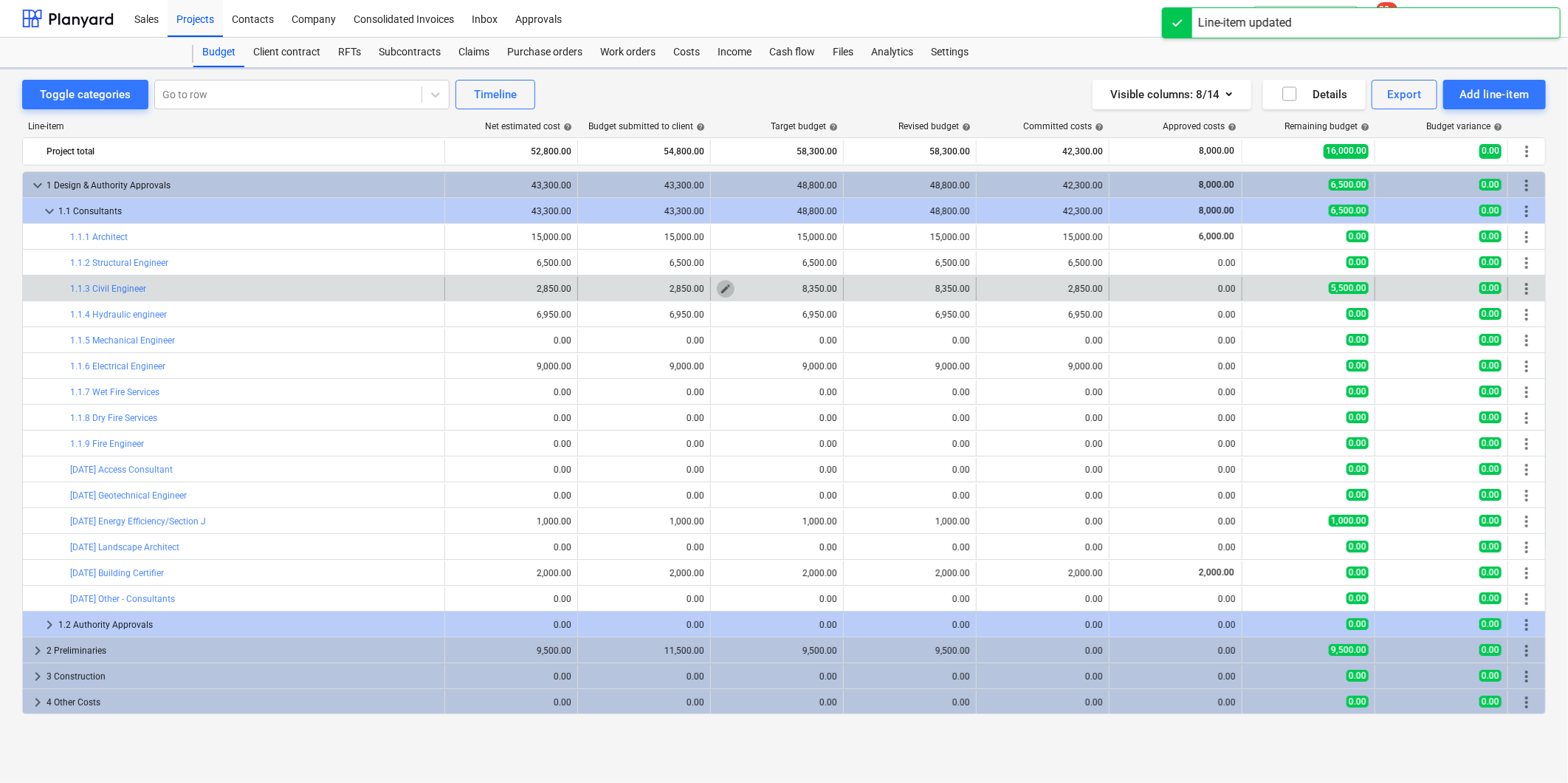
click at [724, 288] on span "edit" at bounding box center [725, 288] width 12 height 12
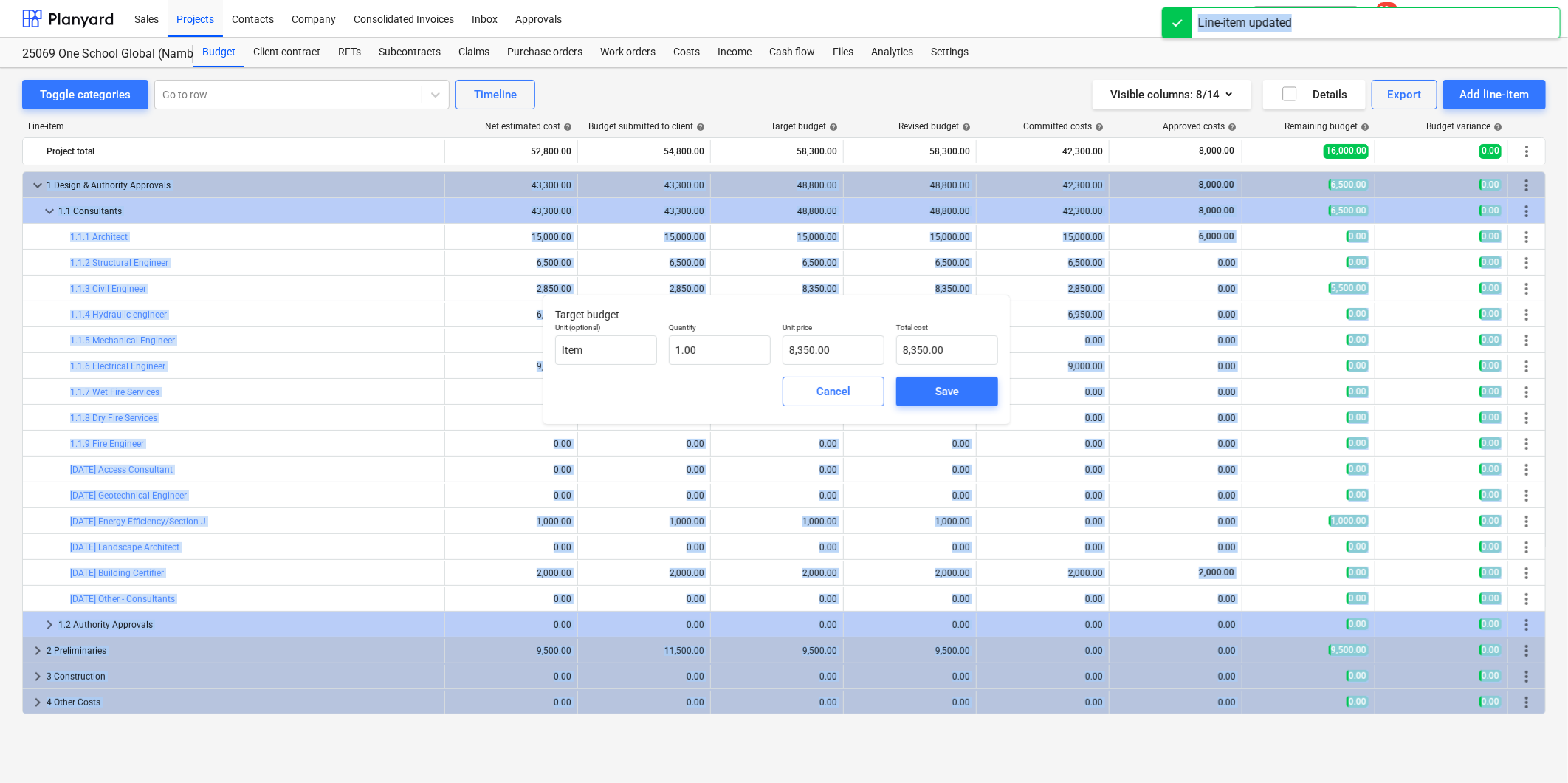
click at [646, 326] on body "Sales Projects Contacts Company Consolidated Invoices Inbox Approvals format_si…" at bounding box center [784, 392] width 1568 height 783
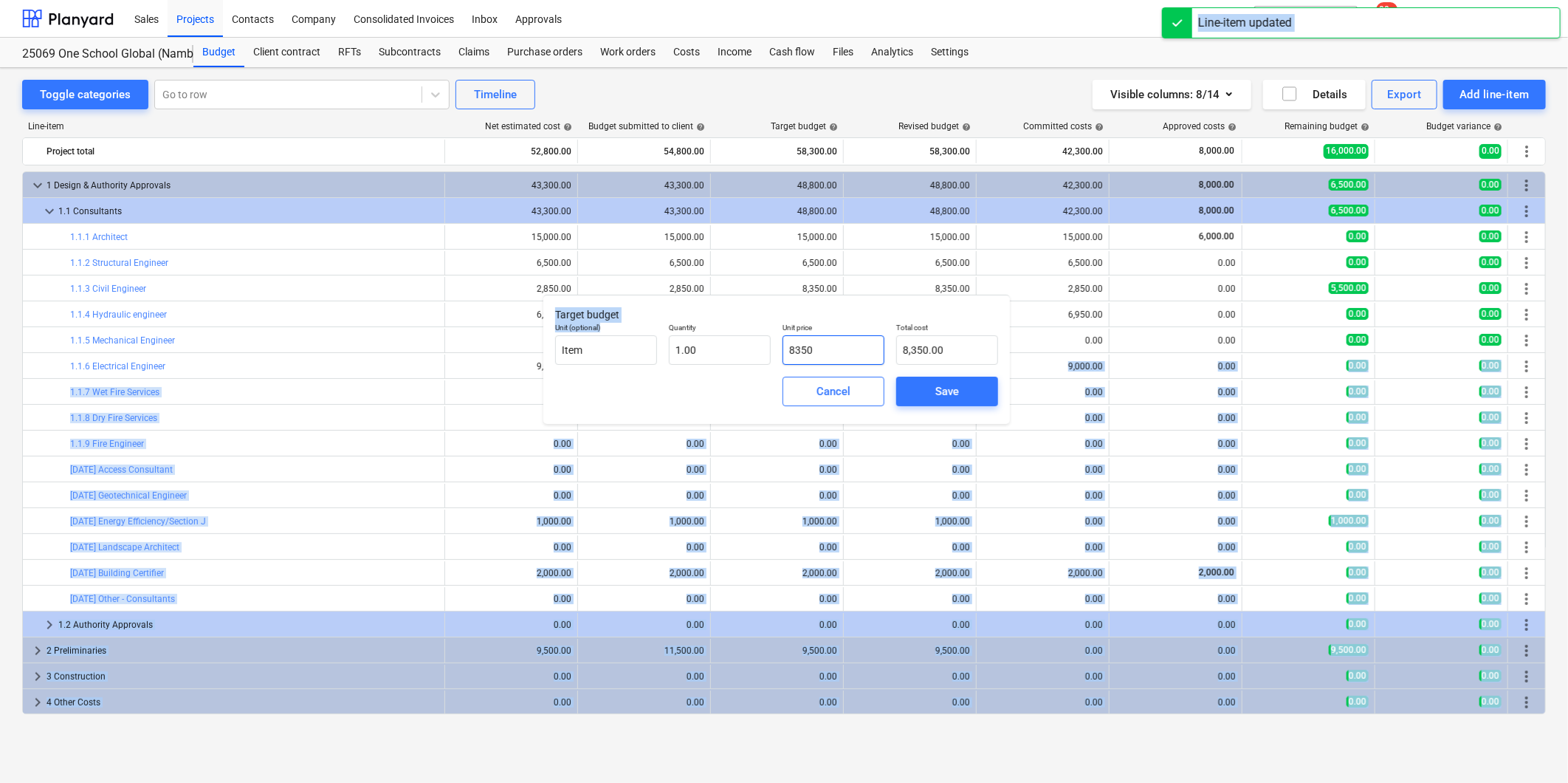
drag, startPoint x: 646, startPoint y: 326, endPoint x: 831, endPoint y: 354, distance: 187.1
click at [831, 354] on input "8350" at bounding box center [833, 349] width 102 height 30
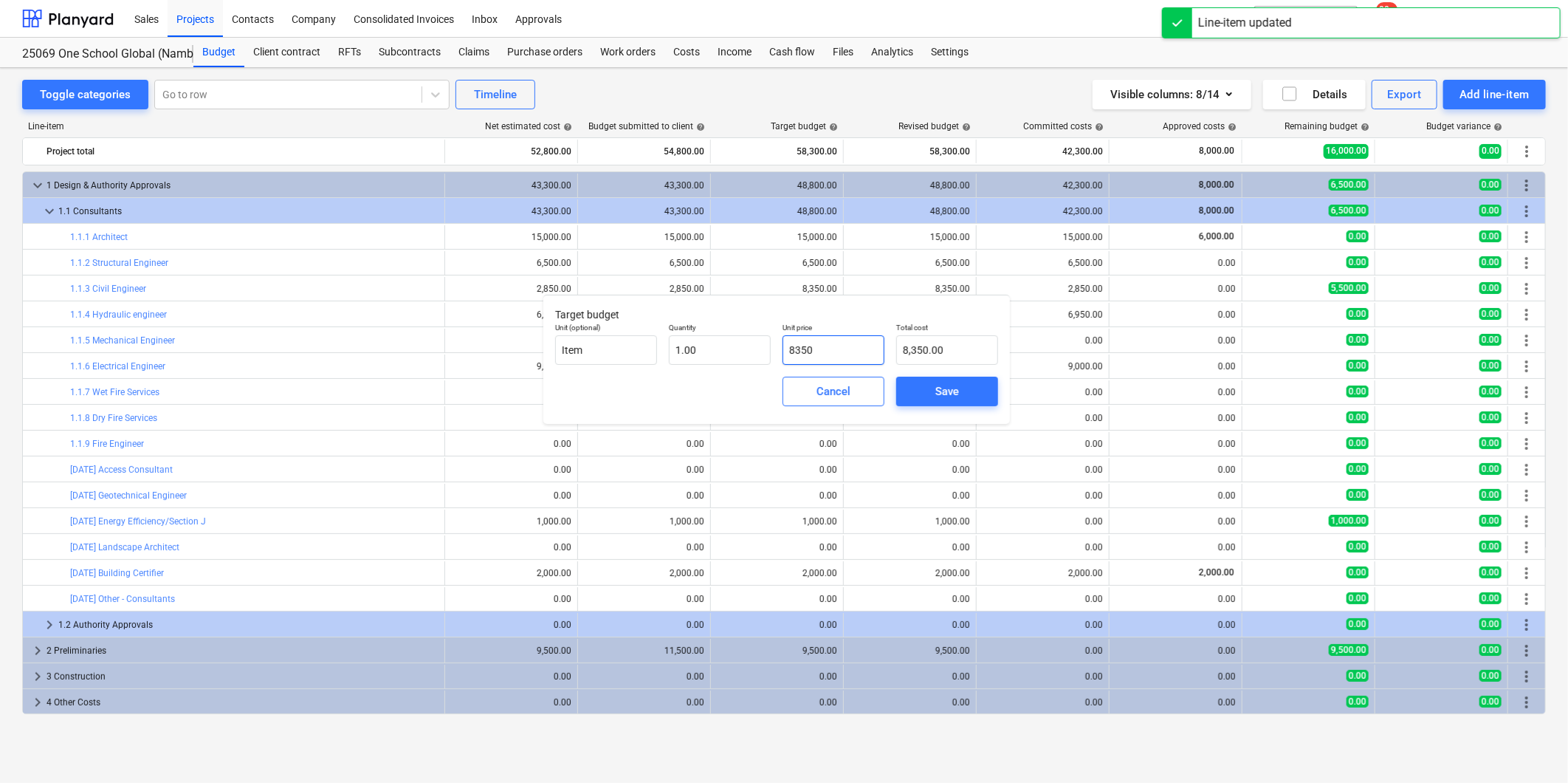
click at [833, 353] on input "8350" at bounding box center [833, 349] width 102 height 30
drag, startPoint x: 842, startPoint y: 351, endPoint x: 716, endPoint y: 341, distance: 126.4
click at [738, 344] on div "Unit (optional) Item Quantity 1.00 Unit price 8350 Total cost 8,350.00" at bounding box center [777, 344] width 455 height 54
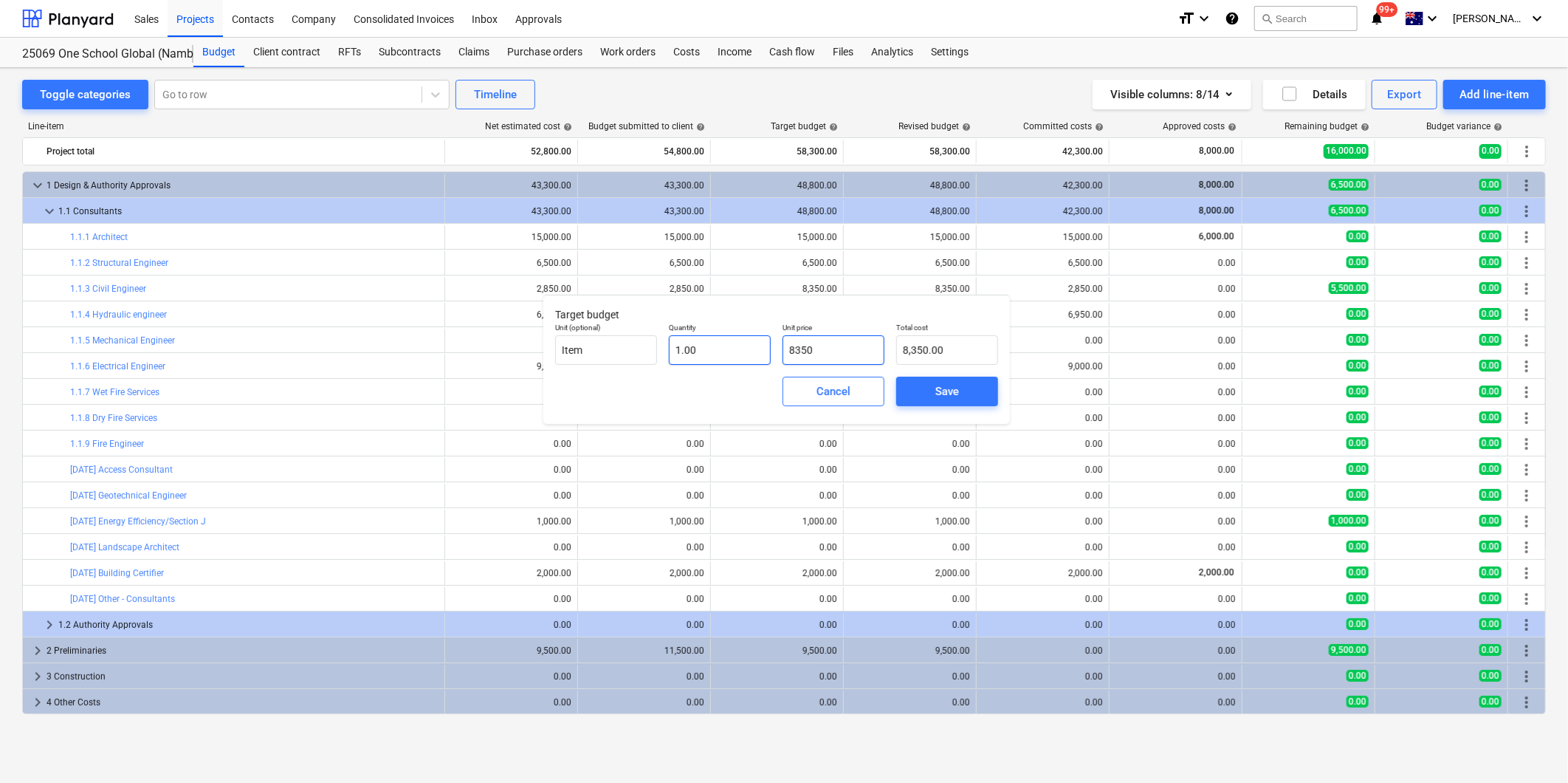
type input "2"
type input "2.00"
type input "28"
type input "28.00"
type input "285"
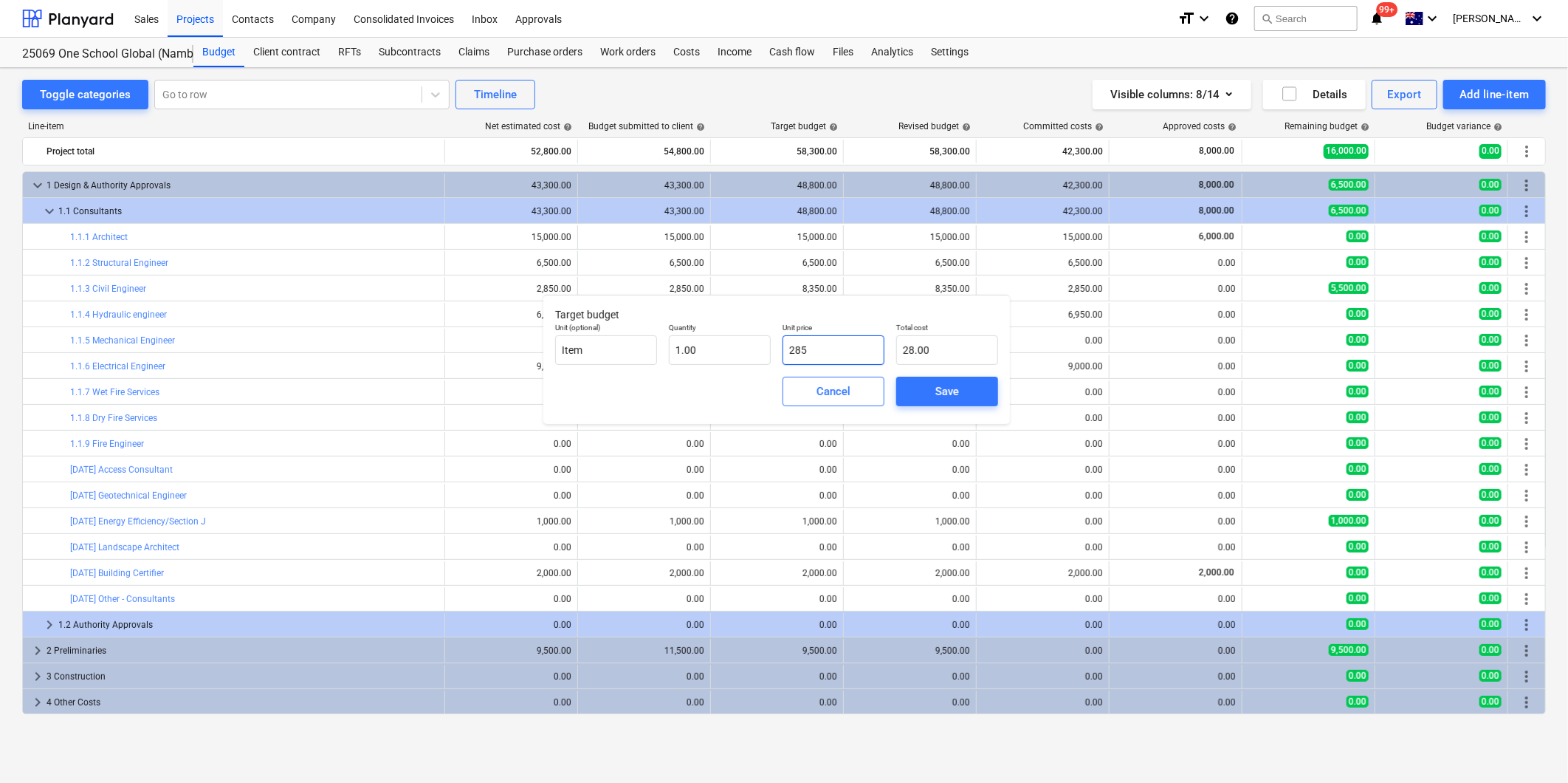
type input "285.00"
type input "2850"
type input "2,850.00"
click at [981, 394] on button "Save" at bounding box center [947, 391] width 102 height 30
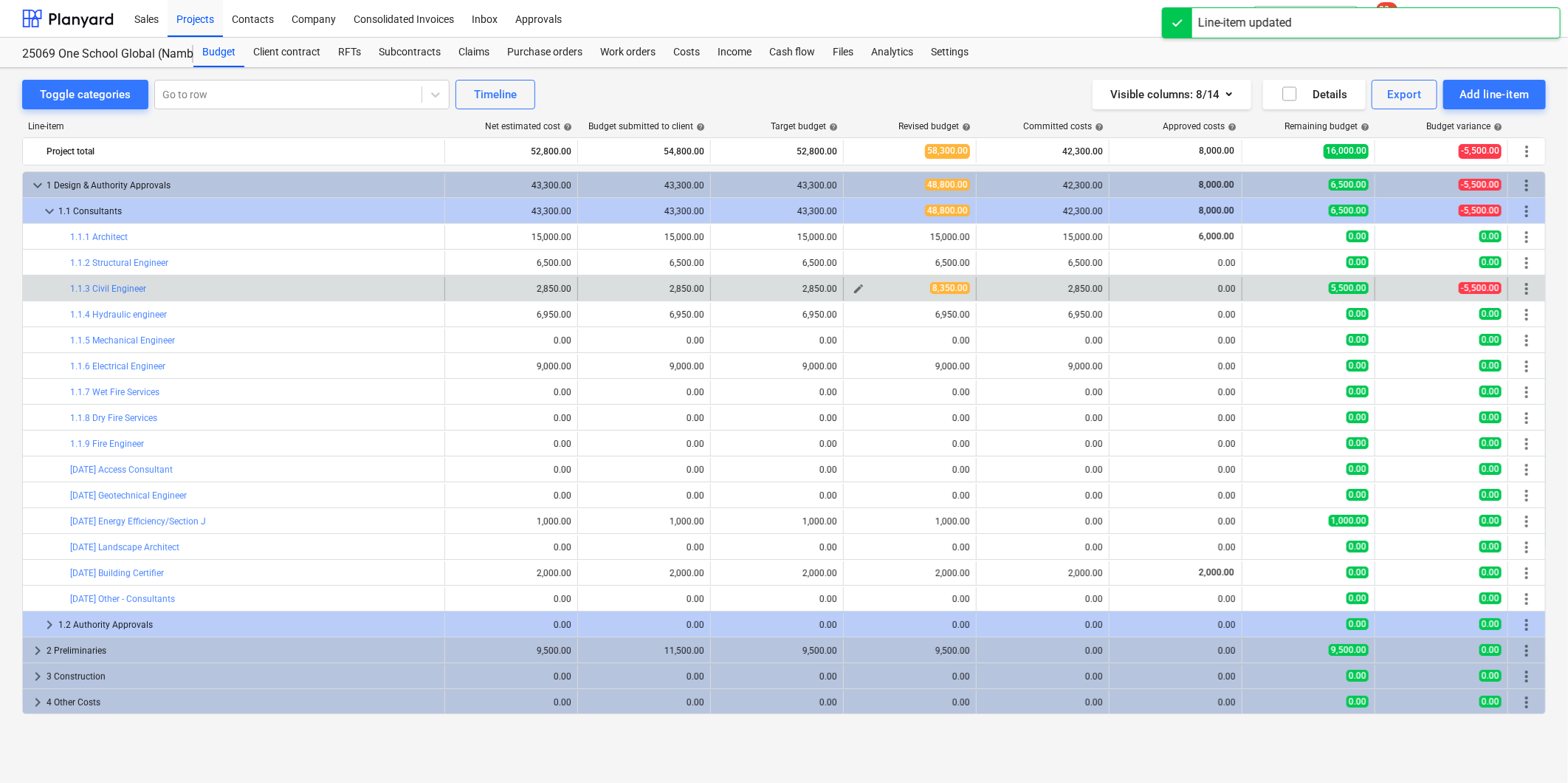
click at [853, 286] on span "edit" at bounding box center [859, 288] width 12 height 12
type textarea "x"
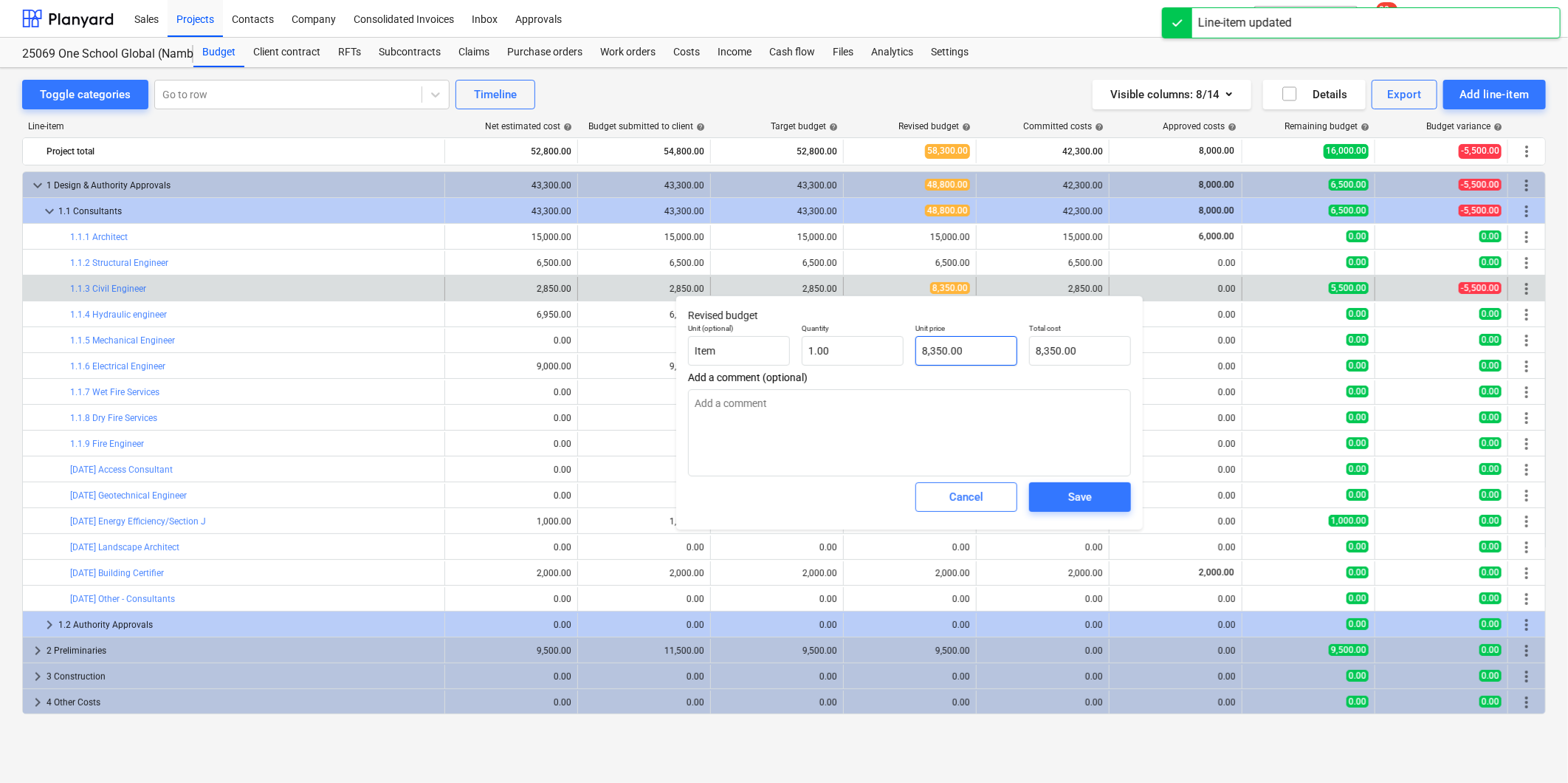
type input "8350"
drag, startPoint x: 970, startPoint y: 345, endPoint x: 761, endPoint y: 337, distance: 209.2
click at [800, 342] on div "Unit (optional) Item Quantity 1.00 Unit price 8350 Total cost 8,350.00" at bounding box center [910, 344] width 455 height 54
type textarea "x"
type input "2"
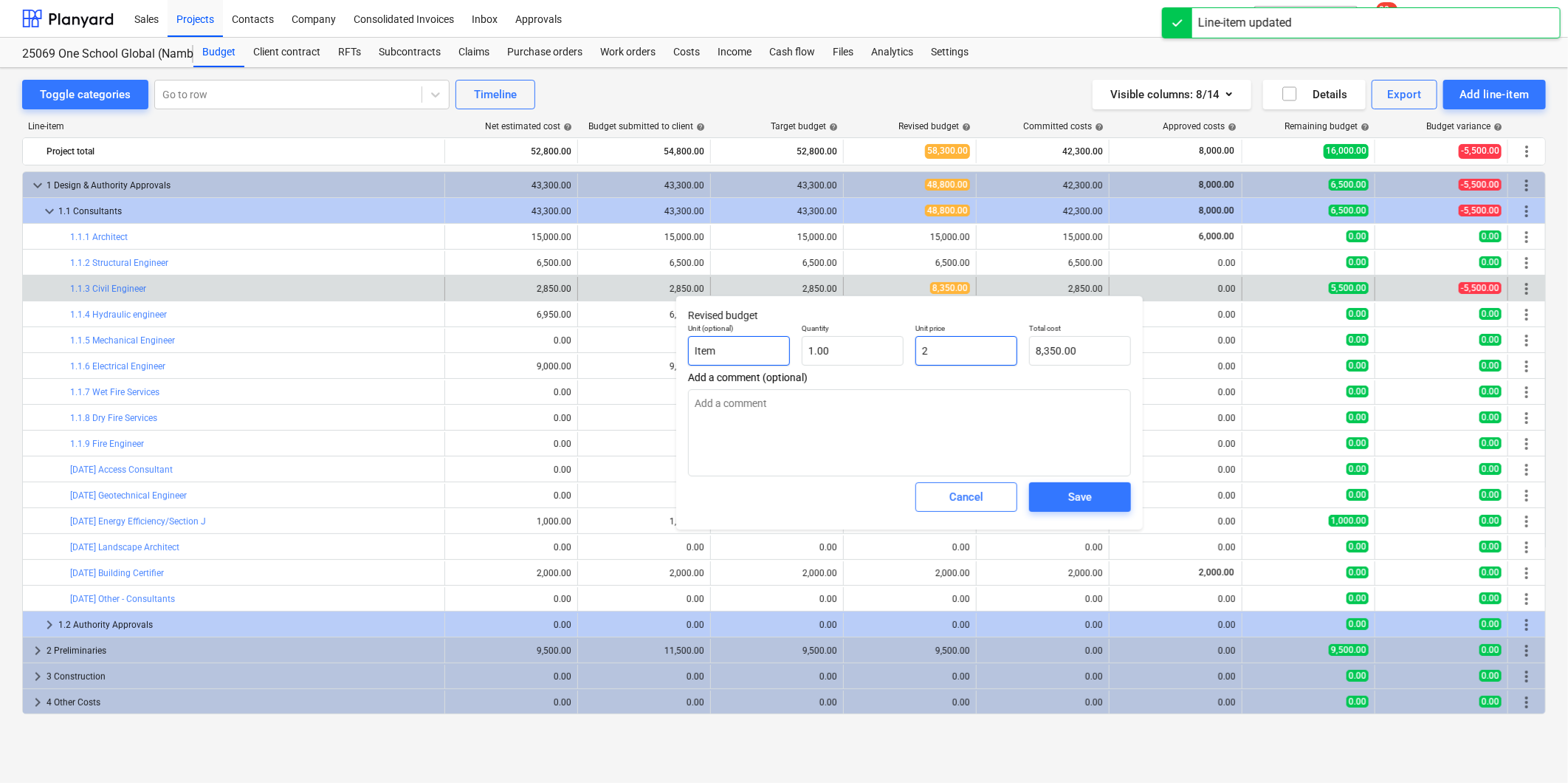
type input "2.00"
type textarea "x"
type input "28"
type input "28.00"
type textarea "x"
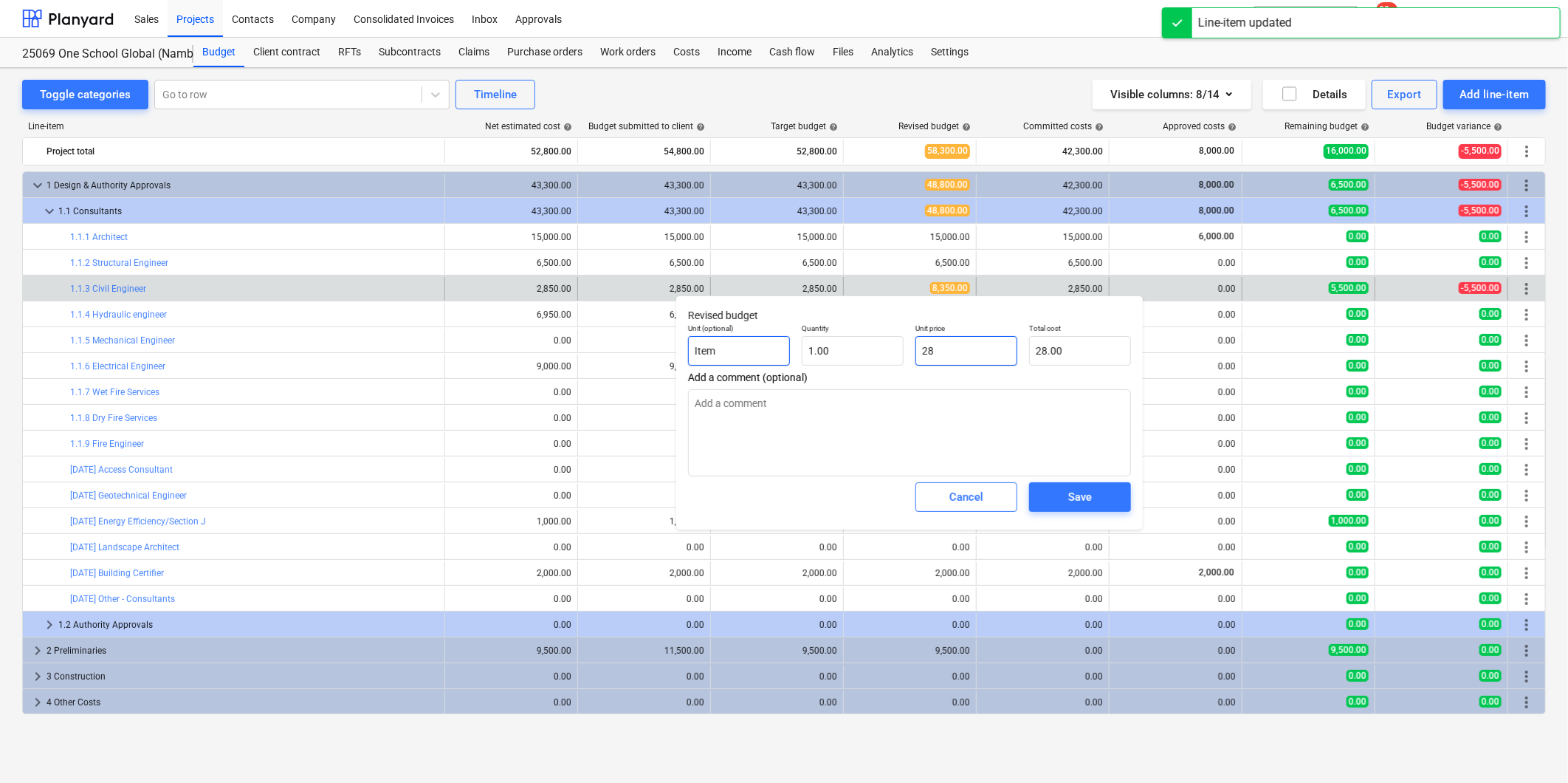
type input "285"
type input "285.00"
type textarea "x"
type input "2850"
type input "2,850.00"
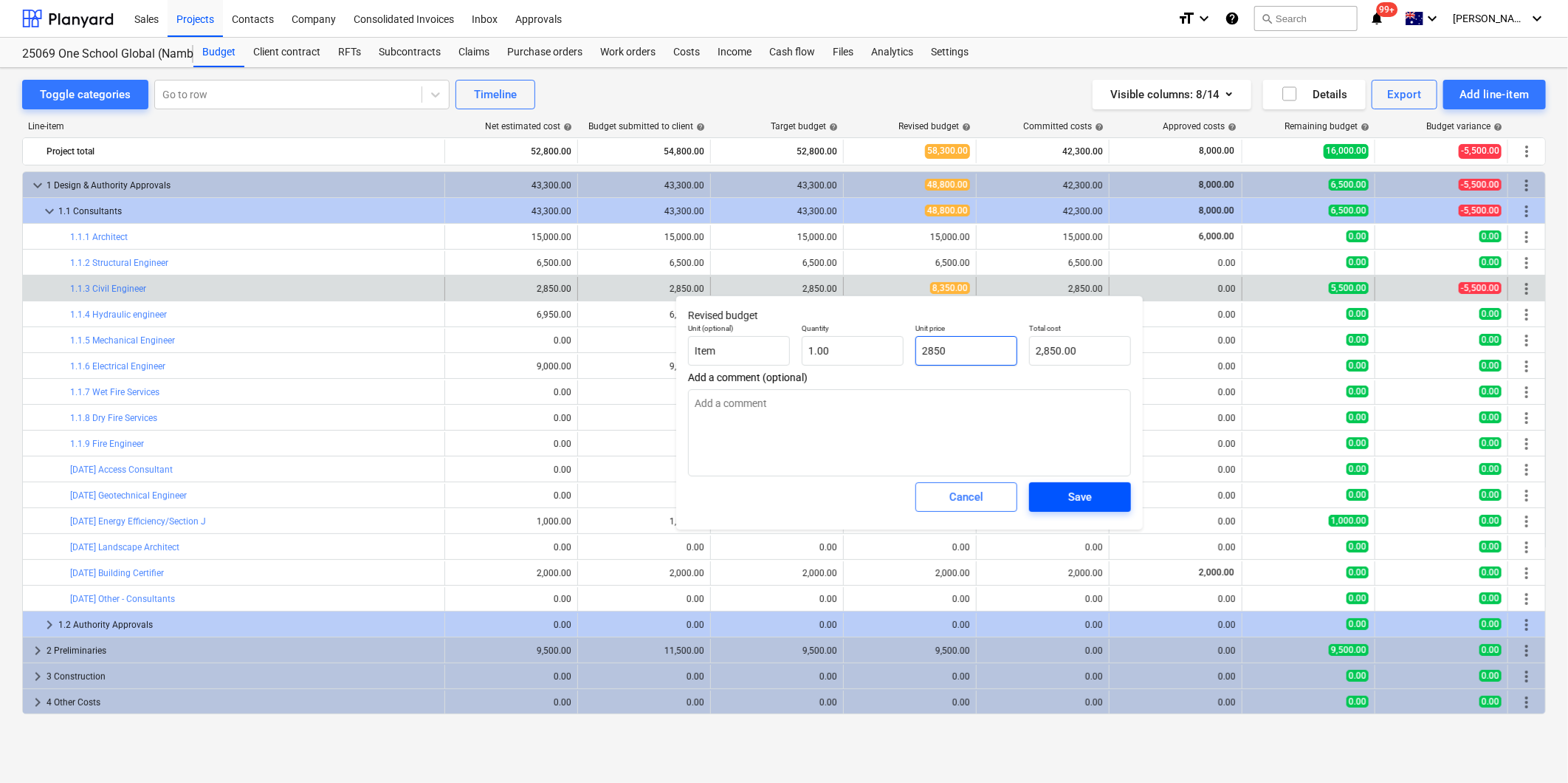
type input "2850"
type textarea "x"
type input "2,850.00"
click at [1082, 502] on div "Save" at bounding box center [1080, 496] width 24 height 19
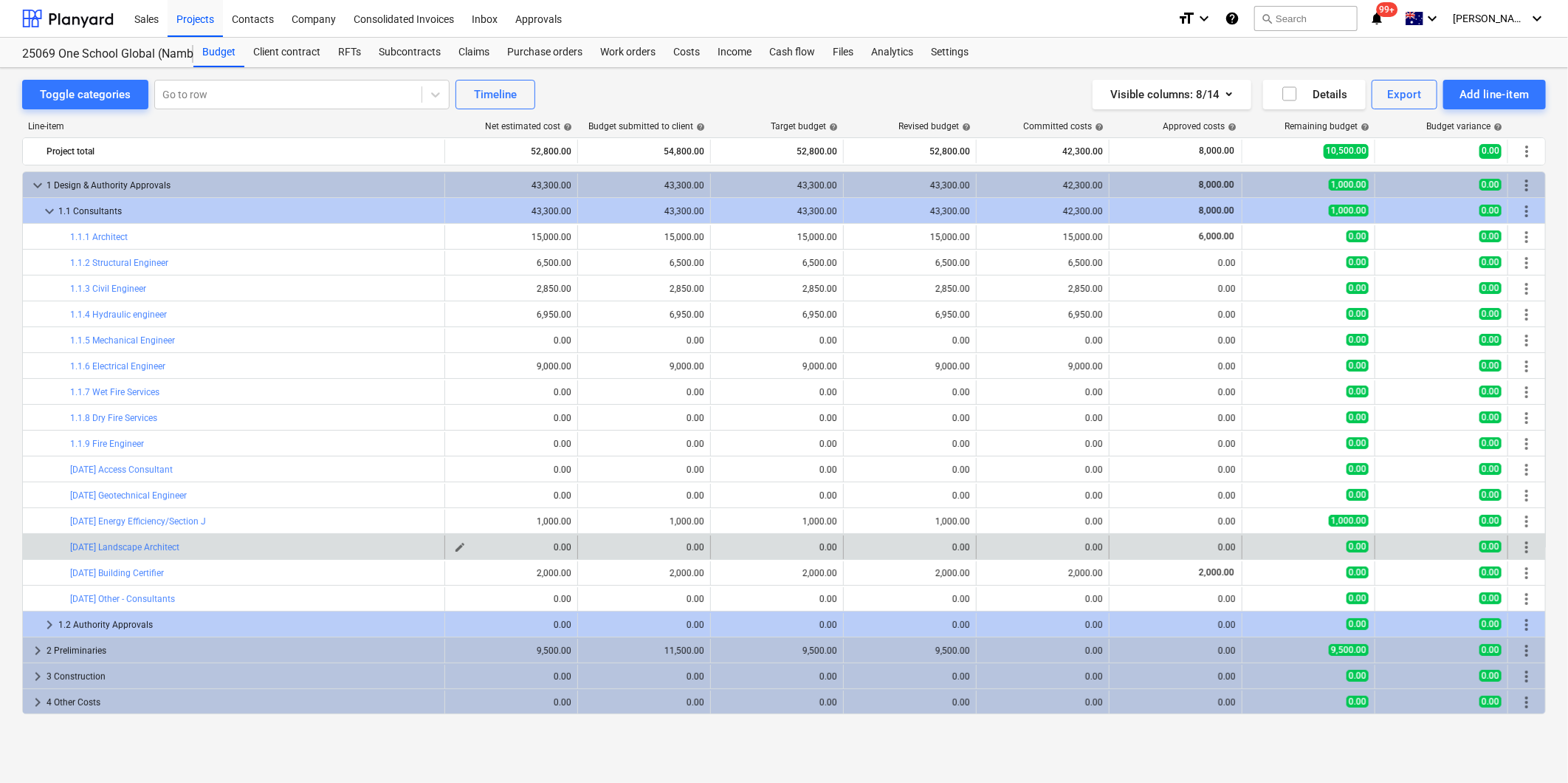
click at [466, 552] on span "edit" at bounding box center [460, 547] width 12 height 12
type textarea "x"
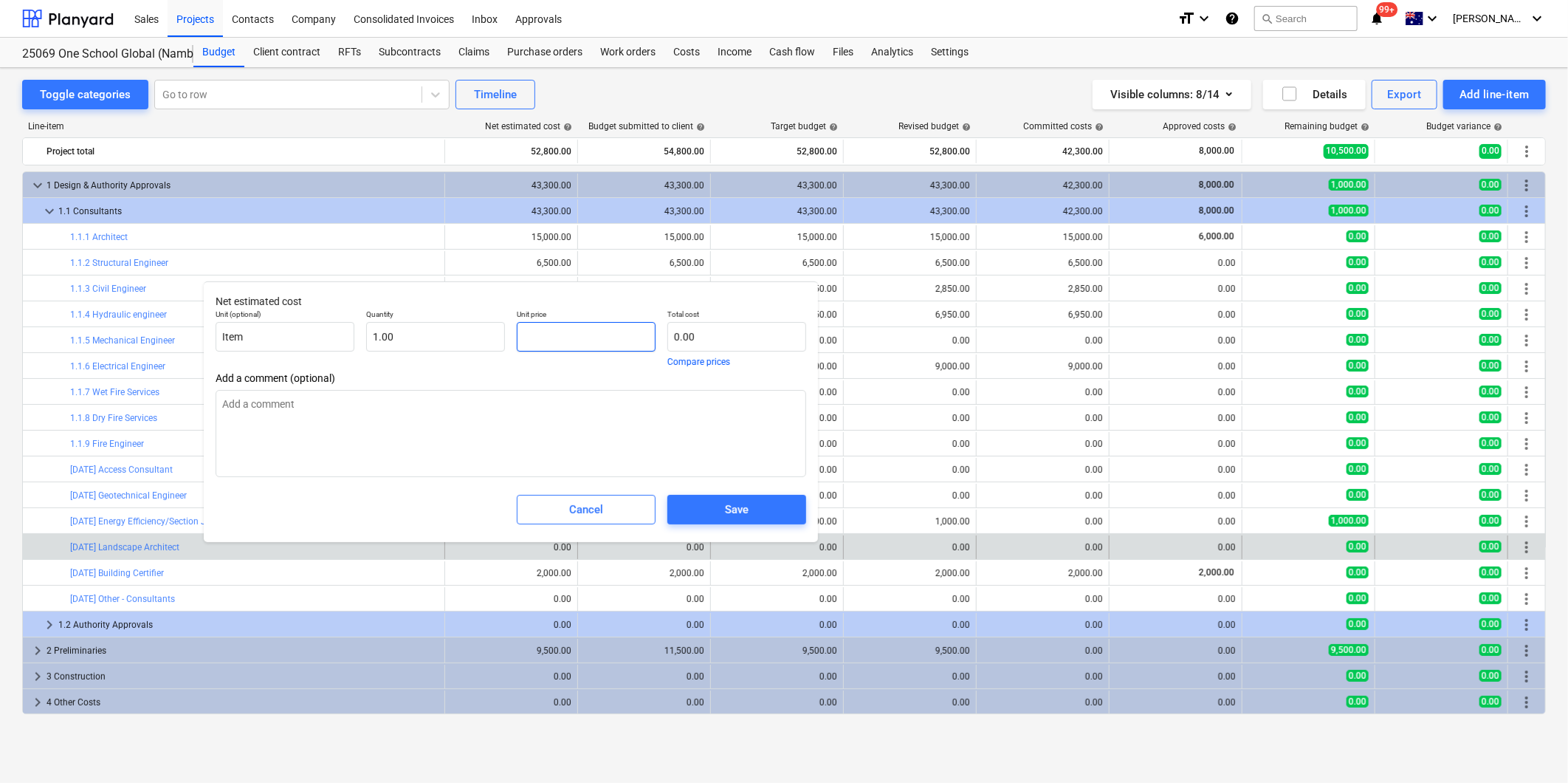
click at [574, 343] on input "text" at bounding box center [586, 337] width 139 height 30
type textarea "x"
type input "4"
type input "4.00"
type textarea "x"
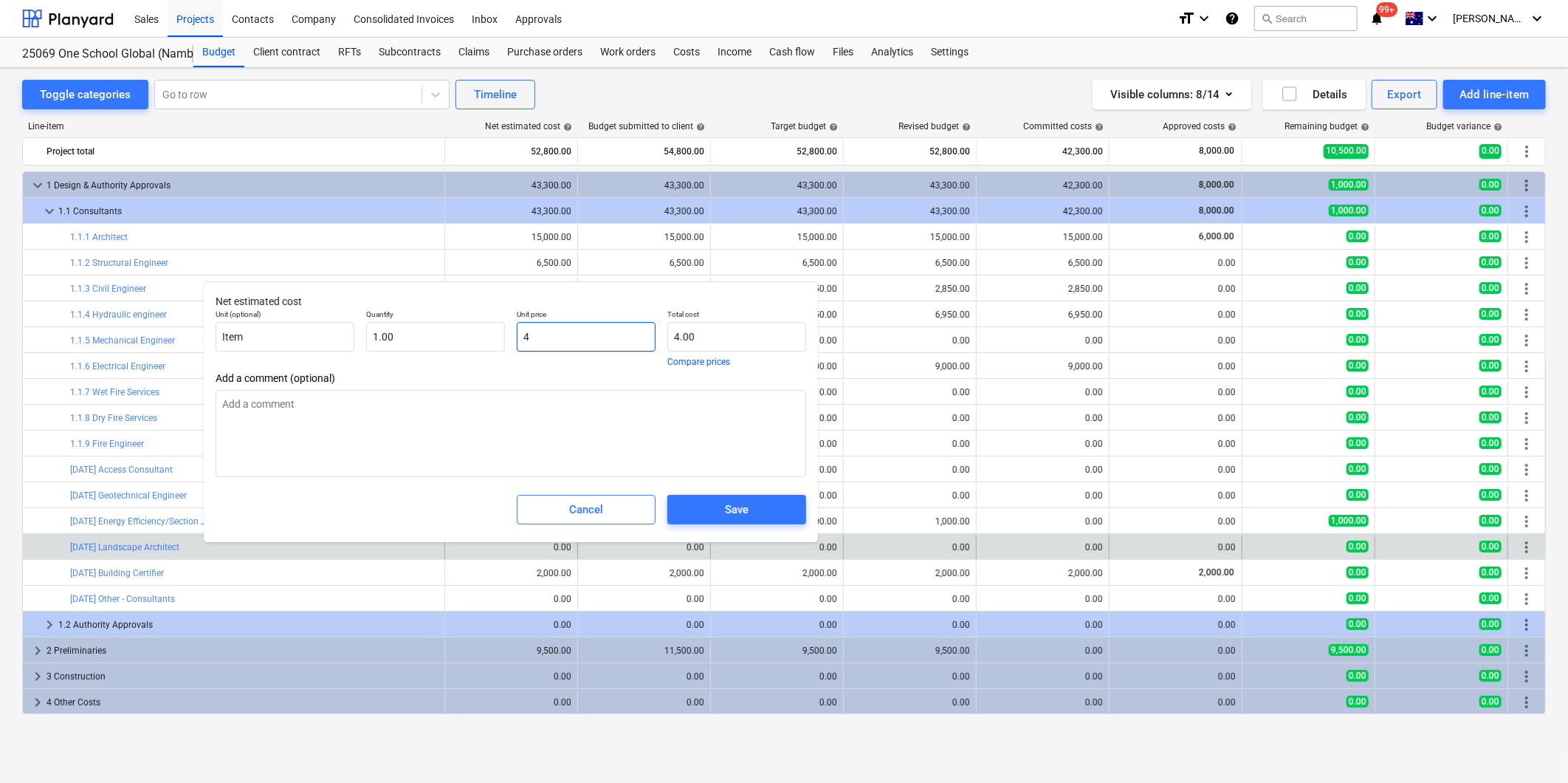
type input "40"
type input "40.00"
type textarea "x"
type input "400"
type input "400.00"
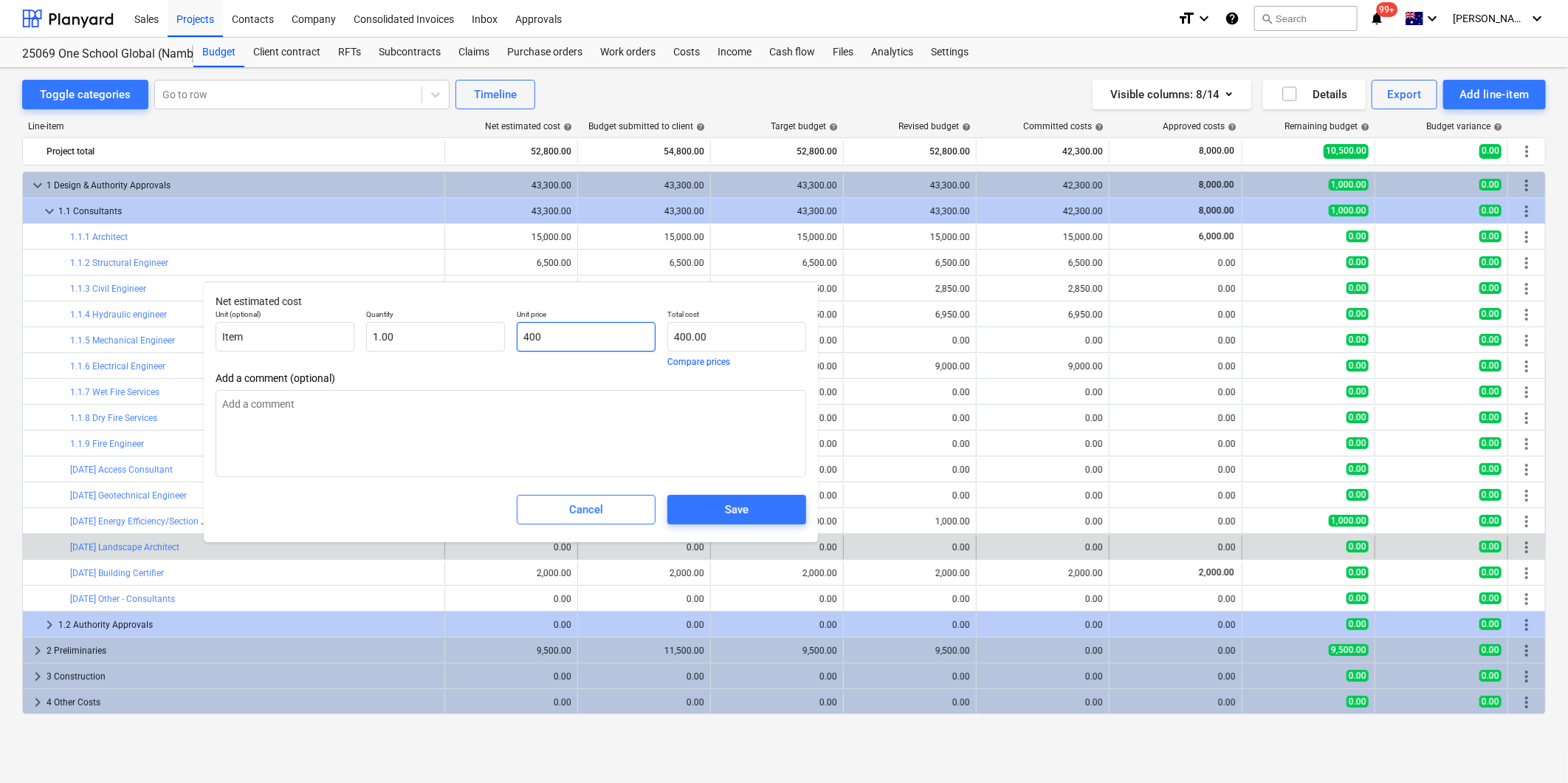
type textarea "x"
type input "4000"
type input "4,000.00"
type input "4000"
type textarea "x"
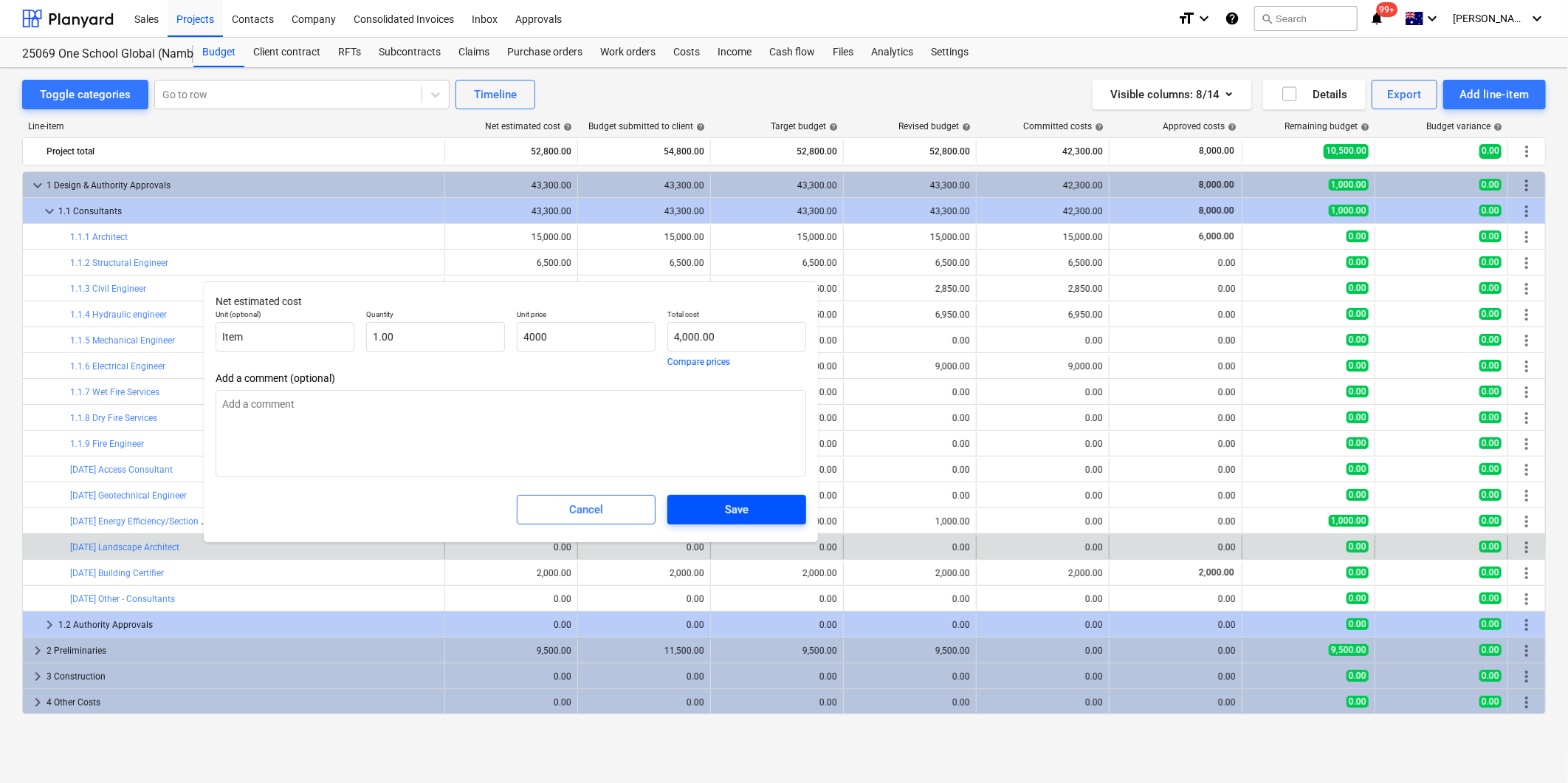
type input "4,000.00"
click at [738, 507] on div "Save" at bounding box center [736, 509] width 24 height 19
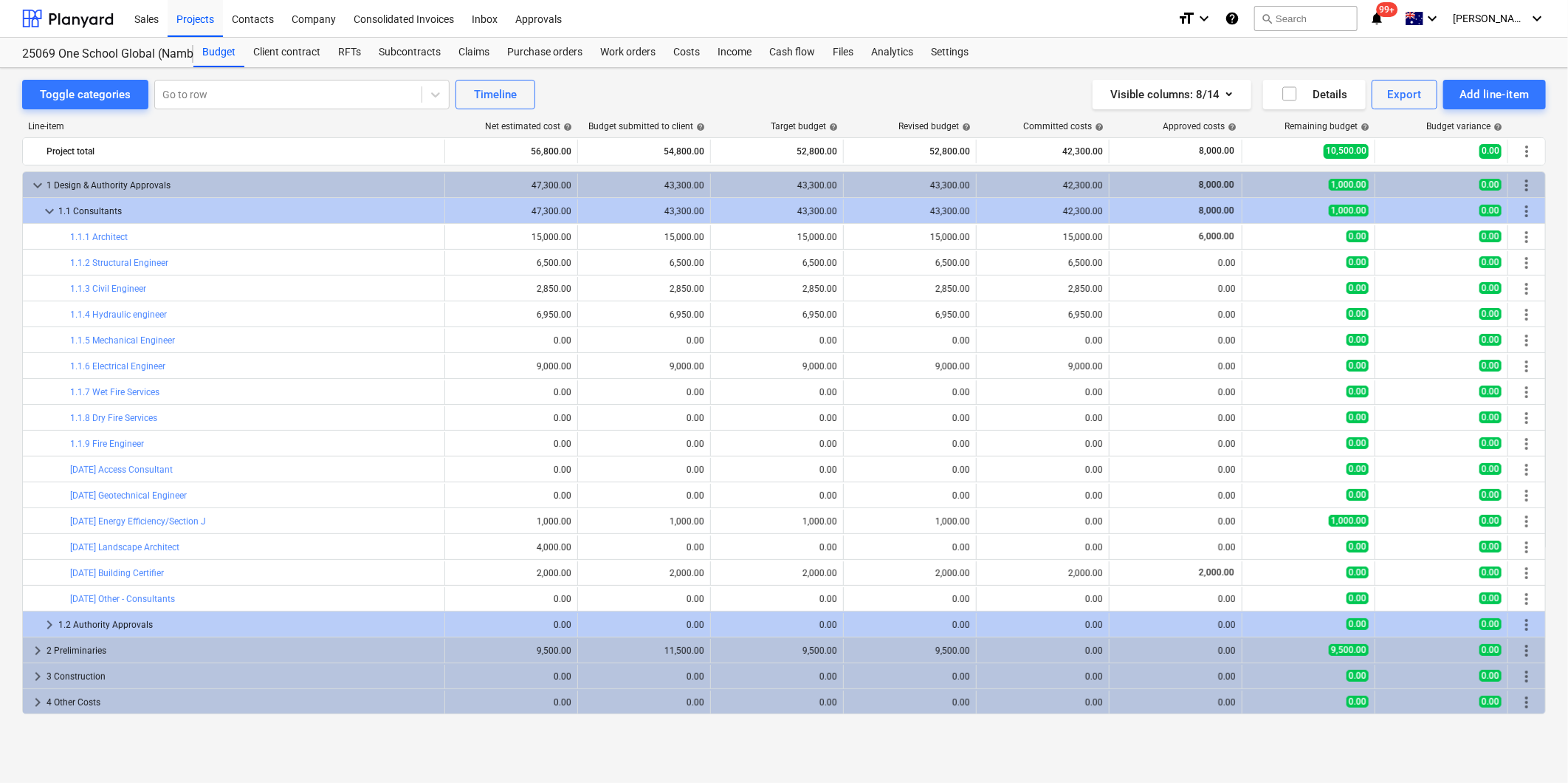
type textarea "x"
type input "1.00"
type input "4,000.00"
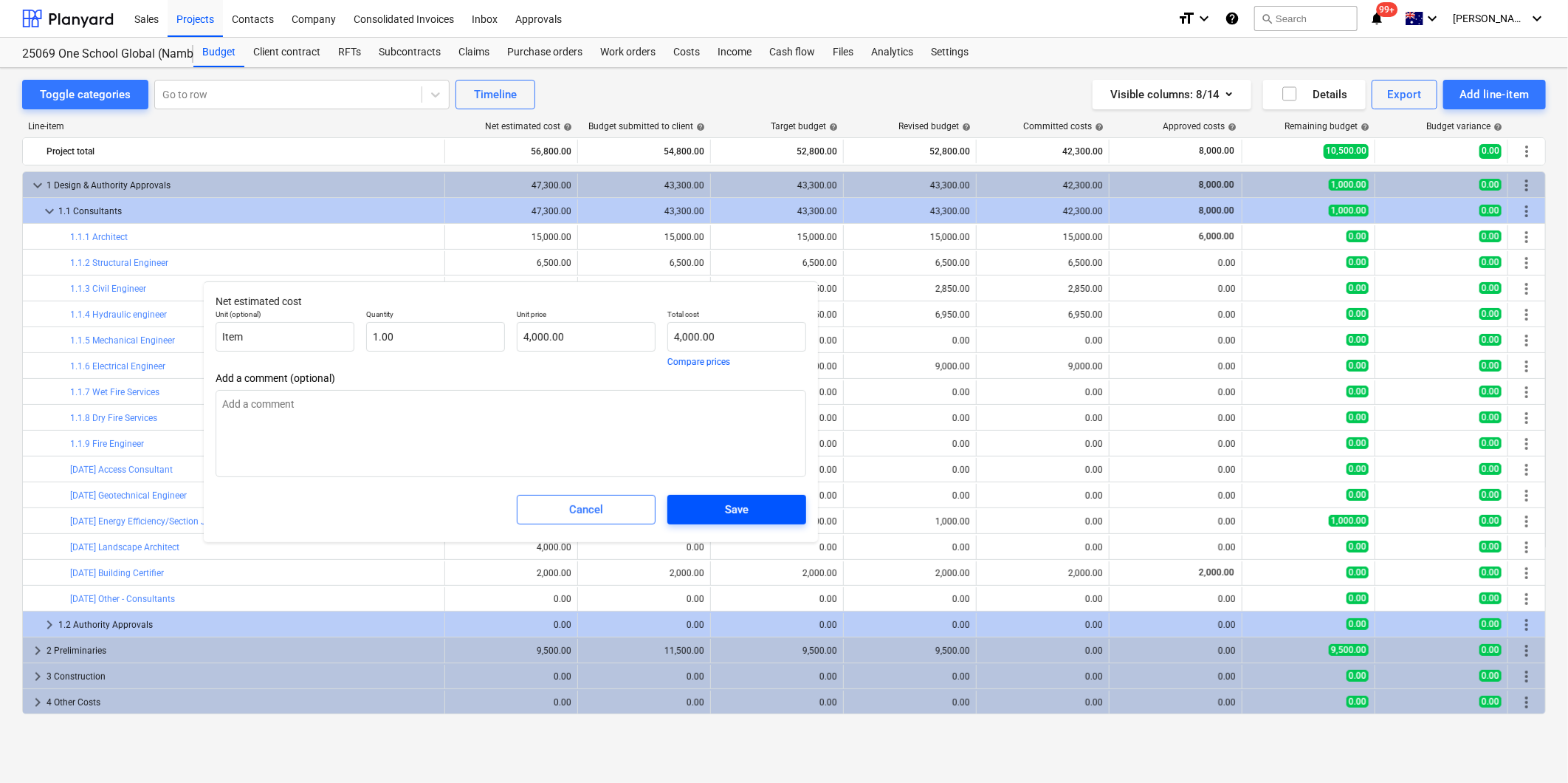
type textarea "x"
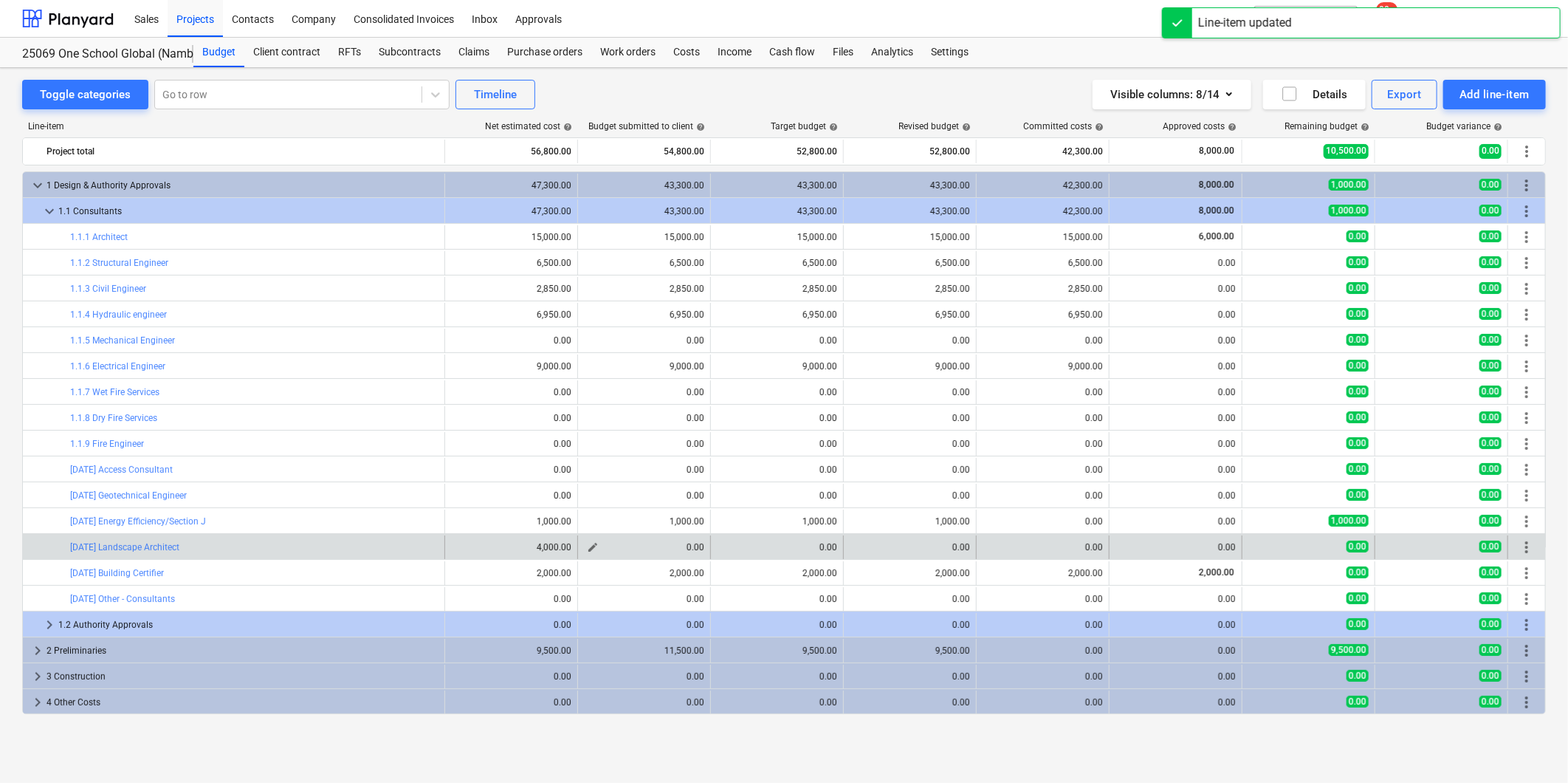
click at [591, 546] on span "edit" at bounding box center [593, 547] width 12 height 12
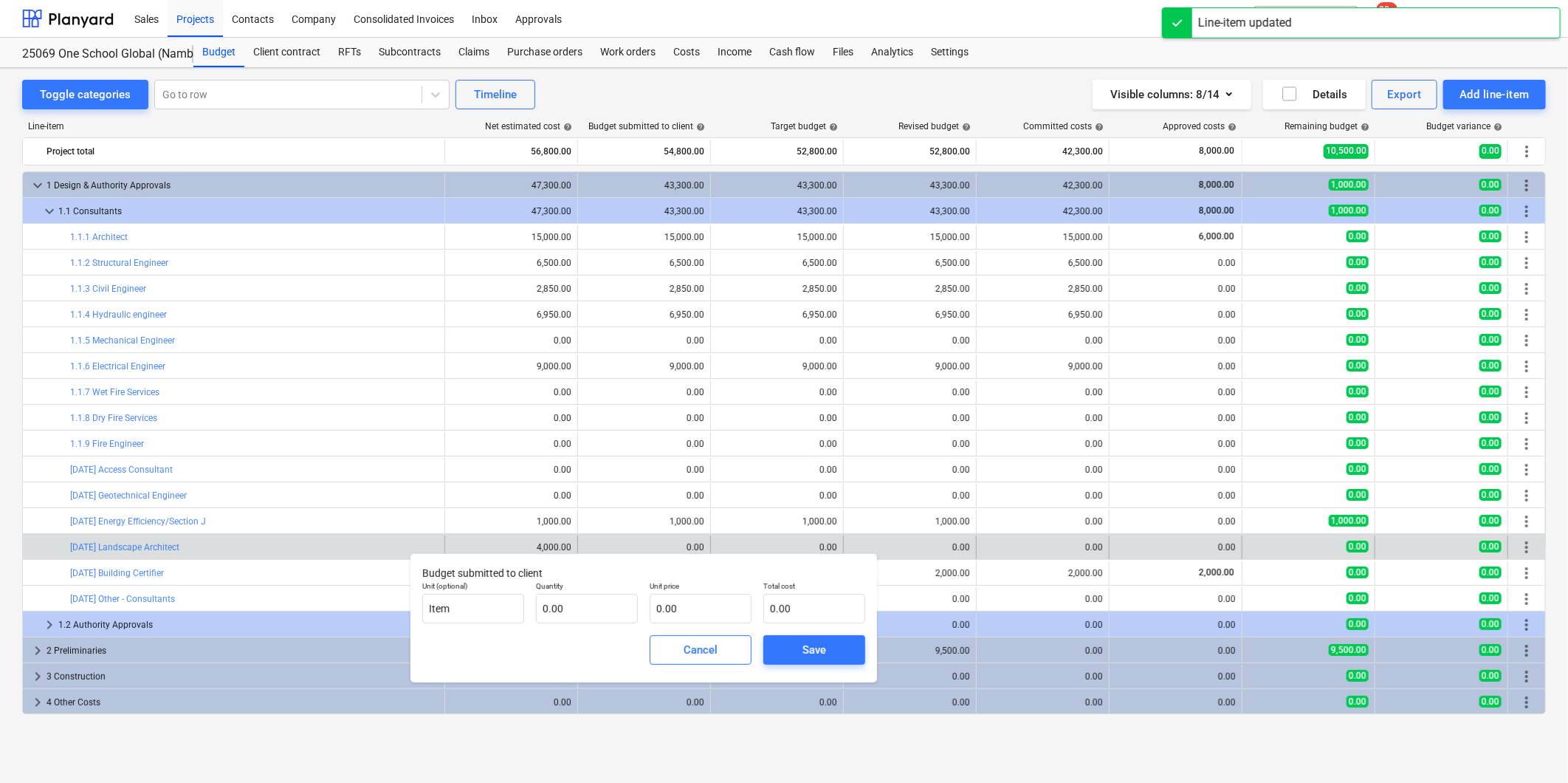
click at [600, 591] on p "Quantity" at bounding box center [587, 587] width 102 height 13
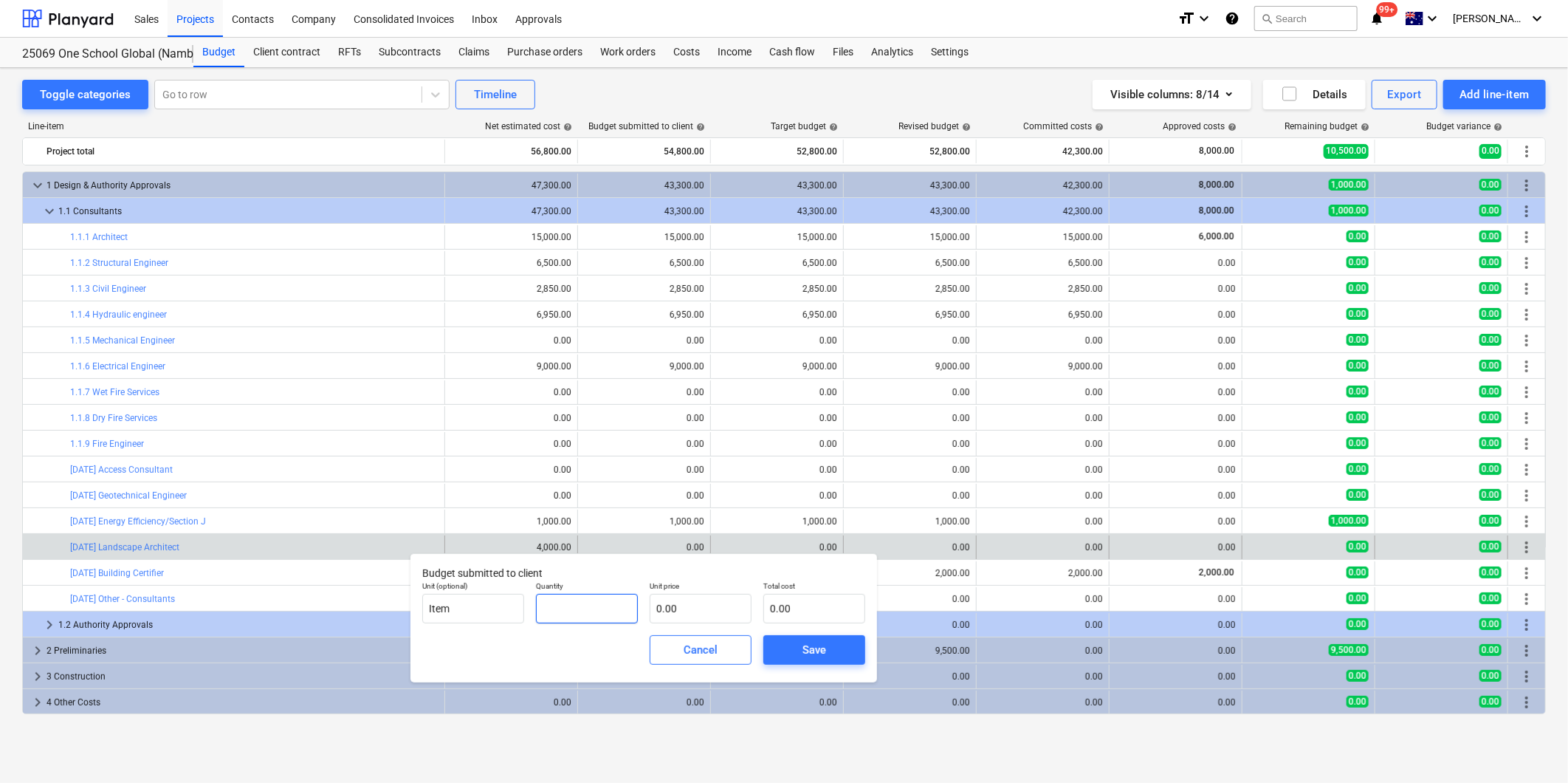
click at [594, 602] on input "text" at bounding box center [587, 608] width 102 height 30
type input "1.00"
click at [729, 609] on input "text" at bounding box center [700, 608] width 102 height 30
type input "4"
type input "4.00"
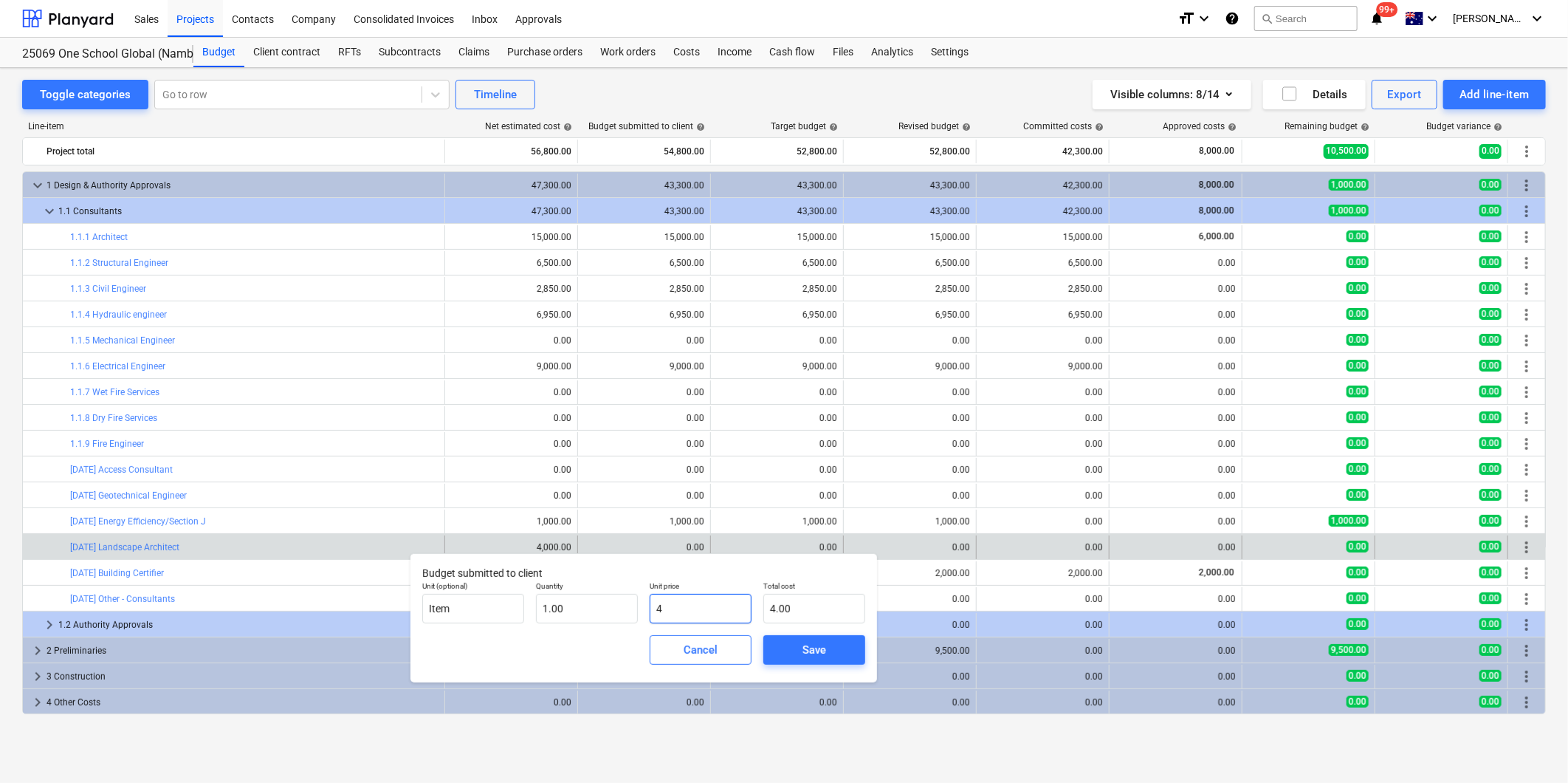
type input "40"
type input "40.00"
type input "400"
type input "400.00"
type input "4000"
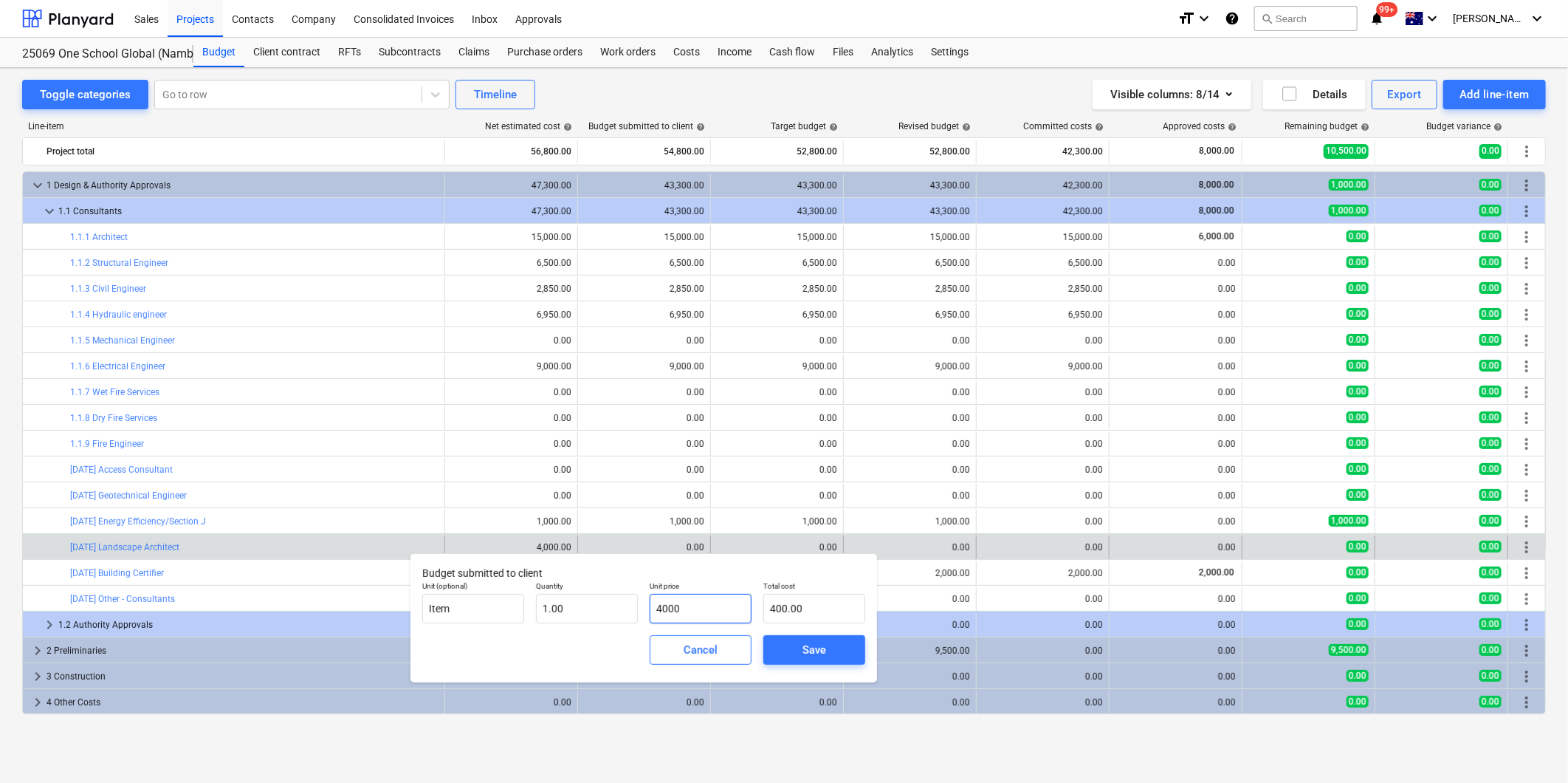
type input "4,000.00"
click at [778, 654] on button "Save" at bounding box center [814, 649] width 102 height 30
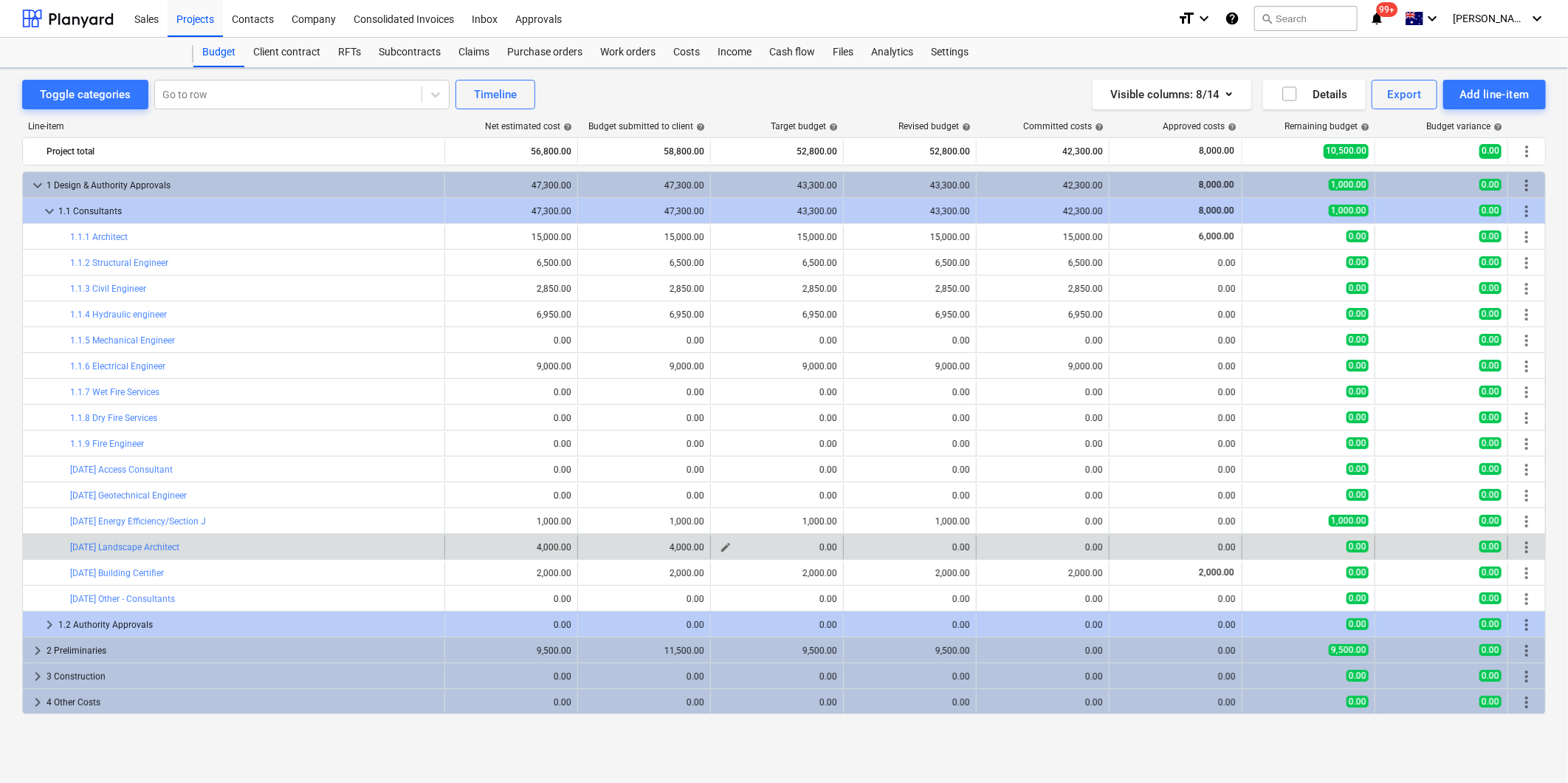
click at [736, 549] on div "0.00" at bounding box center [777, 547] width 120 height 10
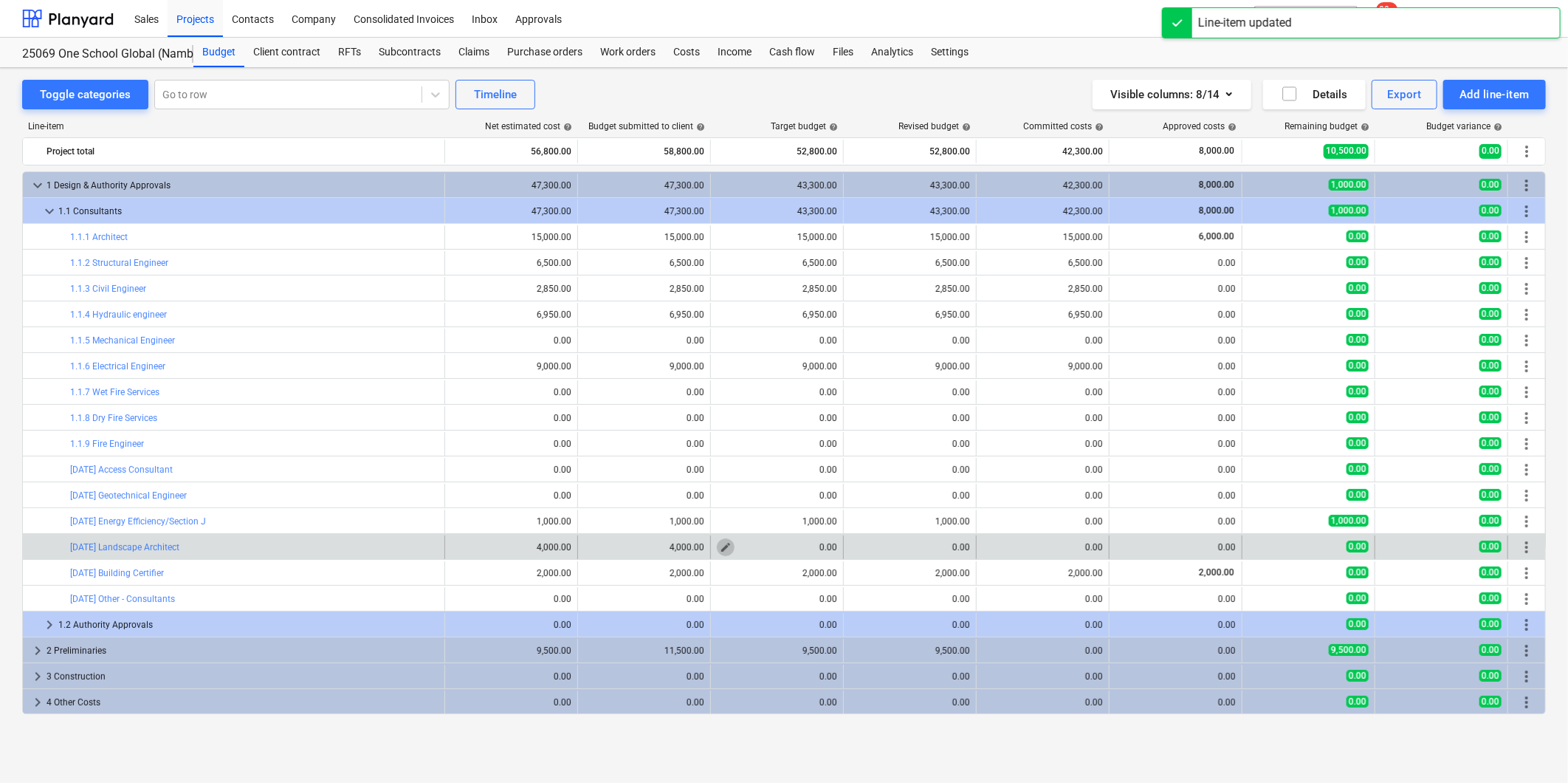
click at [729, 550] on span "edit" at bounding box center [725, 547] width 12 height 12
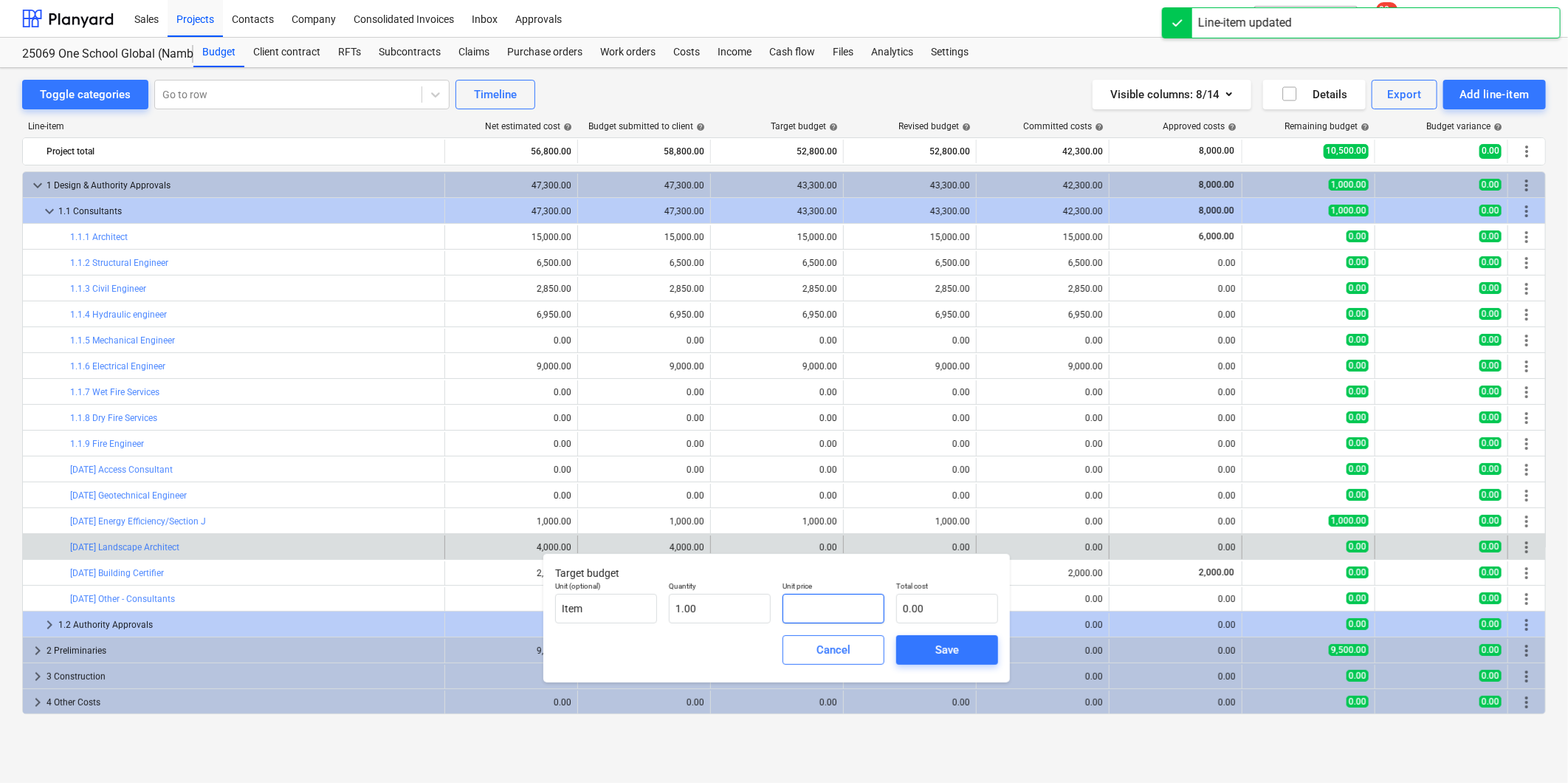
click at [836, 618] on input "text" at bounding box center [833, 608] width 102 height 30
type input "4"
type input "4.00"
type input "40"
type input "40.00"
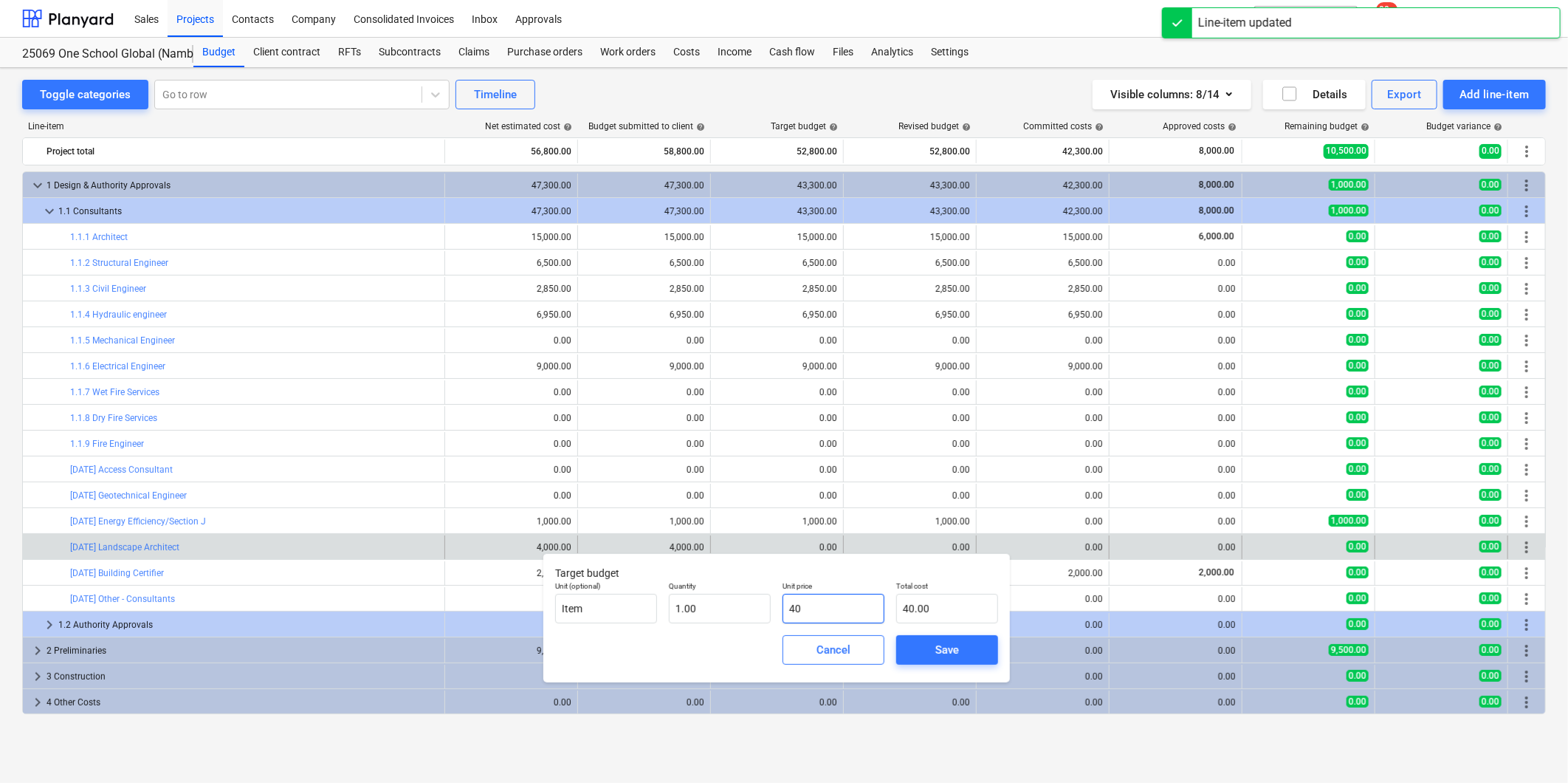
type input "400"
type input "400.00"
type input "4000"
type input "4,000.00"
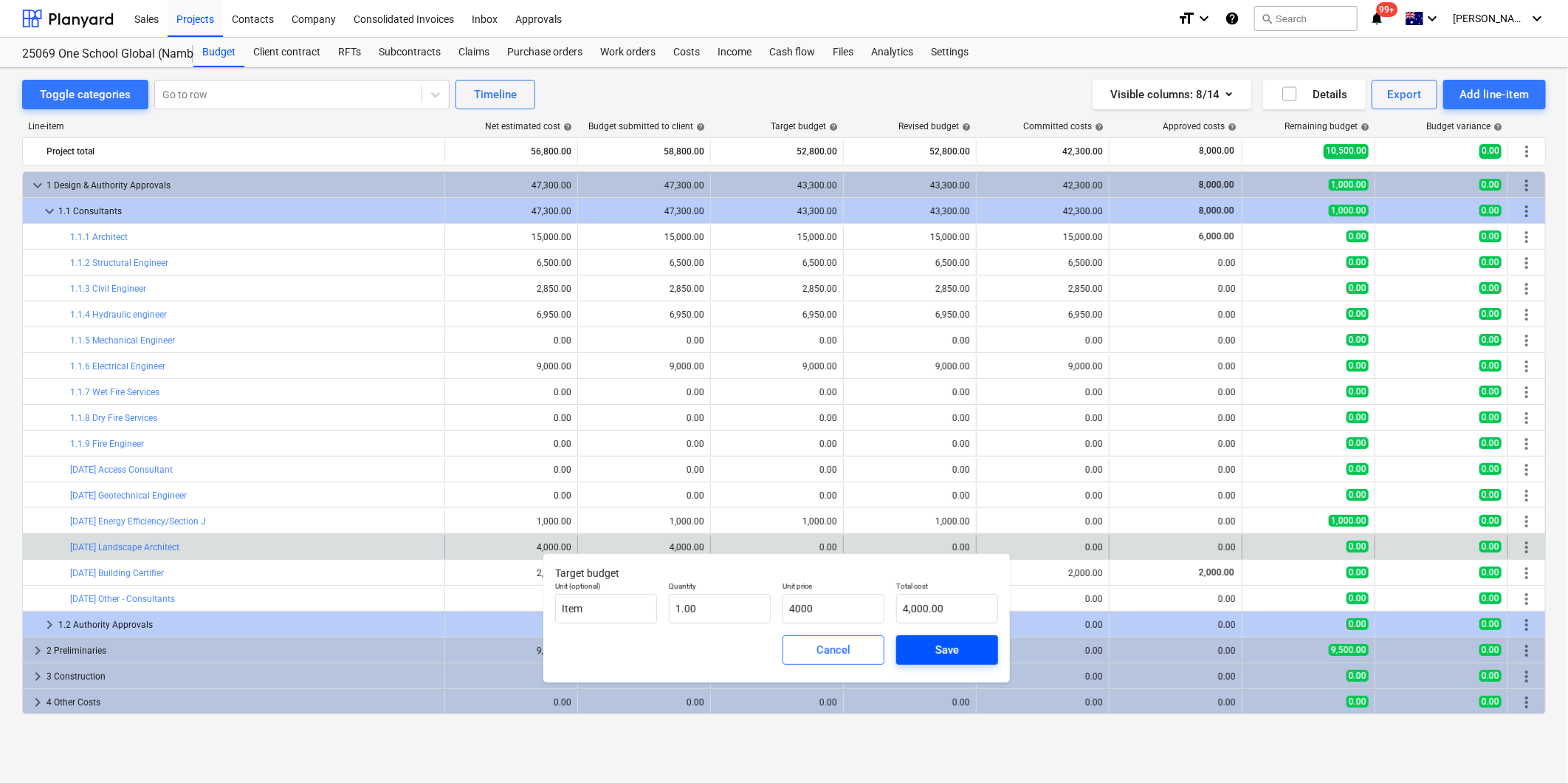
type input "4,000.00"
click at [933, 659] on span "Save" at bounding box center [947, 649] width 67 height 19
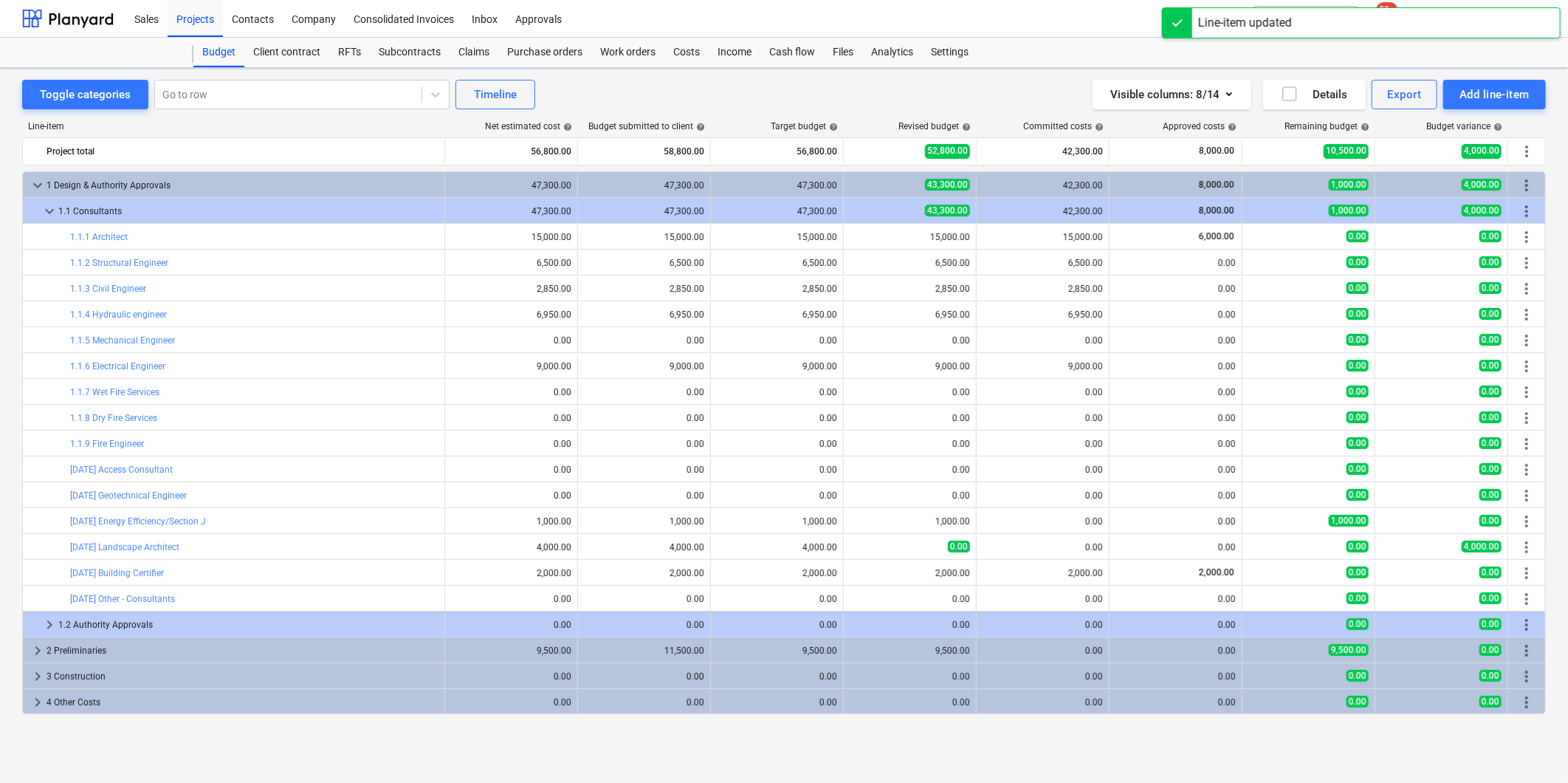
click at [856, 542] on span "edit" at bounding box center [859, 547] width 12 height 12
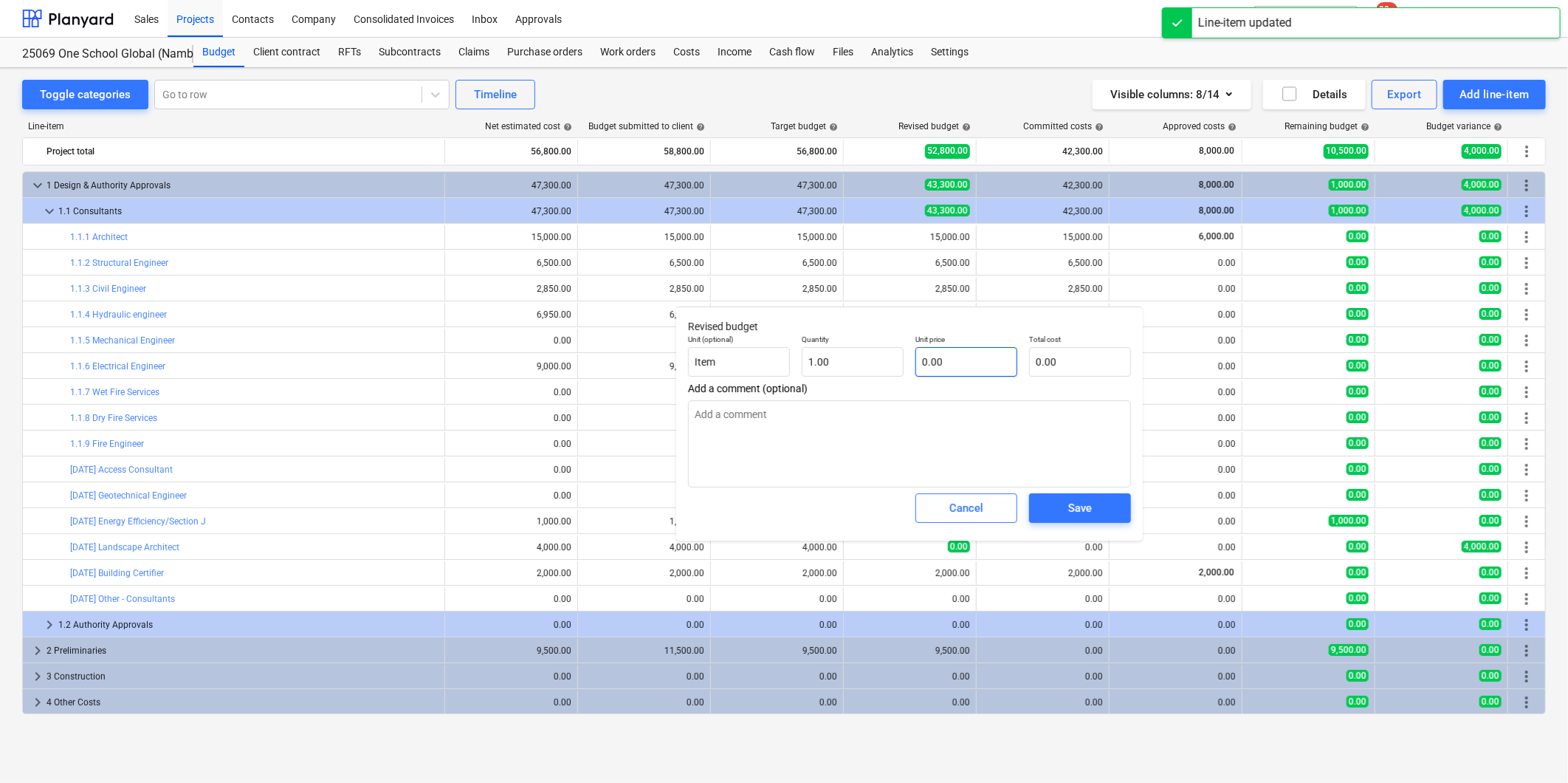
type textarea "x"
click at [973, 370] on input "text" at bounding box center [966, 361] width 102 height 30
type textarea "x"
type input "4"
type input "4.00"
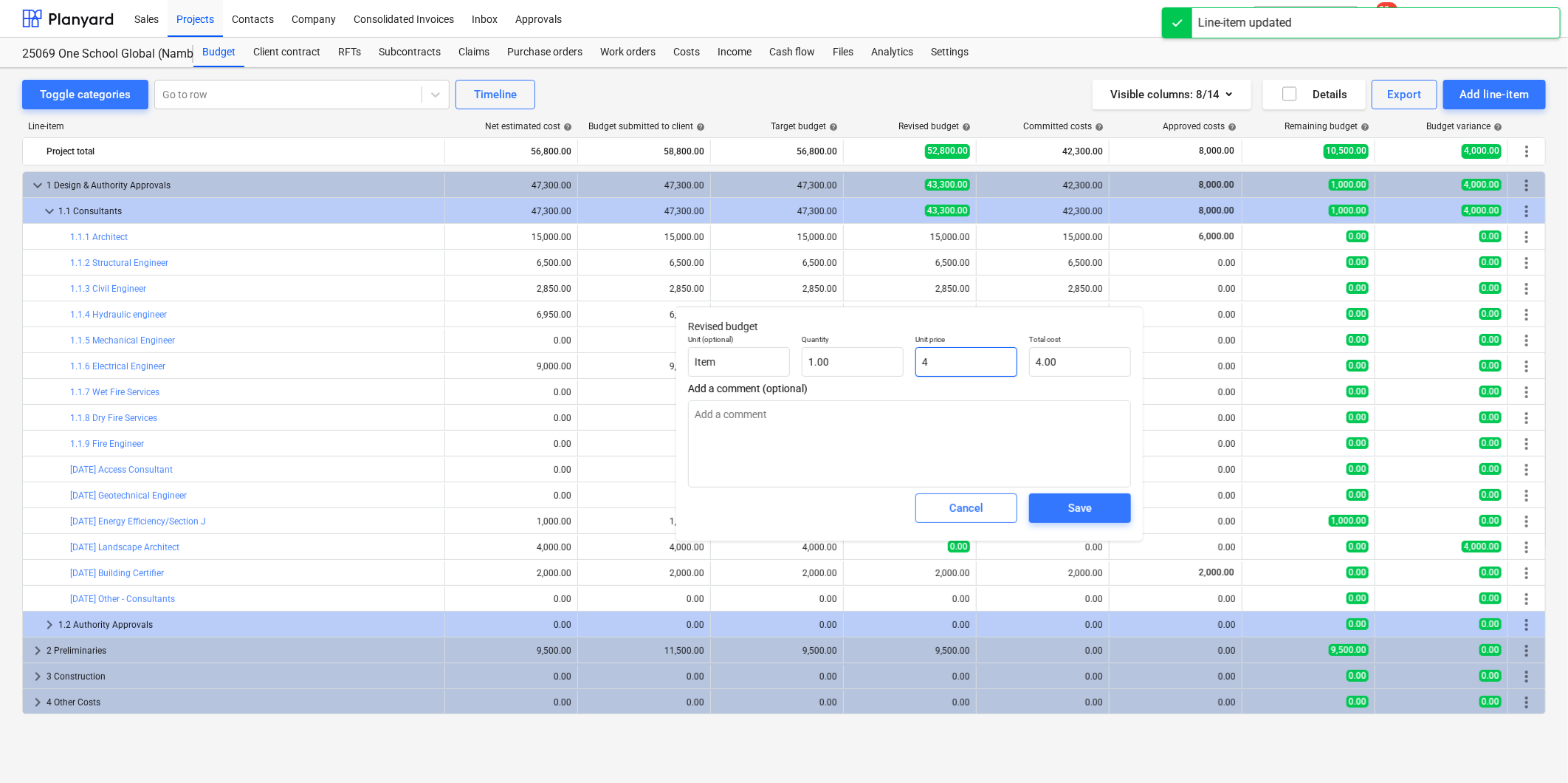
type textarea "x"
type input "40"
type input "40.00"
type textarea "x"
type input "400"
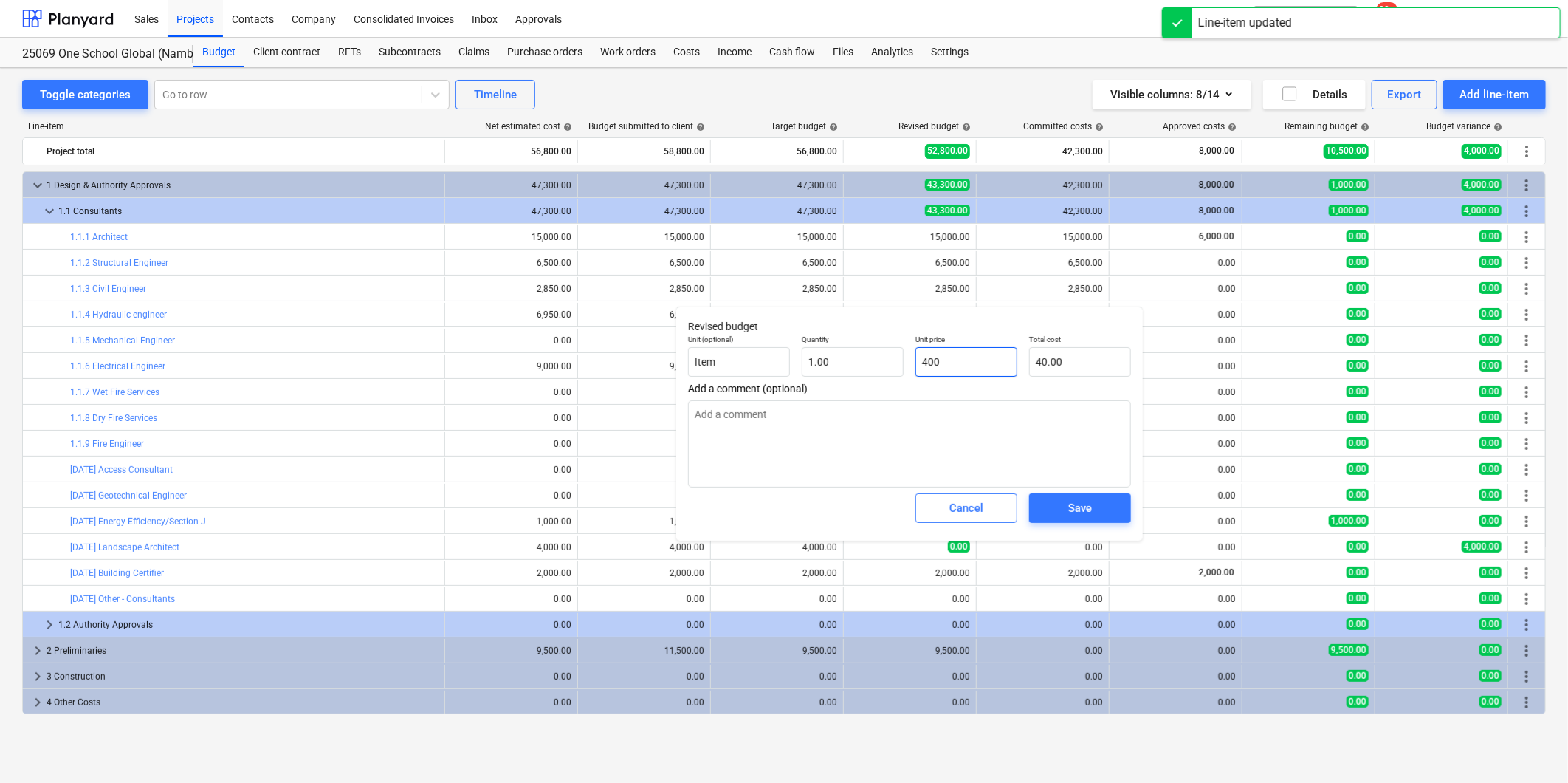
type input "400.00"
type textarea "x"
type input "4000"
type input "4,000.00"
type input "4000"
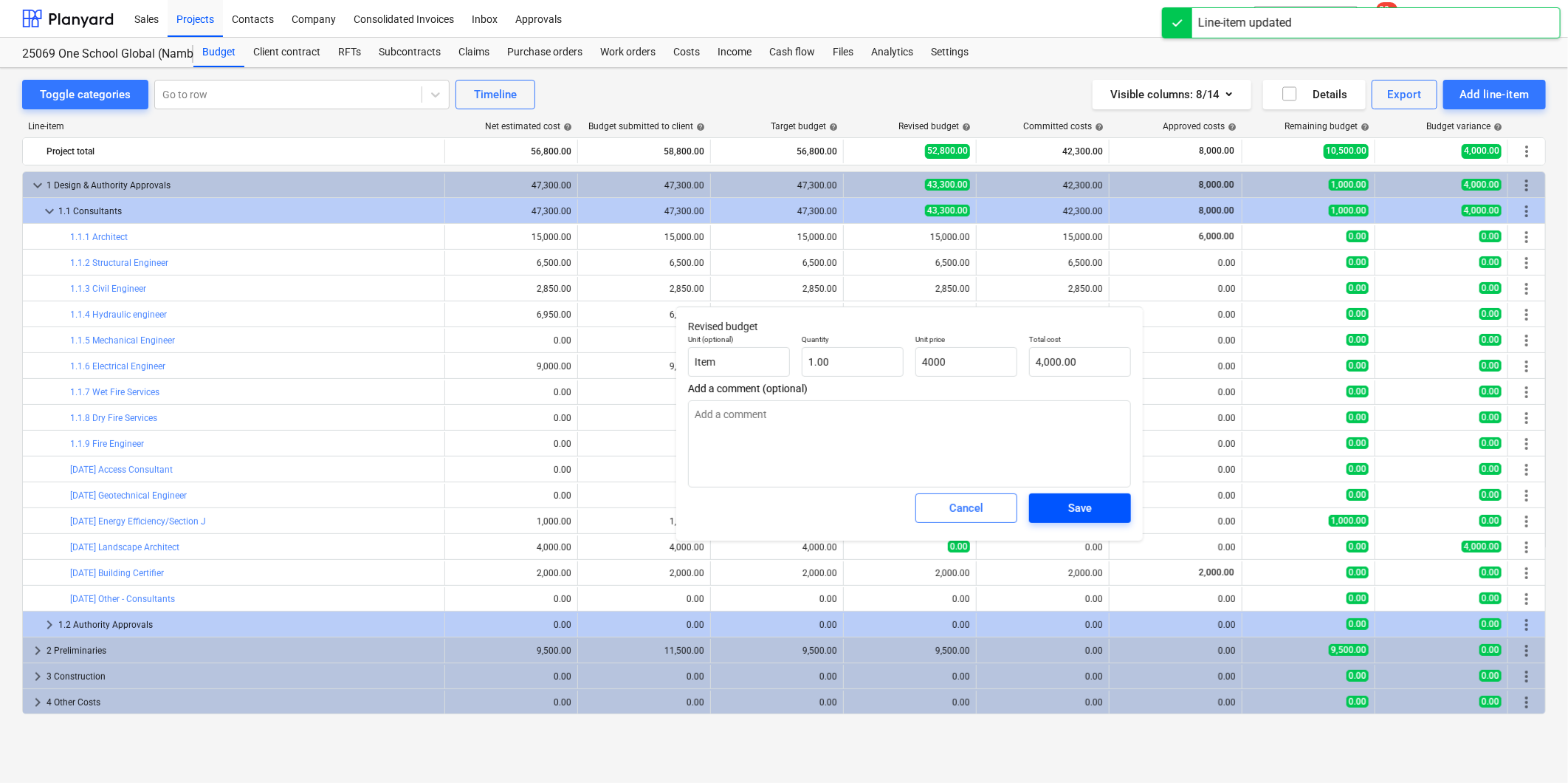
type textarea "x"
type input "4,000.00"
click at [1074, 515] on div "Save" at bounding box center [1080, 507] width 24 height 19
type textarea "x"
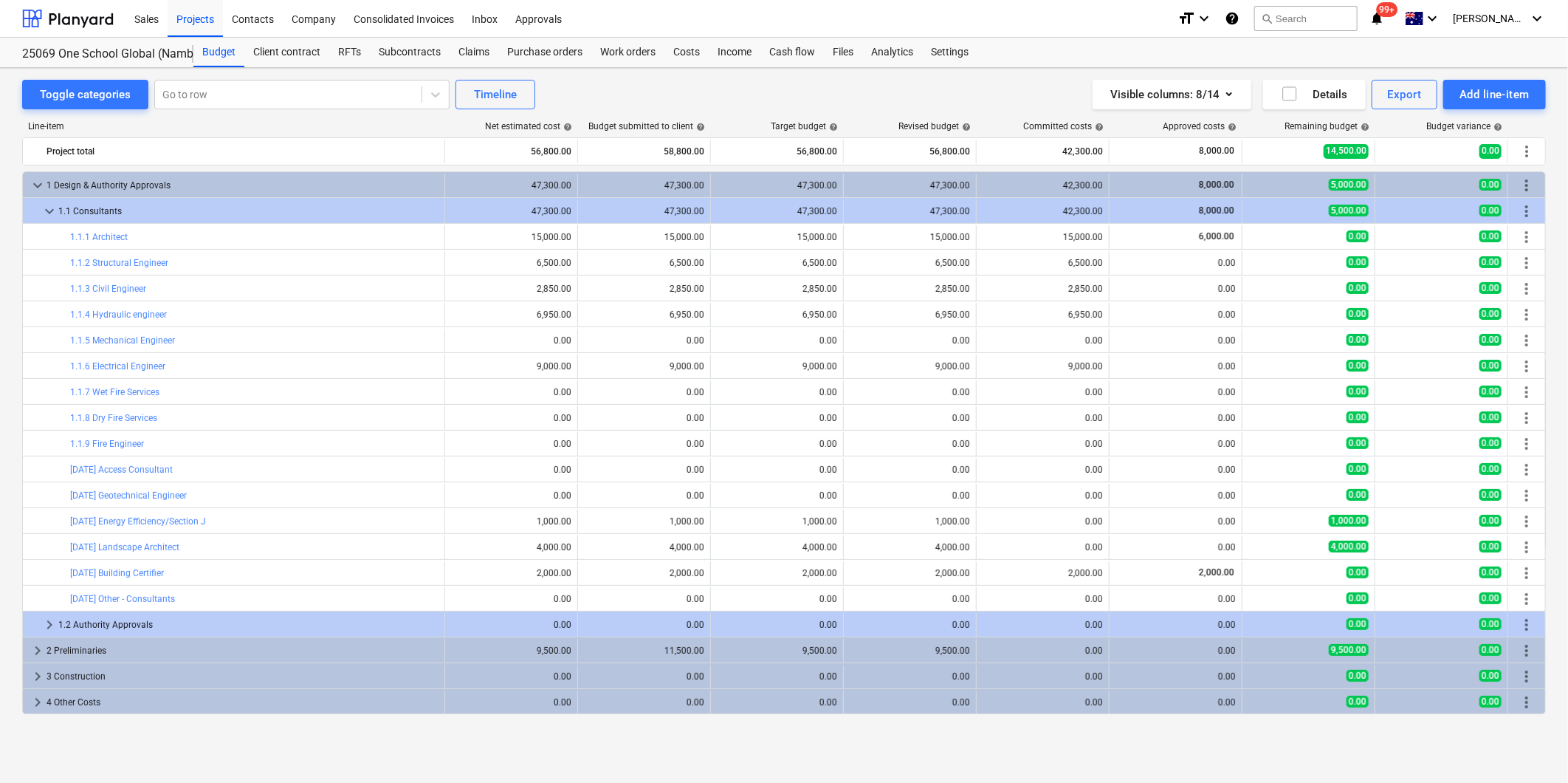
click at [1056, 746] on div "Toggle categories Go to row Timeline Visible columns : 8/14 Details Export Add …" at bounding box center [784, 409] width 1568 height 683
click at [1456, 782] on html "Sales Projects Contacts Company Consolidated Invoices Inbox Approvals format_si…" at bounding box center [784, 392] width 1568 height 783
